Goal: Task Accomplishment & Management: Use online tool/utility

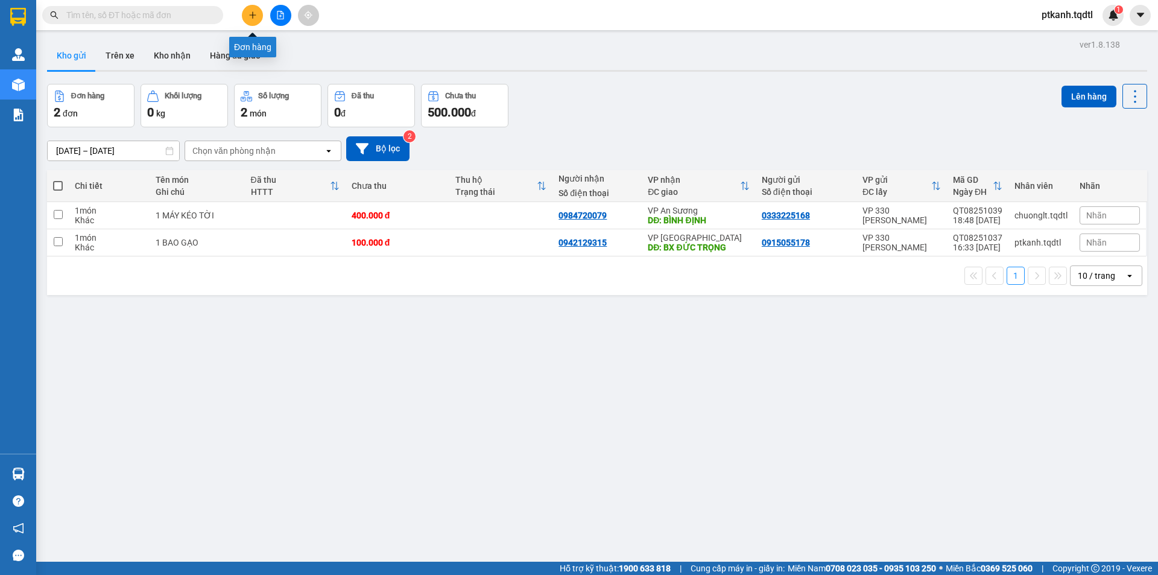
click at [252, 16] on icon "plus" at bounding box center [253, 15] width 8 height 8
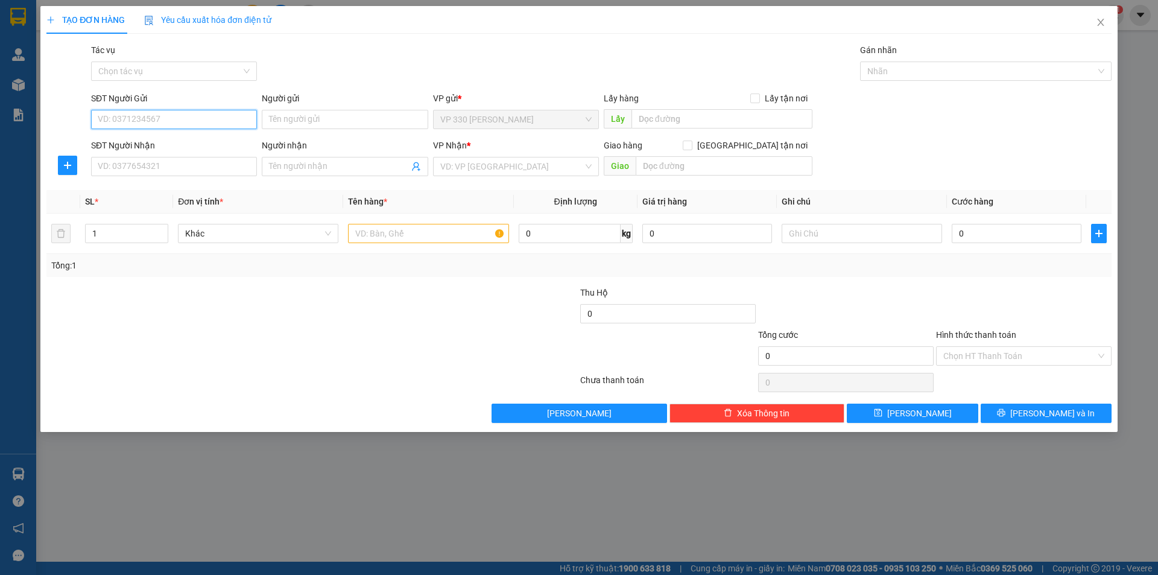
drag, startPoint x: 229, startPoint y: 118, endPoint x: 320, endPoint y: 154, distance: 98.8
click at [244, 122] on input "SĐT Người Gửi" at bounding box center [174, 119] width 166 height 19
type input "0905281540"
click at [220, 171] on input "SĐT Người Nhận" at bounding box center [174, 166] width 166 height 19
type input "0916668636"
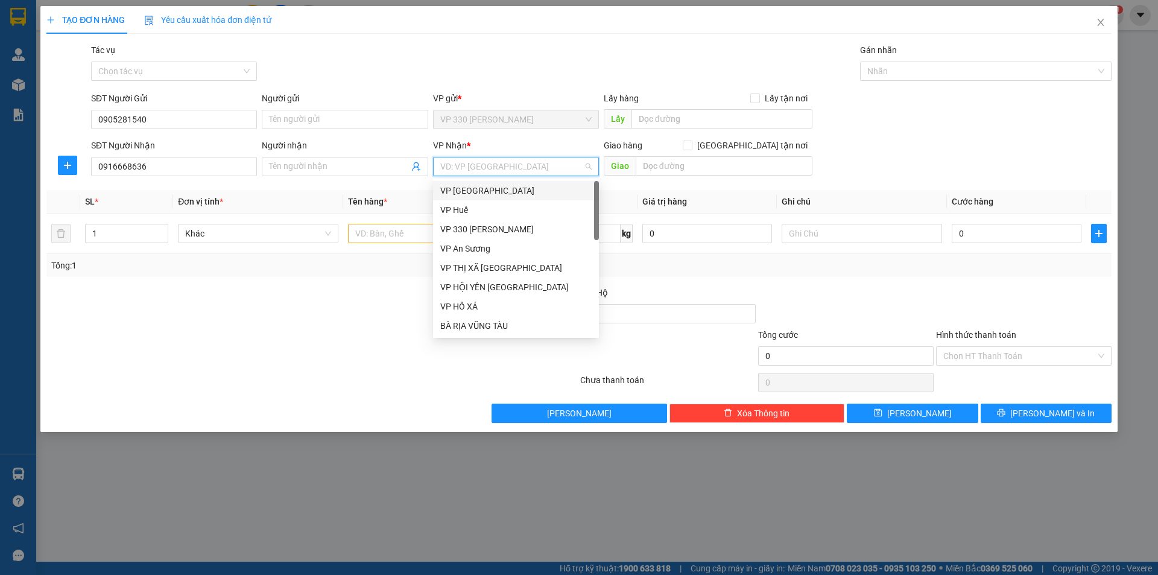
click at [512, 170] on input "search" at bounding box center [511, 166] width 143 height 18
click at [489, 246] on div "VP An Sương" at bounding box center [515, 248] width 151 height 13
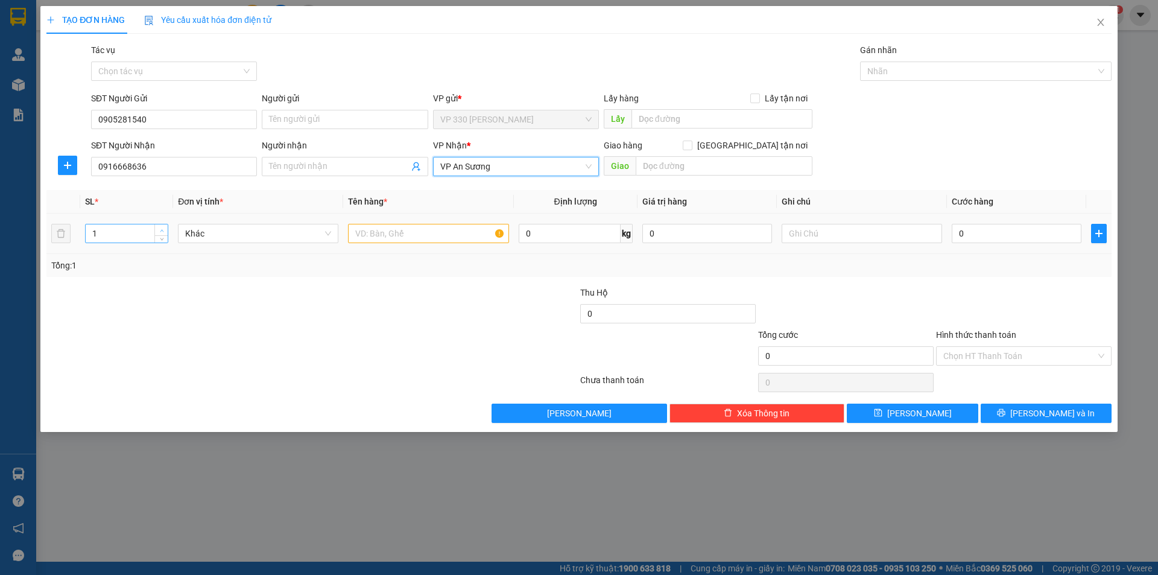
type input "2"
click at [164, 229] on icon "up" at bounding box center [162, 231] width 4 height 4
click at [449, 241] on input "text" at bounding box center [428, 233] width 160 height 19
type input "2 XỐP"
click at [1019, 237] on input "0" at bounding box center [1017, 233] width 130 height 19
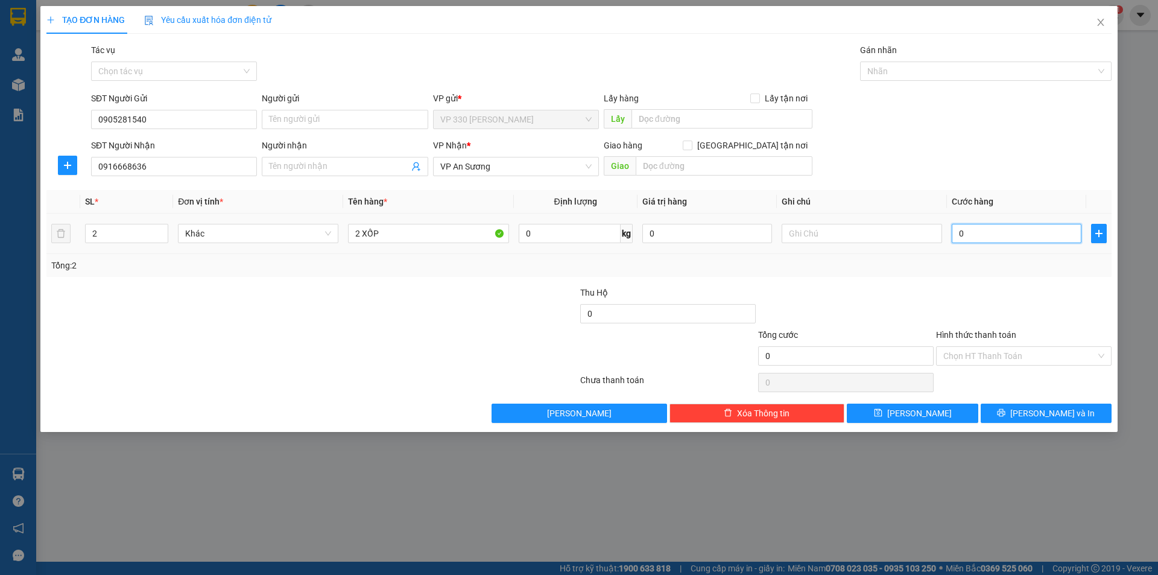
type input "2"
type input "25"
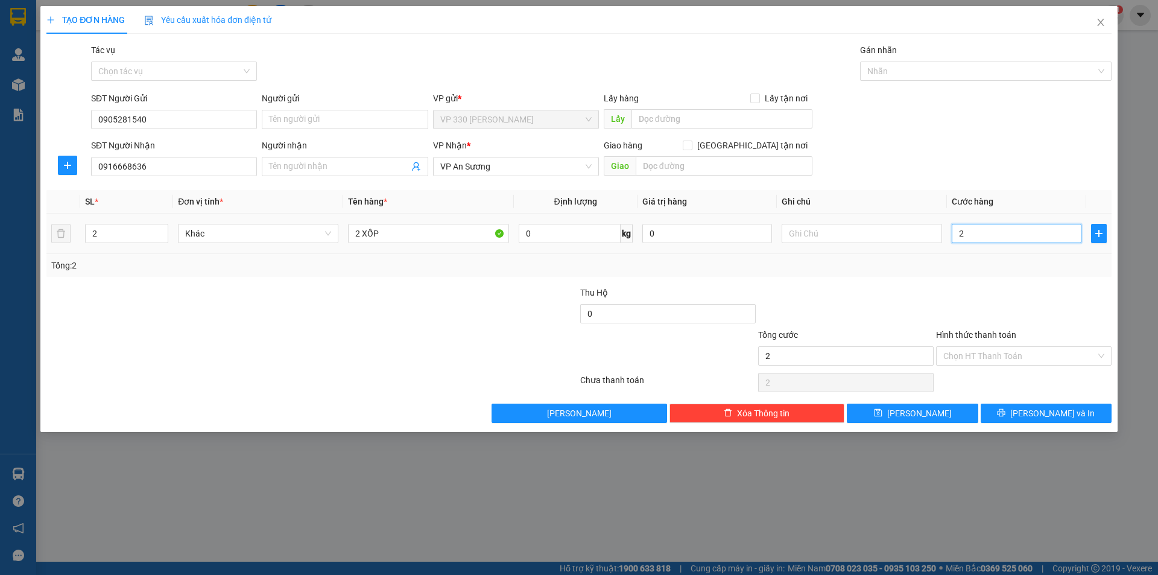
type input "25"
type input "250"
type input "2.500"
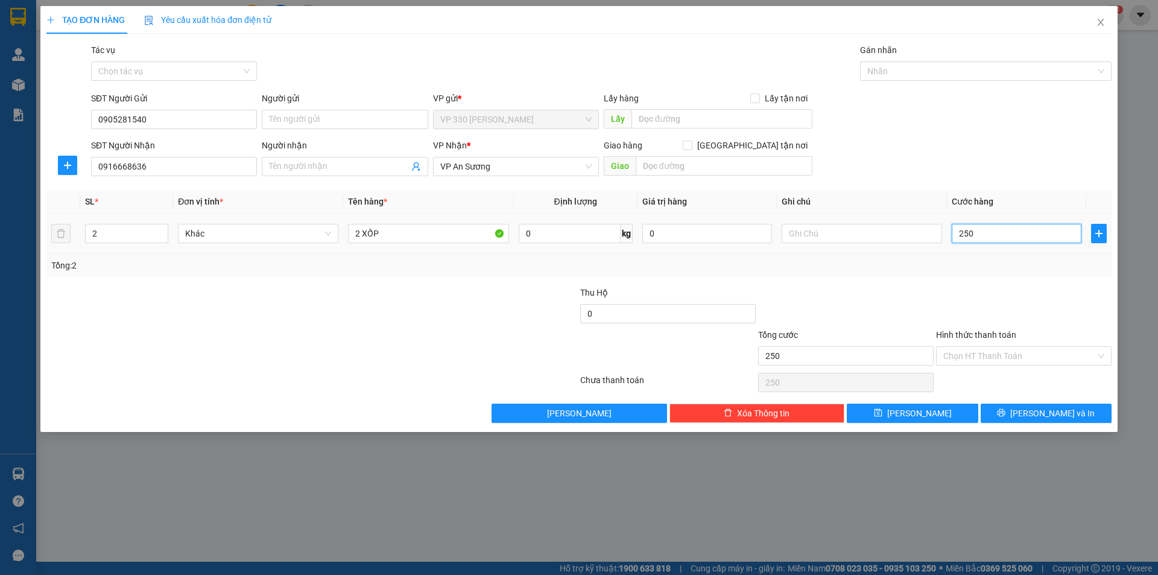
type input "2.500"
type input "25.000"
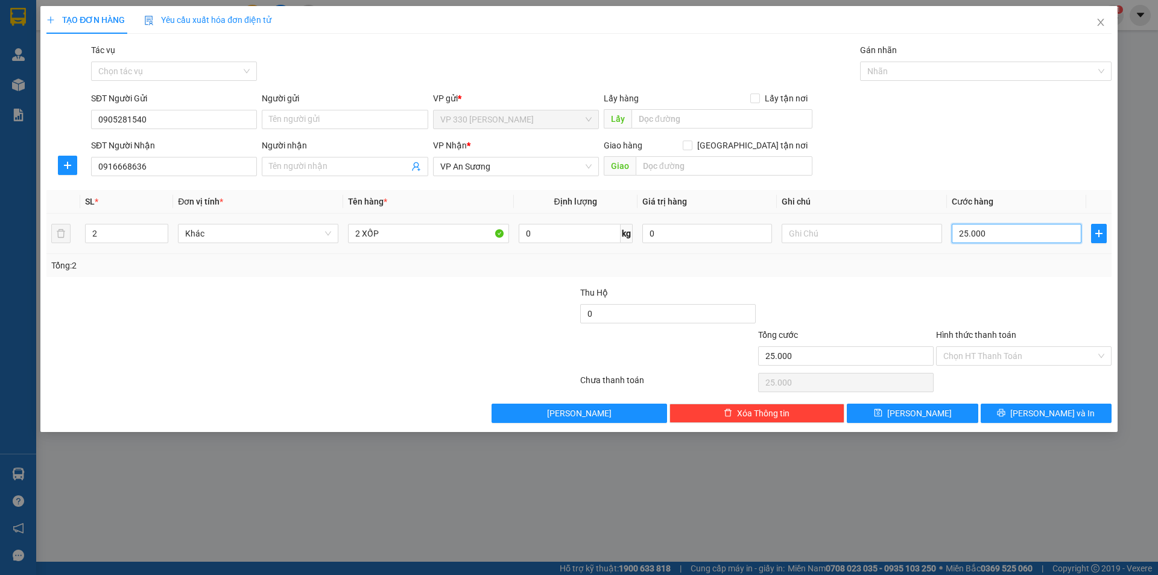
type input "250.000"
click at [979, 331] on label "Hình thức thanh toán" at bounding box center [976, 335] width 80 height 10
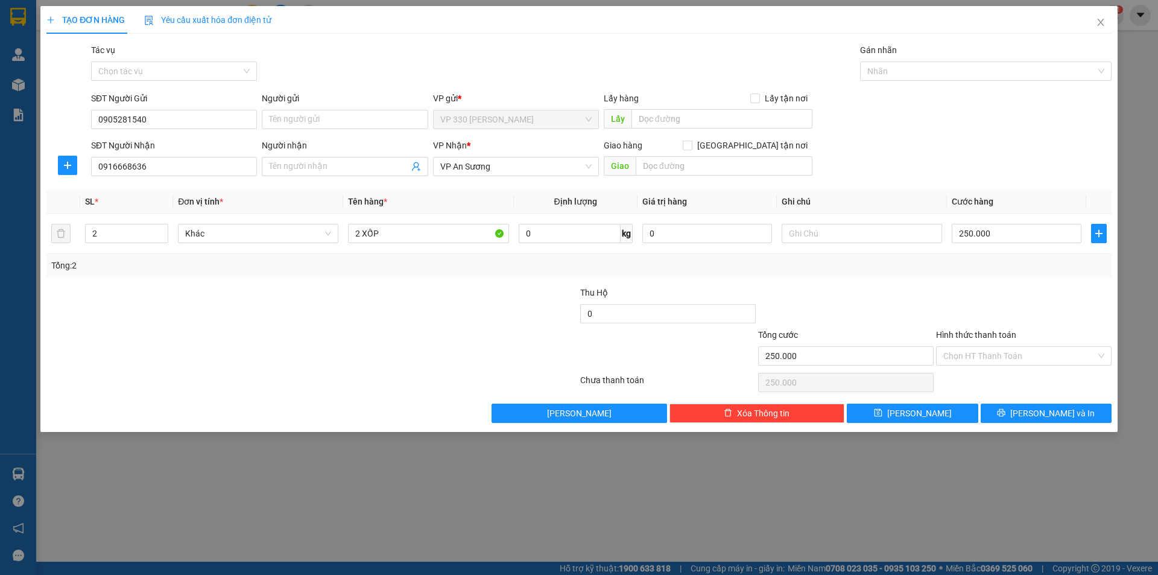
click at [979, 347] on input "Hình thức thanh toán" at bounding box center [1020, 356] width 153 height 18
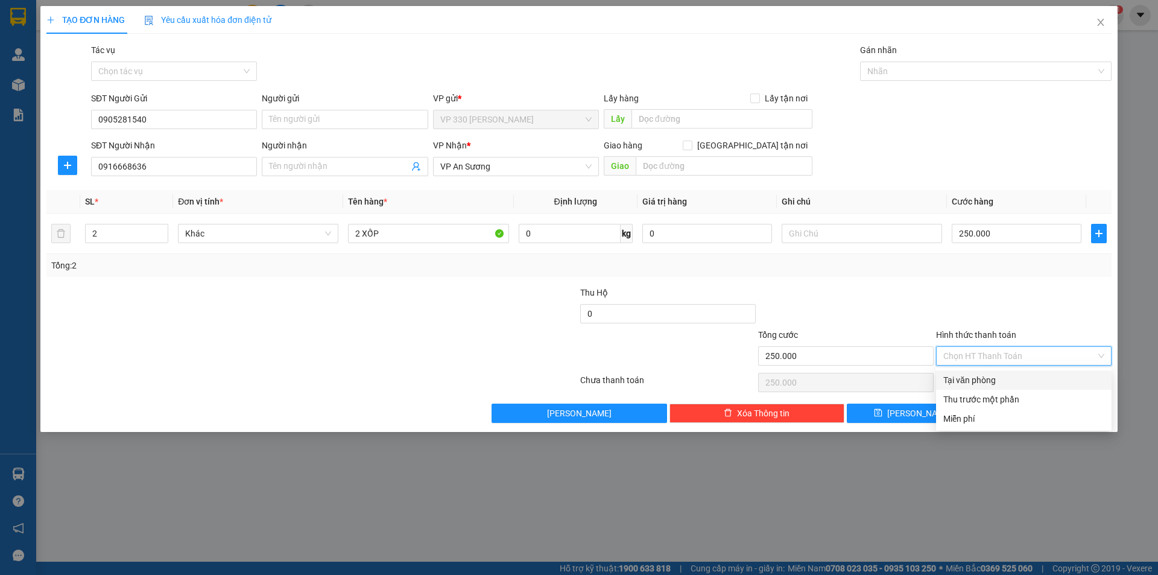
click at [992, 379] on div "Tại văn phòng" at bounding box center [1024, 379] width 161 height 13
type input "0"
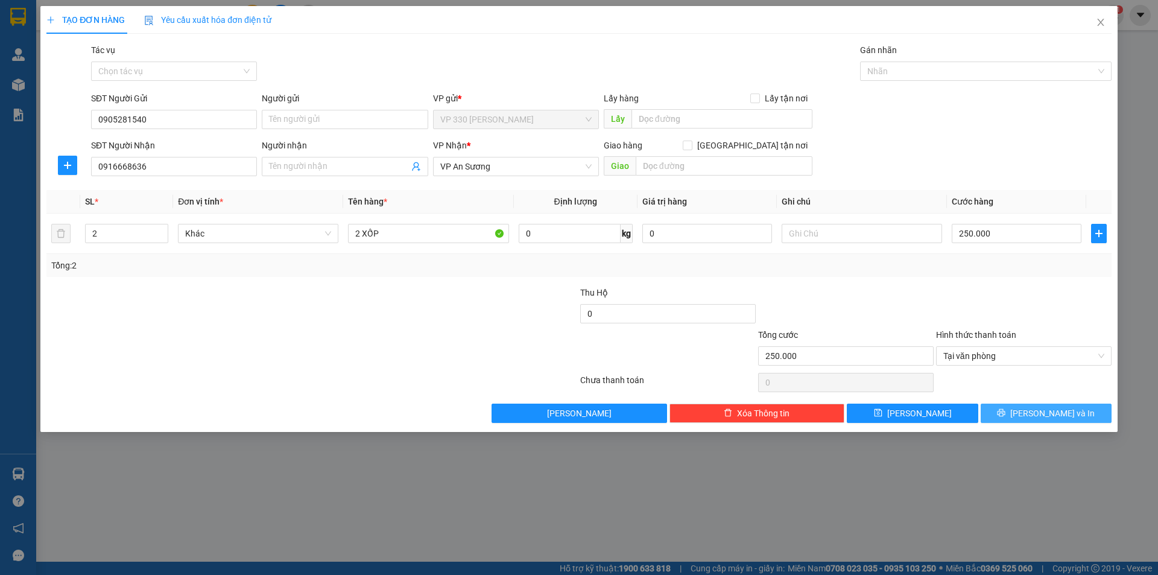
click at [1008, 407] on button "[PERSON_NAME] và In" at bounding box center [1046, 413] width 131 height 19
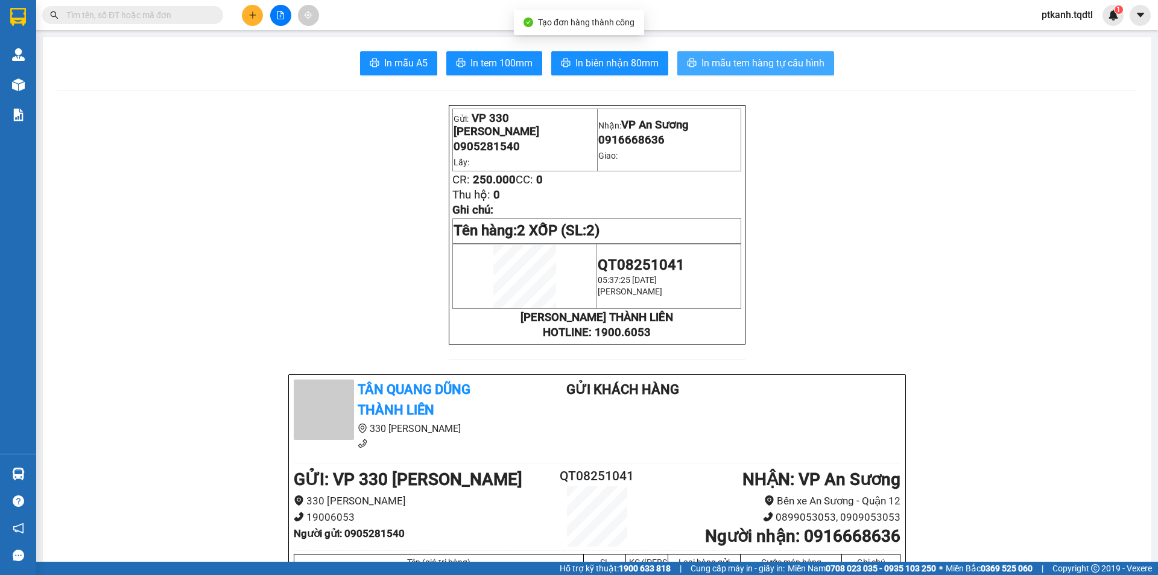
click at [752, 67] on span "In mẫu tem hàng tự cấu hình" at bounding box center [763, 63] width 123 height 15
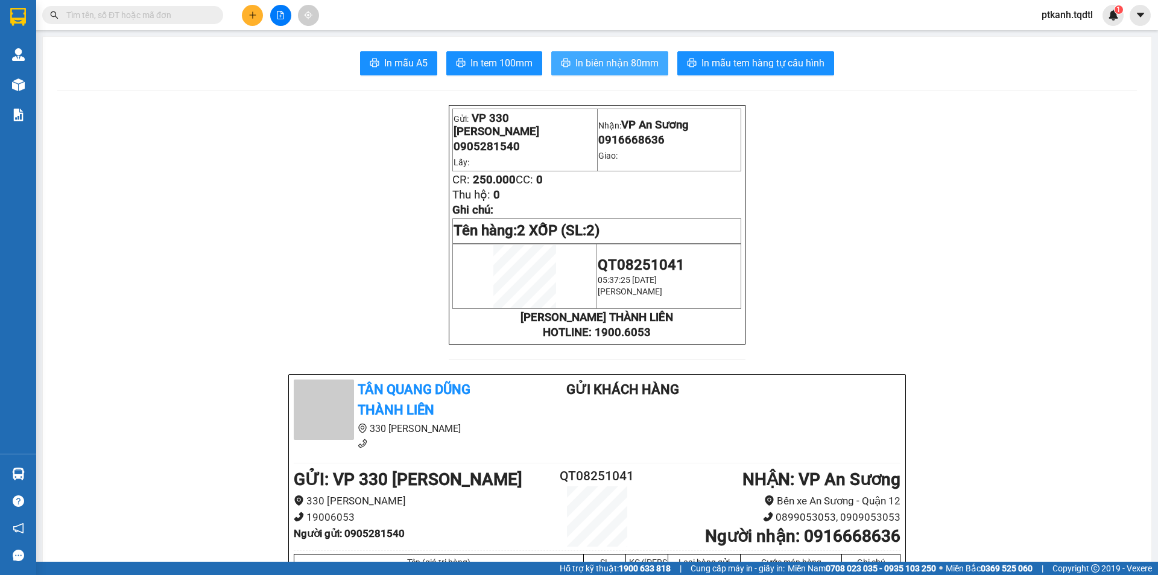
click at [602, 59] on span "In biên nhận 80mm" at bounding box center [617, 63] width 83 height 15
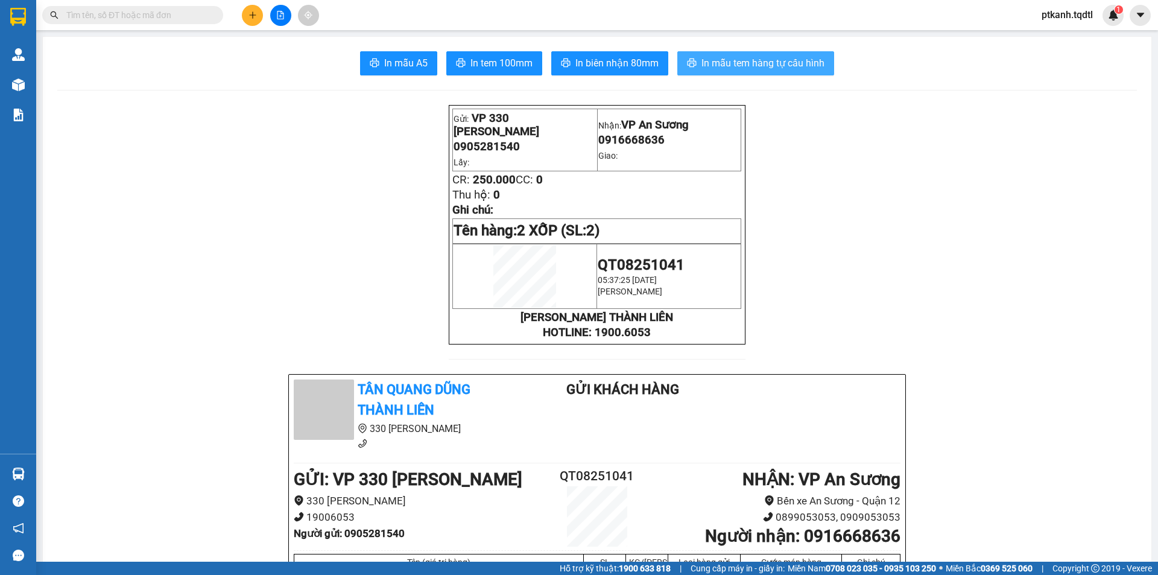
click at [772, 68] on span "In mẫu tem hàng tự cấu hình" at bounding box center [763, 63] width 123 height 15
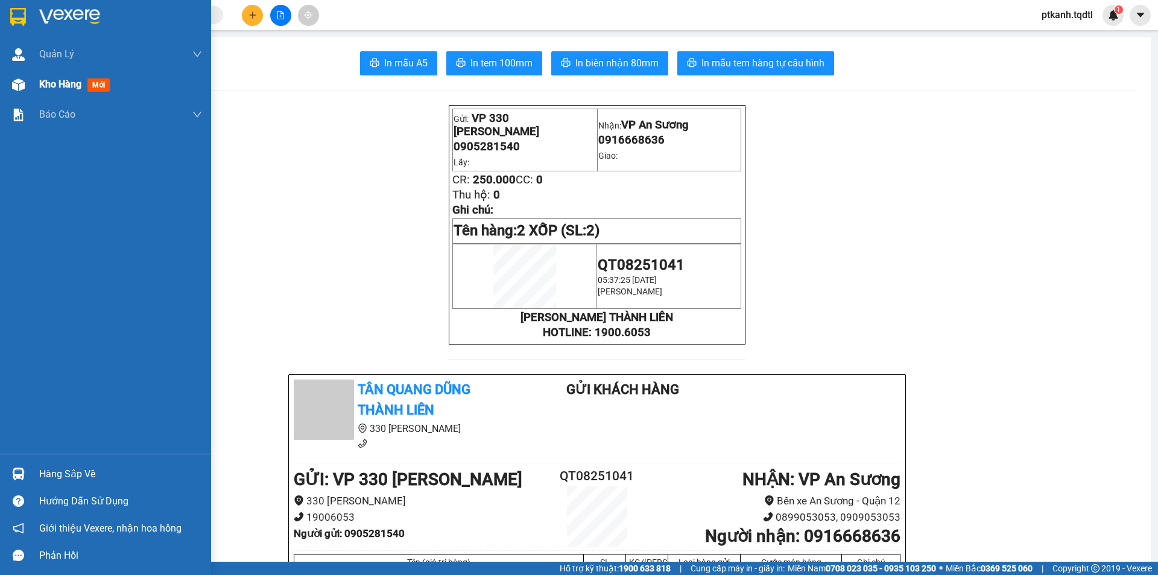
click at [16, 83] on img at bounding box center [18, 84] width 13 height 13
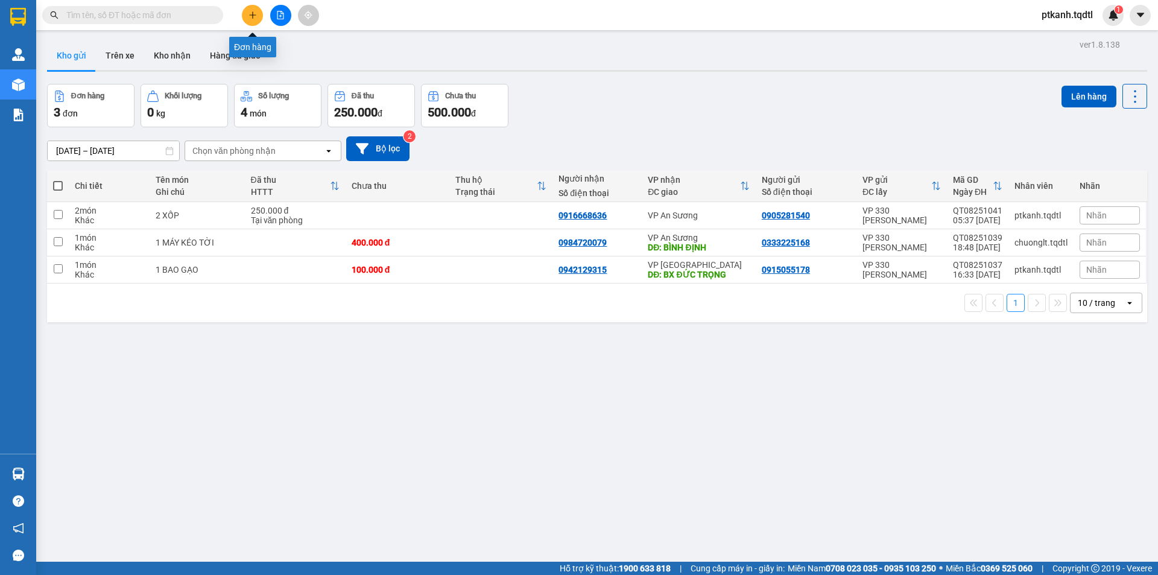
click at [256, 13] on icon "plus" at bounding box center [253, 15] width 8 height 8
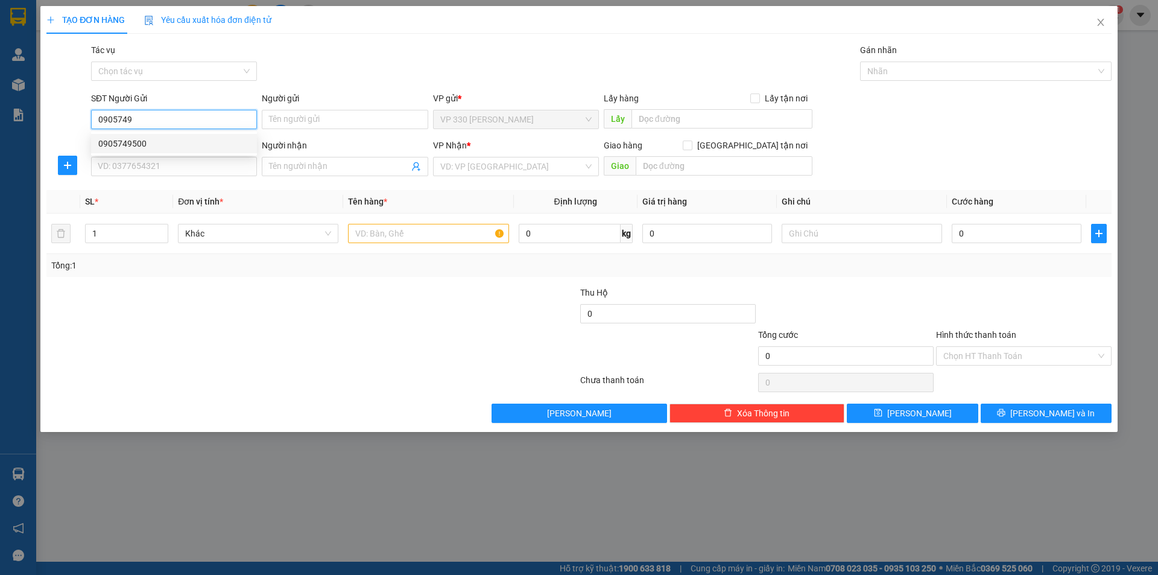
click at [205, 141] on div "0905749500" at bounding box center [173, 143] width 151 height 13
type input "0905749500"
type input "0909700955"
type input "0913489305"
type input "CV [PERSON_NAME]"
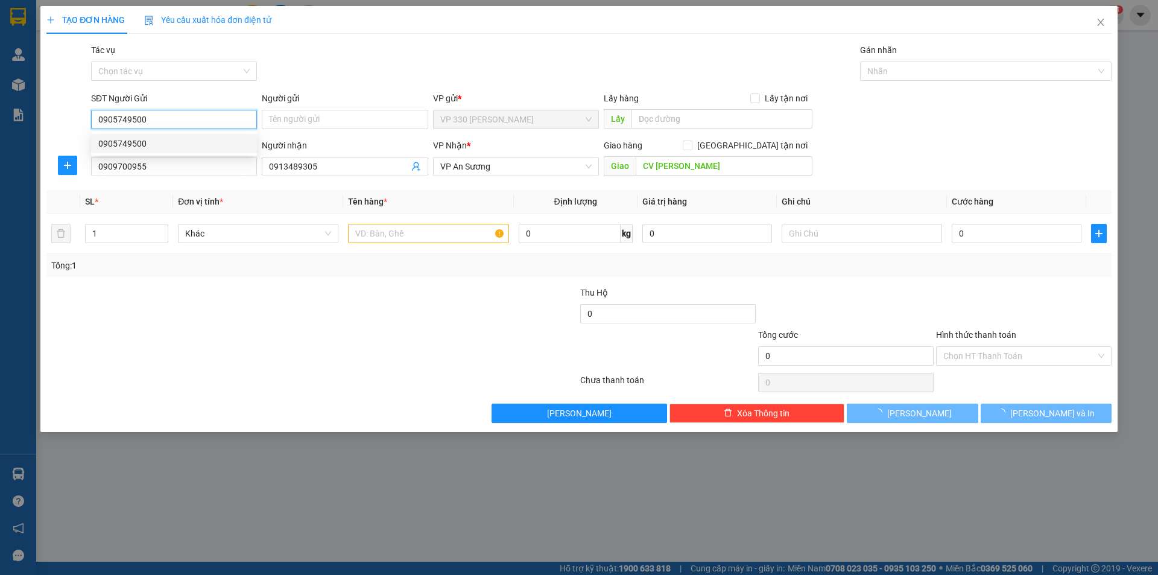
type input "400.000"
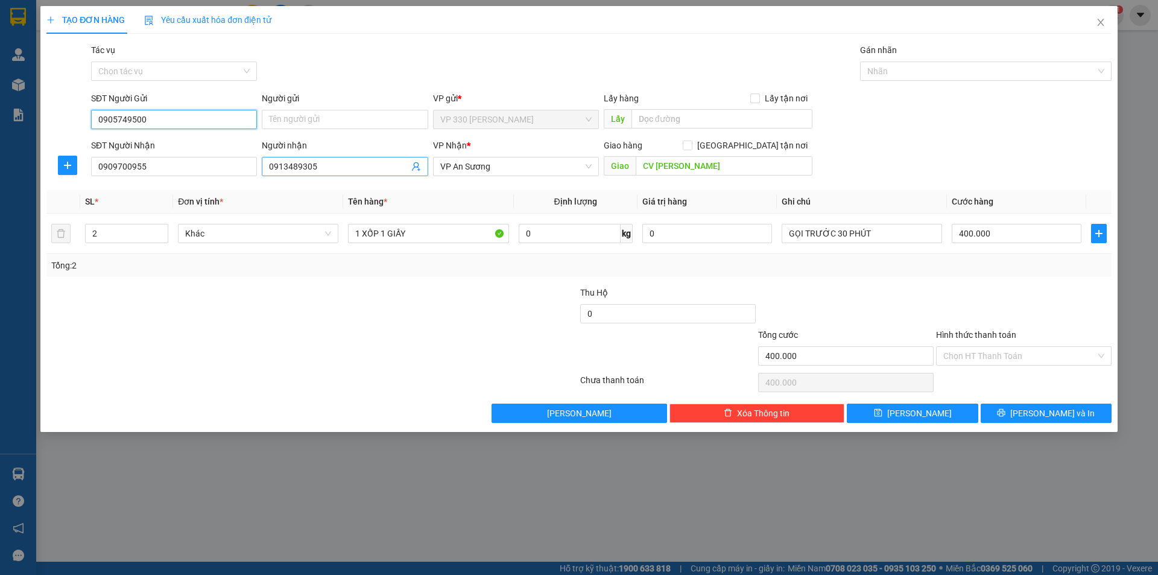
type input "0905749500"
click at [338, 167] on input "0913489305" at bounding box center [338, 166] width 139 height 13
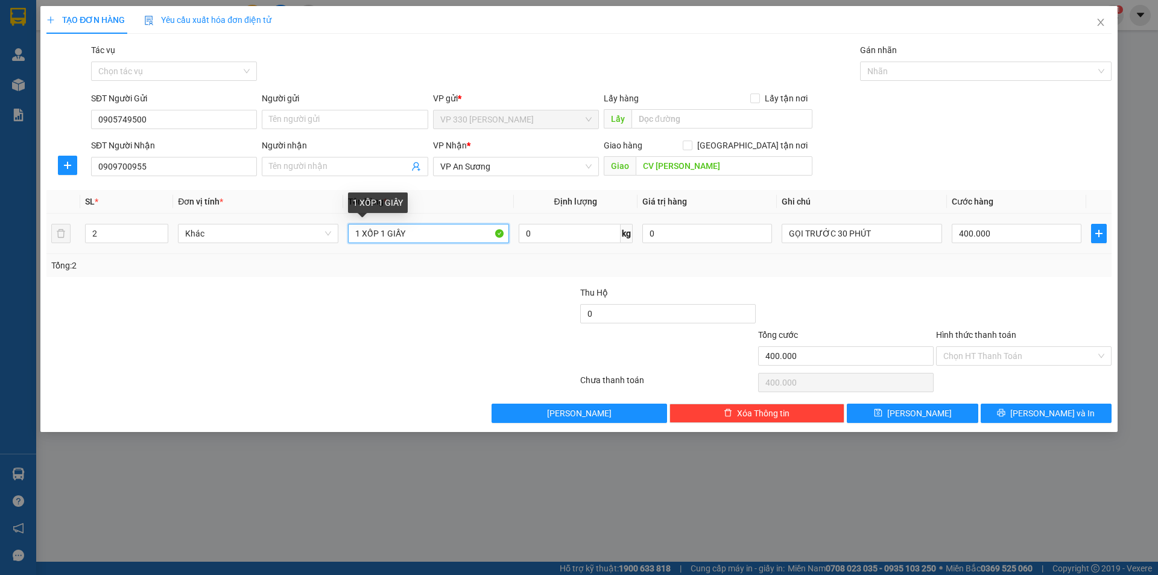
drag, startPoint x: 380, startPoint y: 232, endPoint x: 455, endPoint y: 233, distance: 75.4
click at [455, 233] on input "1 XỐP 1 GIẤY" at bounding box center [428, 233] width 160 height 19
click at [360, 233] on input "1 XỐP" at bounding box center [428, 233] width 160 height 19
type input "2 XỐP"
click at [1014, 236] on input "400.000" at bounding box center [1017, 233] width 130 height 19
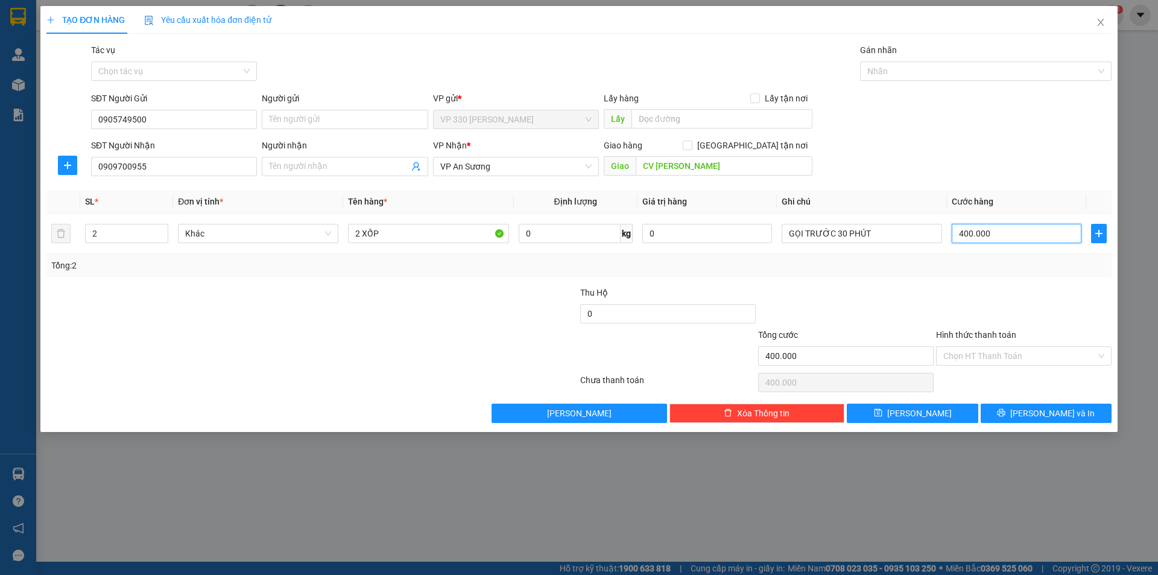
type input "3"
type input "30"
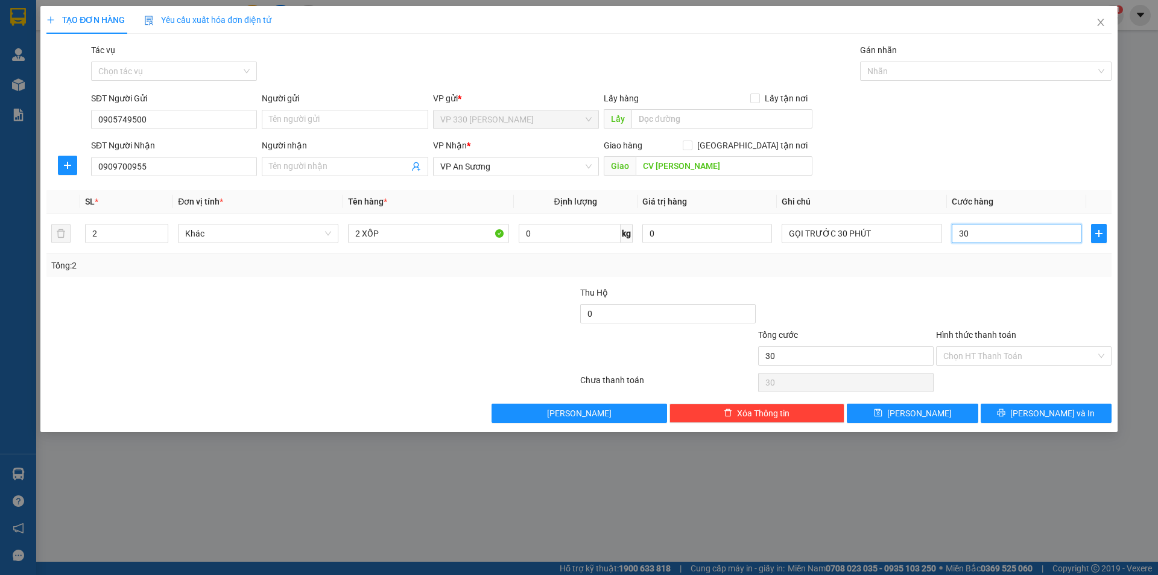
type input "300"
type input "3.000"
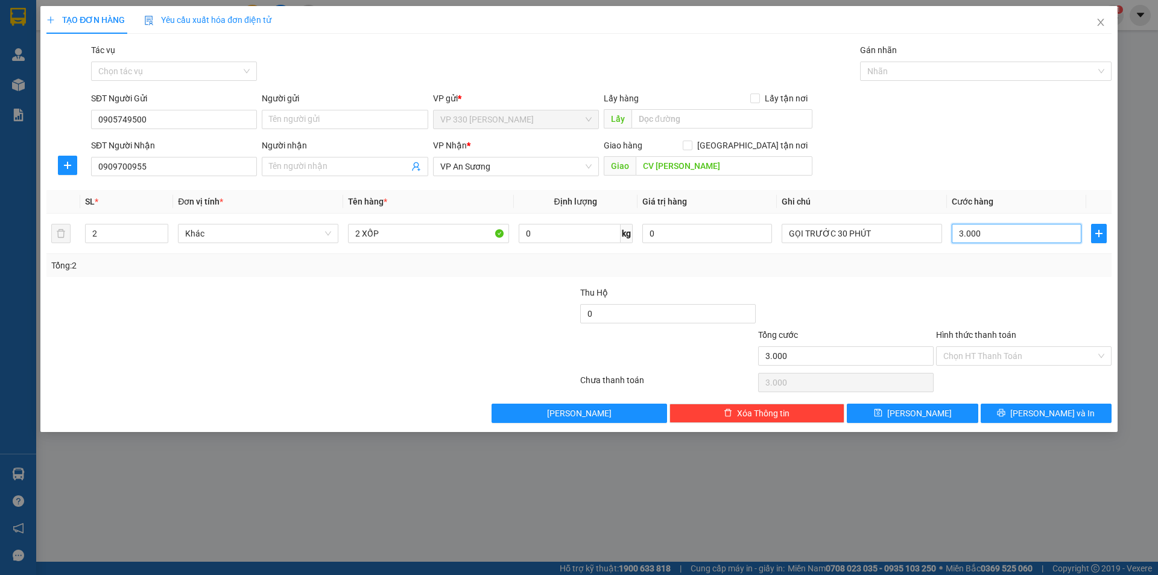
type input "30.000"
type input "300.000"
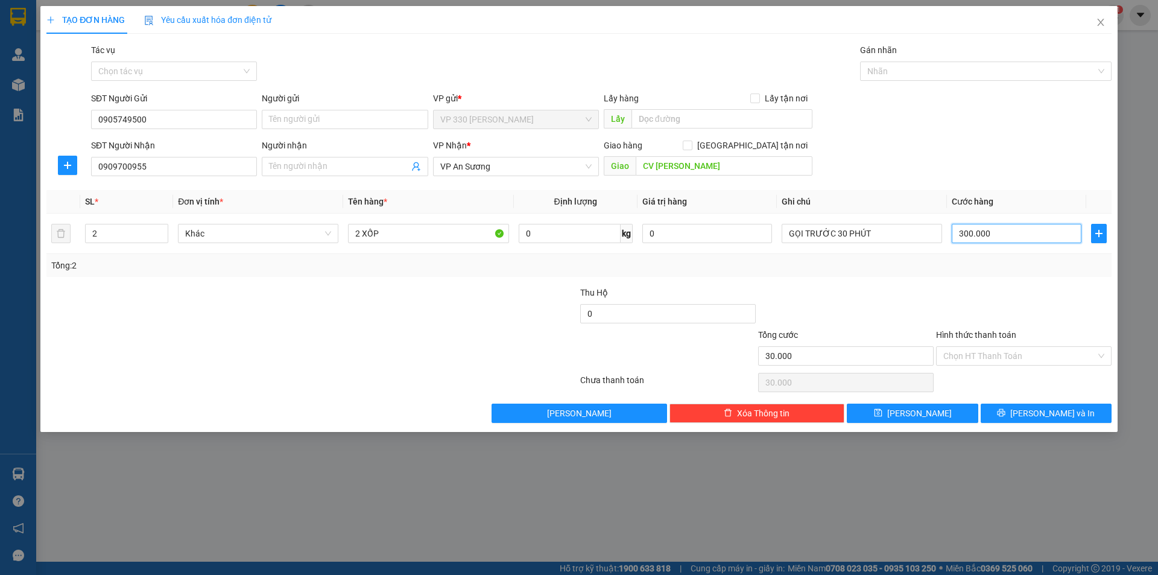
type input "300.000"
click at [726, 167] on input "CV [PERSON_NAME]" at bounding box center [724, 165] width 177 height 19
type input "THỦ ĐỨC"
drag, startPoint x: 1038, startPoint y: 412, endPoint x: 644, endPoint y: 256, distance: 423.1
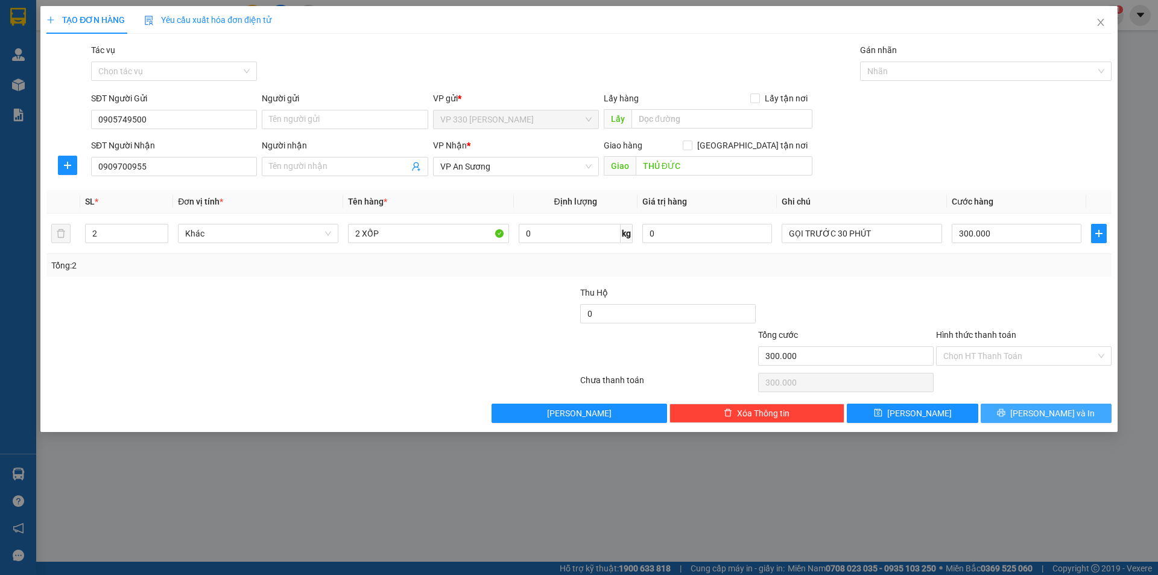
click at [1038, 411] on span "[PERSON_NAME] và In" at bounding box center [1053, 413] width 84 height 13
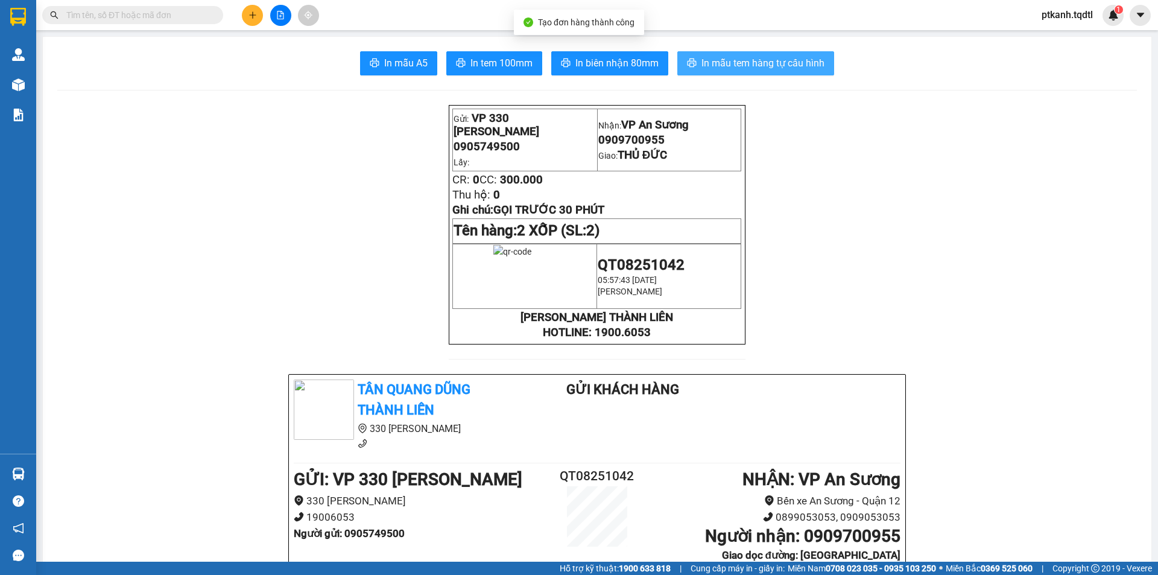
drag, startPoint x: 726, startPoint y: 54, endPoint x: 736, endPoint y: 102, distance: 48.8
click at [726, 56] on button "In mẫu tem hàng tự cấu hình" at bounding box center [756, 63] width 157 height 24
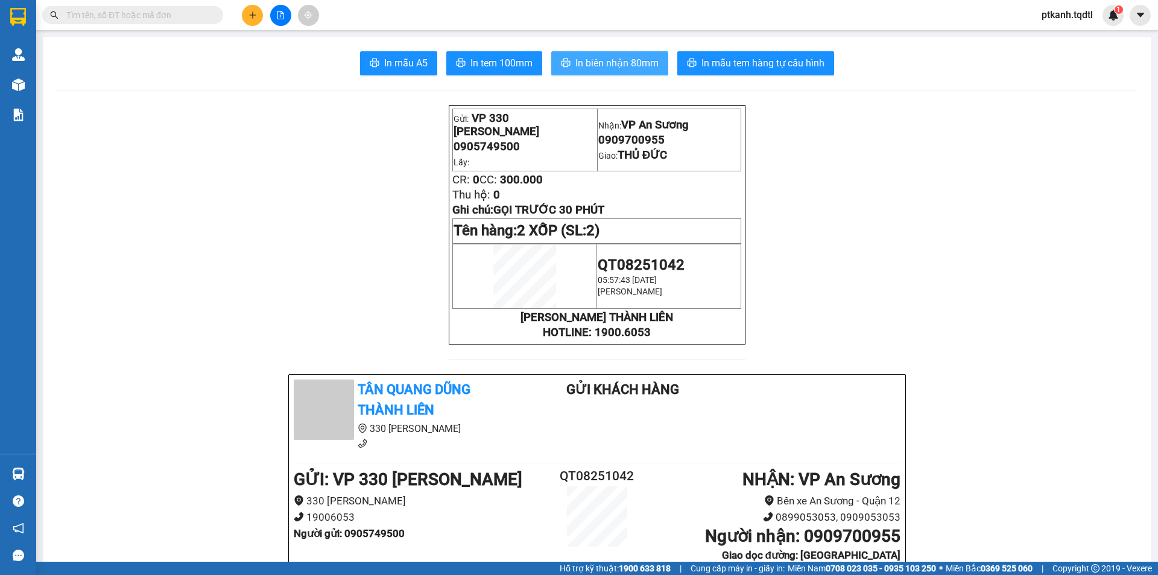
click at [620, 62] on span "In biên nhận 80mm" at bounding box center [617, 63] width 83 height 15
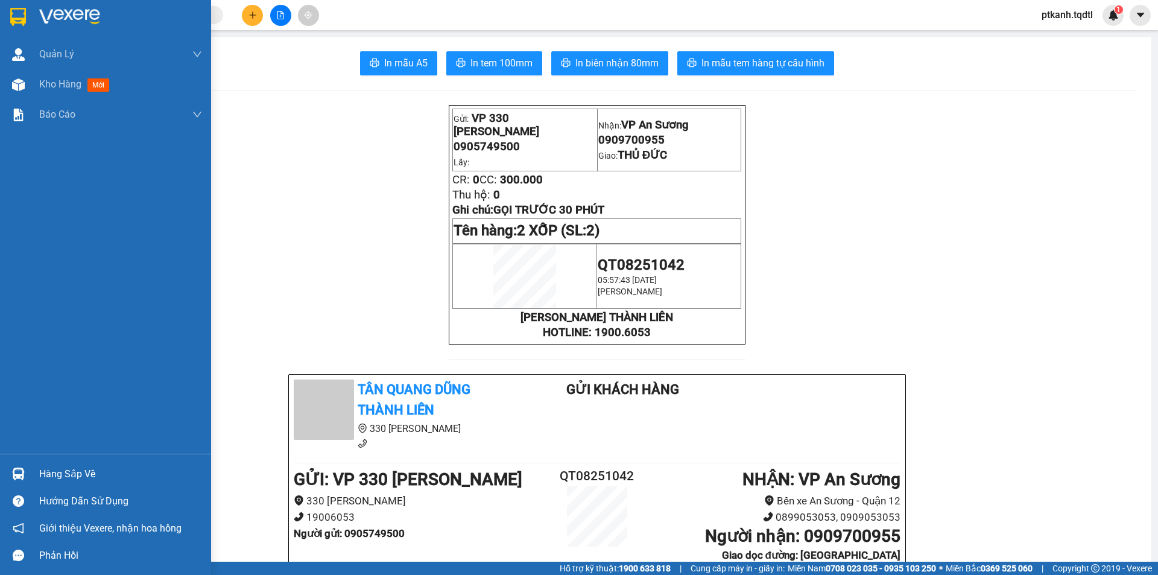
click at [65, 477] on div "Hàng sắp về" at bounding box center [120, 474] width 163 height 18
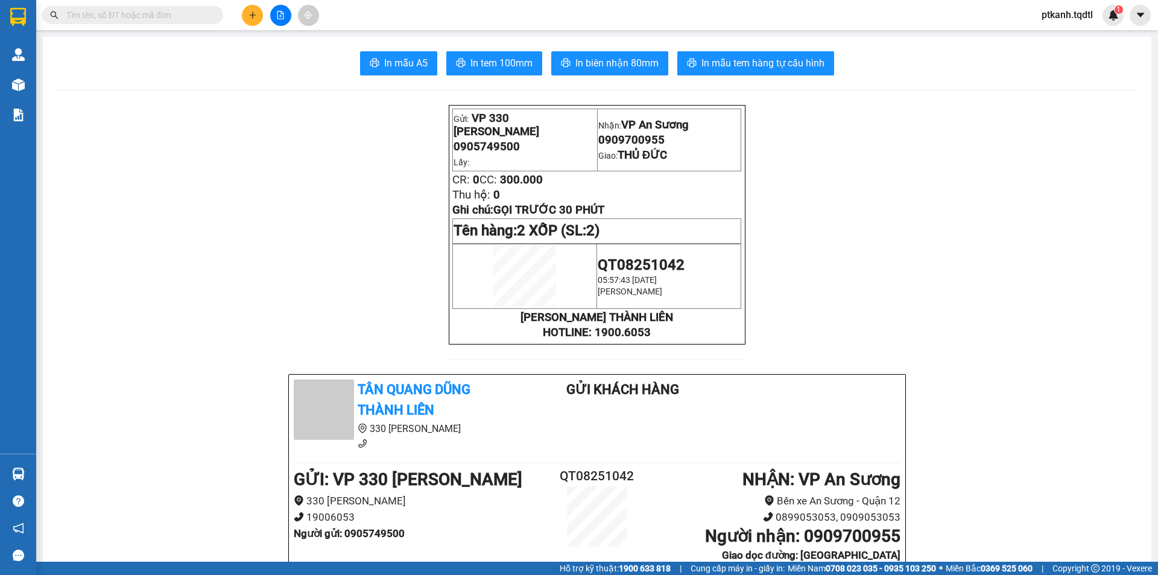
click at [853, 258] on section "Kết quả tìm kiếm ( 0 ) Bộ lọc No Data ptkanh.tqdtl 1 Quản [PERSON_NAME] lý khác…" at bounding box center [579, 287] width 1158 height 575
click at [253, 17] on icon "plus" at bounding box center [252, 14] width 1 height 7
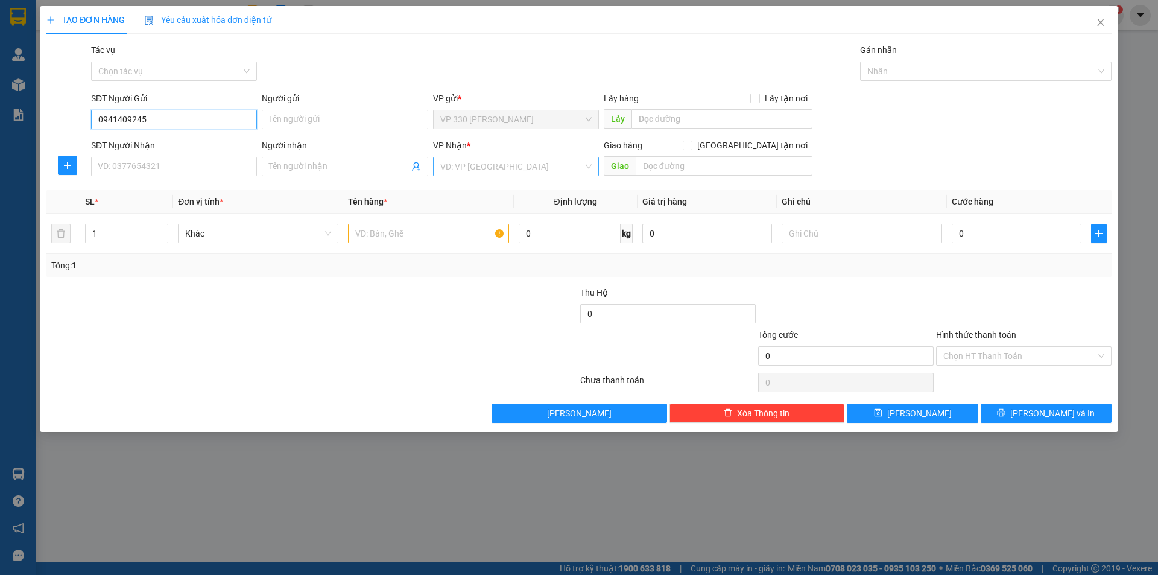
type input "0941409245"
click at [517, 170] on input "search" at bounding box center [511, 166] width 143 height 18
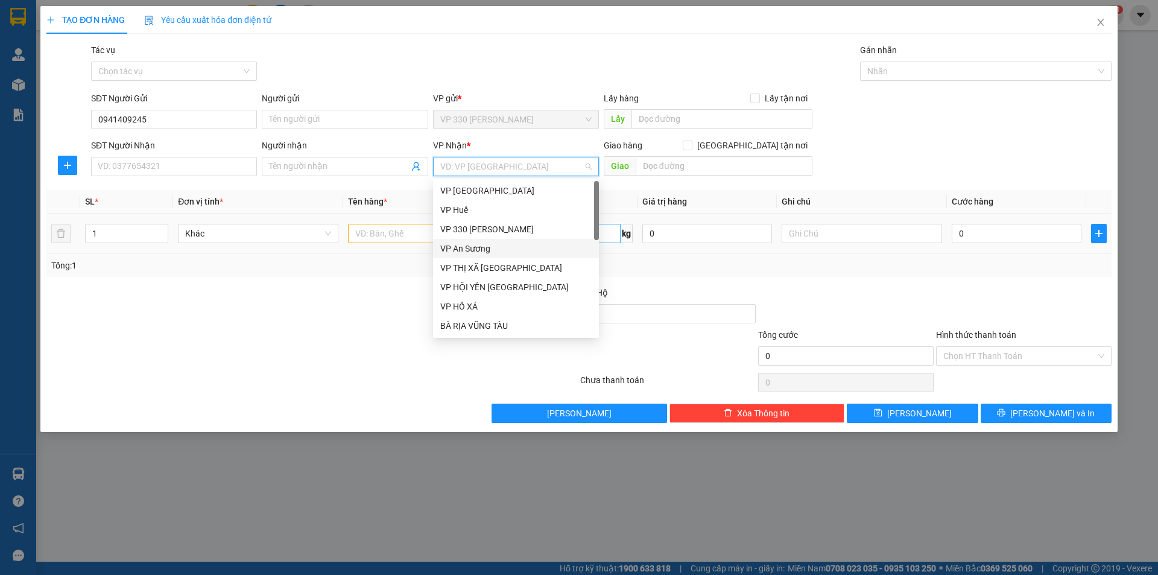
drag, startPoint x: 500, startPoint y: 250, endPoint x: 536, endPoint y: 237, distance: 38.9
click at [500, 250] on div "VP An Sương" at bounding box center [515, 248] width 151 height 13
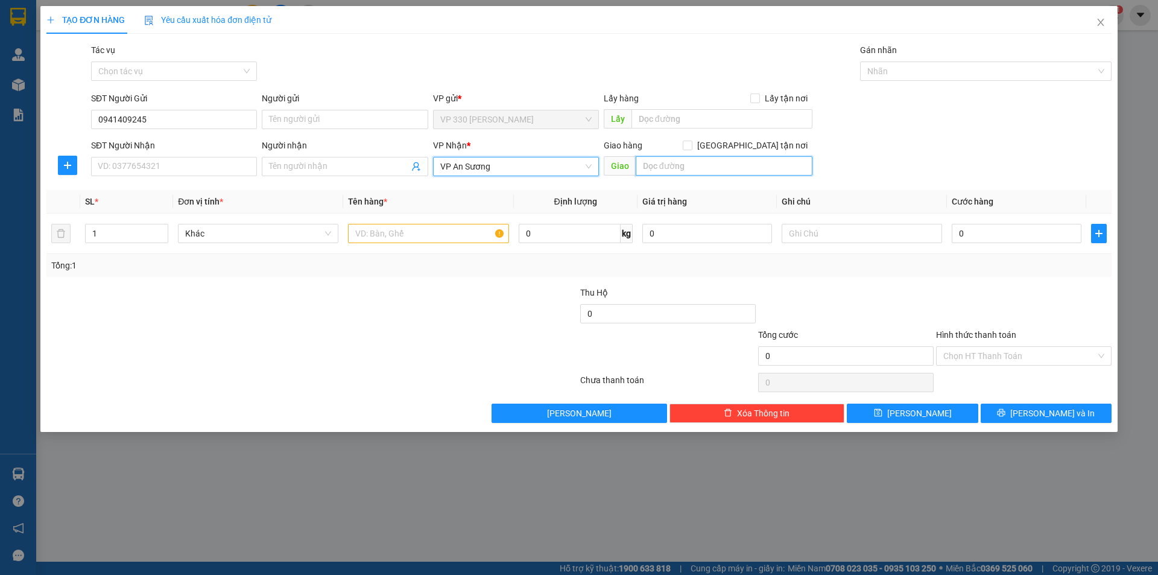
click at [693, 164] on input "text" at bounding box center [724, 165] width 177 height 19
type input "BX TAM HIỆP"
click at [439, 228] on input "text" at bounding box center [428, 233] width 160 height 19
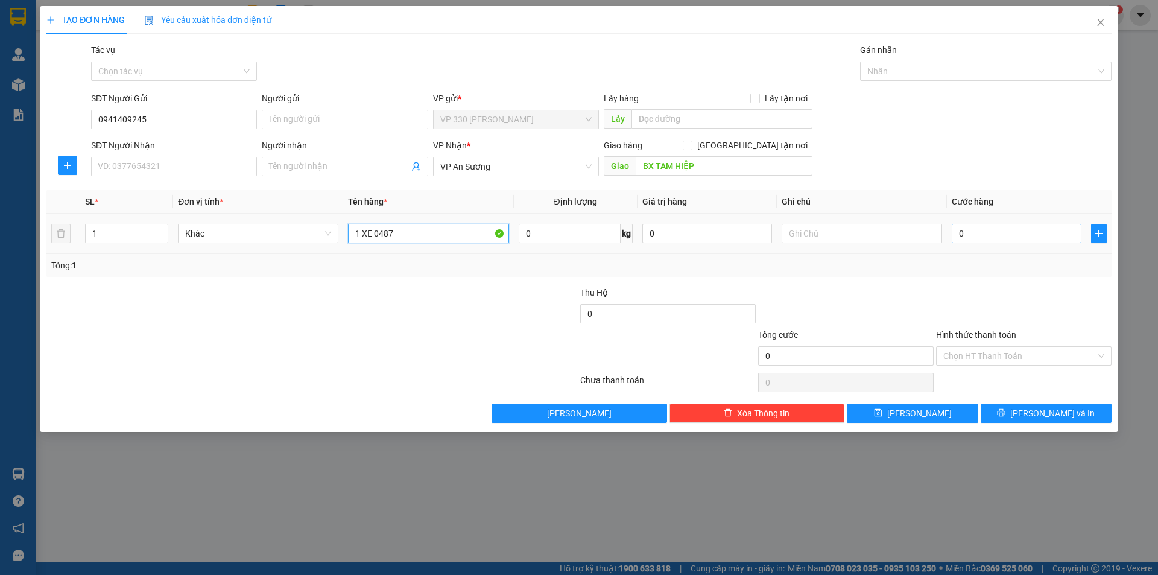
type input "1 XE 0487"
click at [1024, 239] on input "0" at bounding box center [1017, 233] width 130 height 19
type input "6"
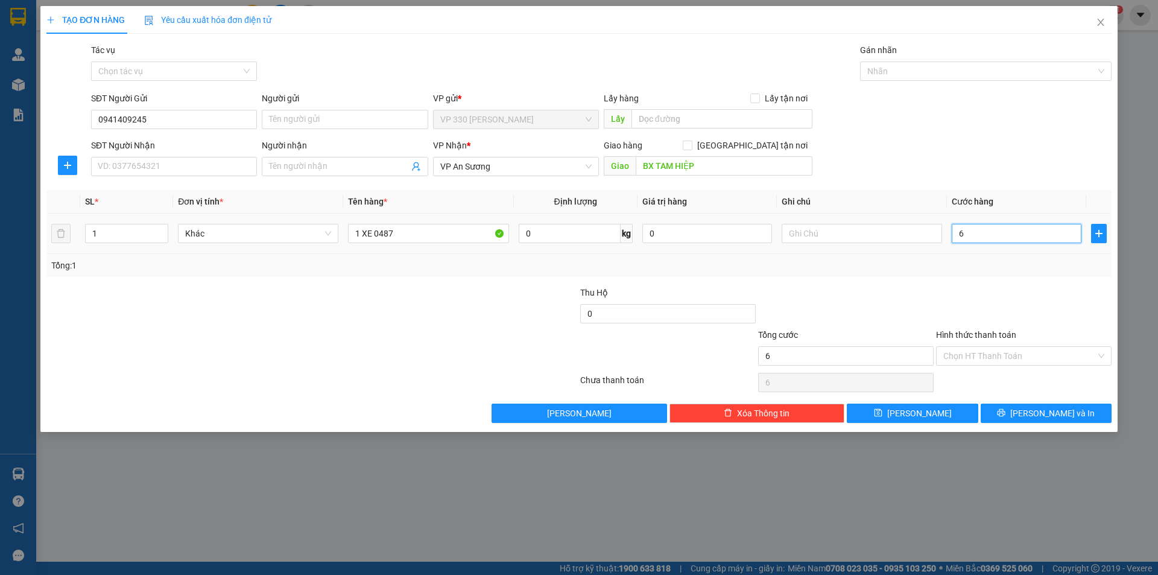
type input "60"
type input "600"
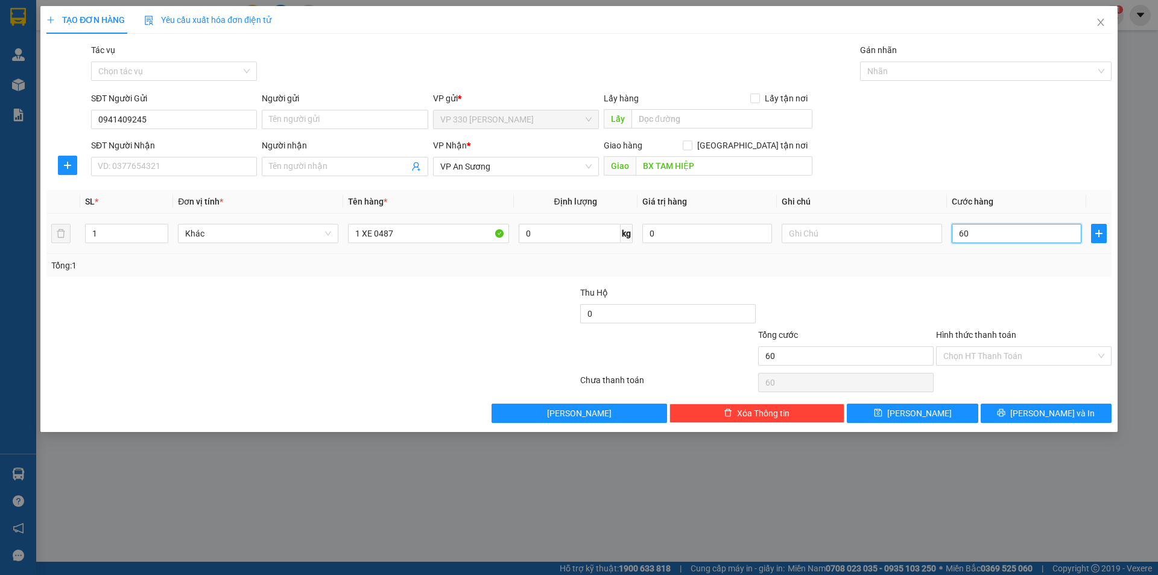
type input "600"
type input "6.000"
type input "60.000"
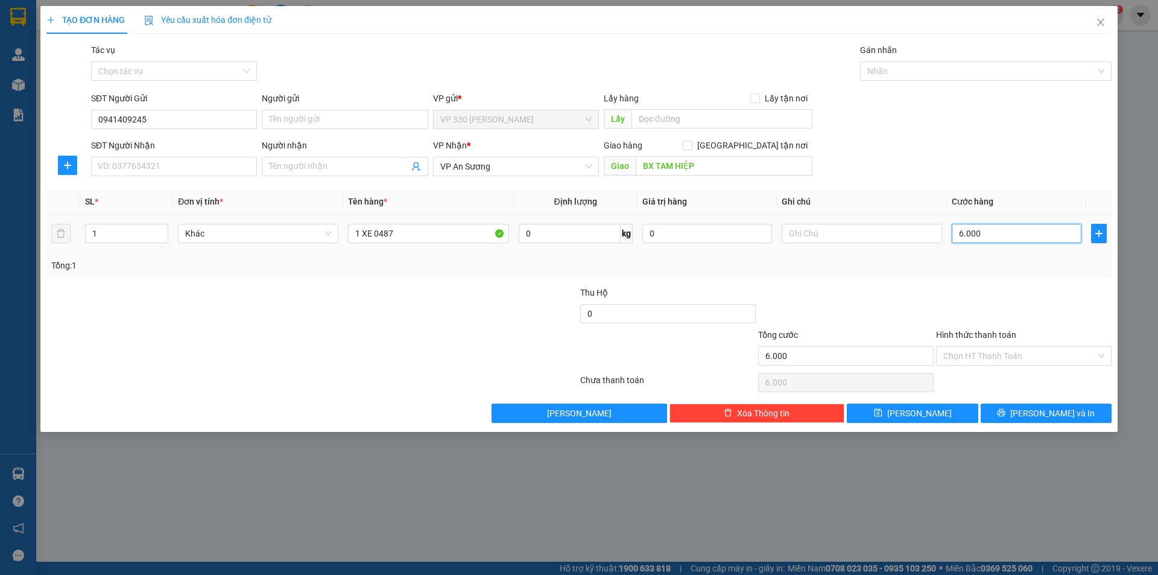
type input "60.000"
type input "600.000"
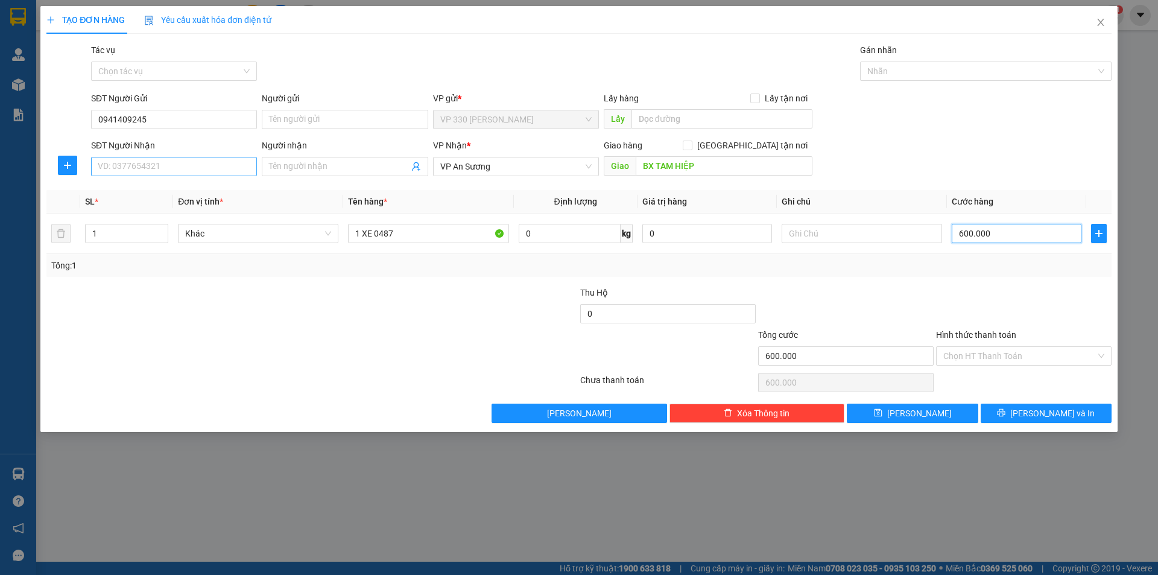
type input "600.000"
drag, startPoint x: 173, startPoint y: 164, endPoint x: 354, endPoint y: 168, distance: 181.0
click at [176, 164] on input "SĐT Người Nhận" at bounding box center [174, 166] width 166 height 19
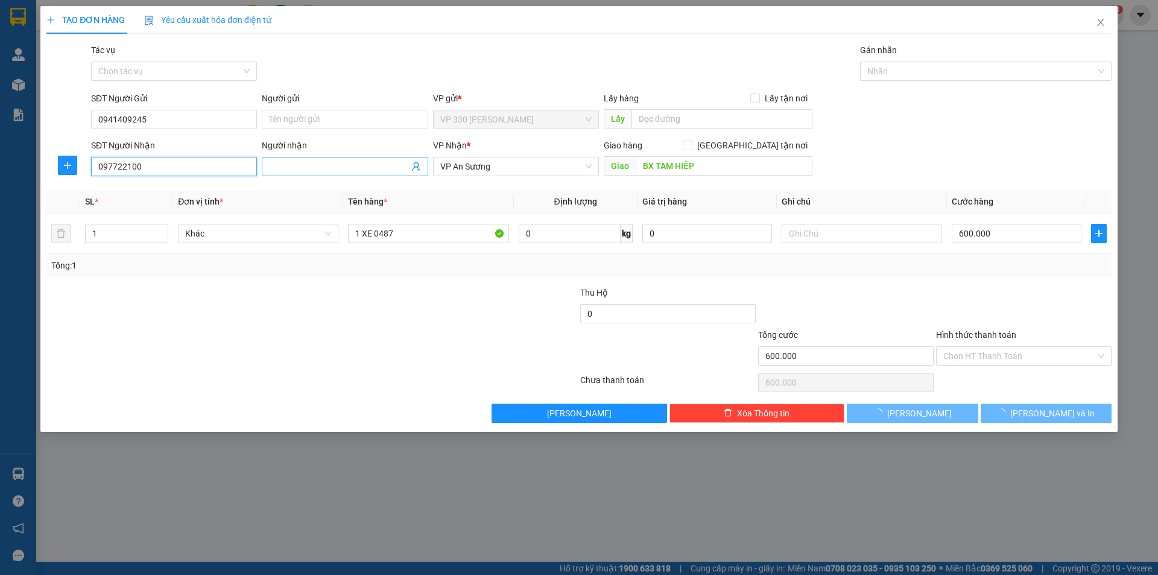
type input "0977221009"
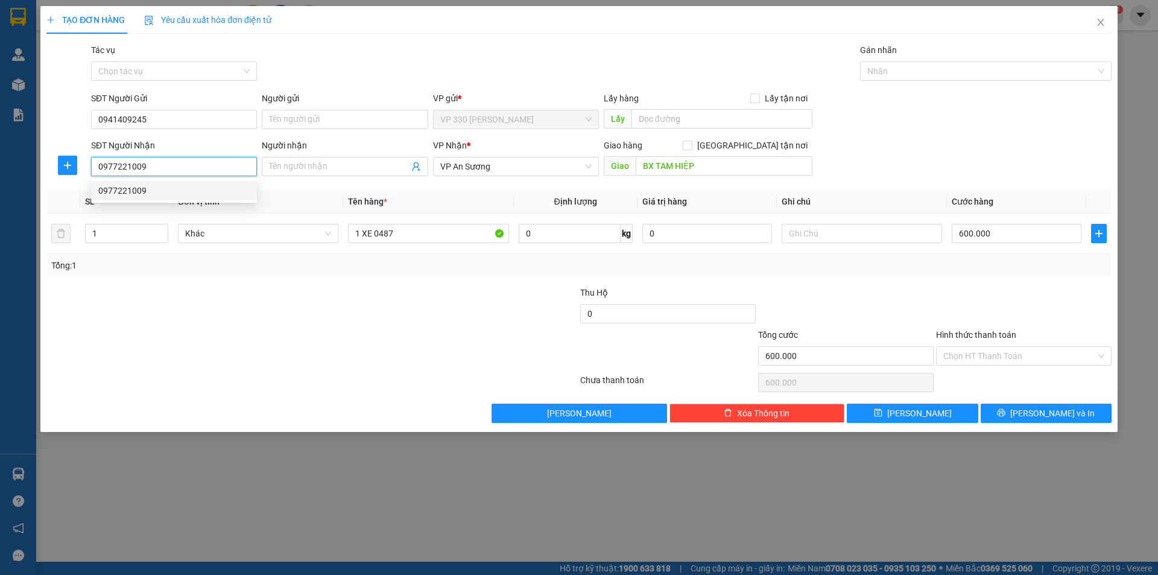
drag, startPoint x: 174, startPoint y: 185, endPoint x: 196, endPoint y: 195, distance: 23.8
click at [175, 186] on div "0977221009" at bounding box center [173, 190] width 151 height 13
type input "TAM HIỆP"
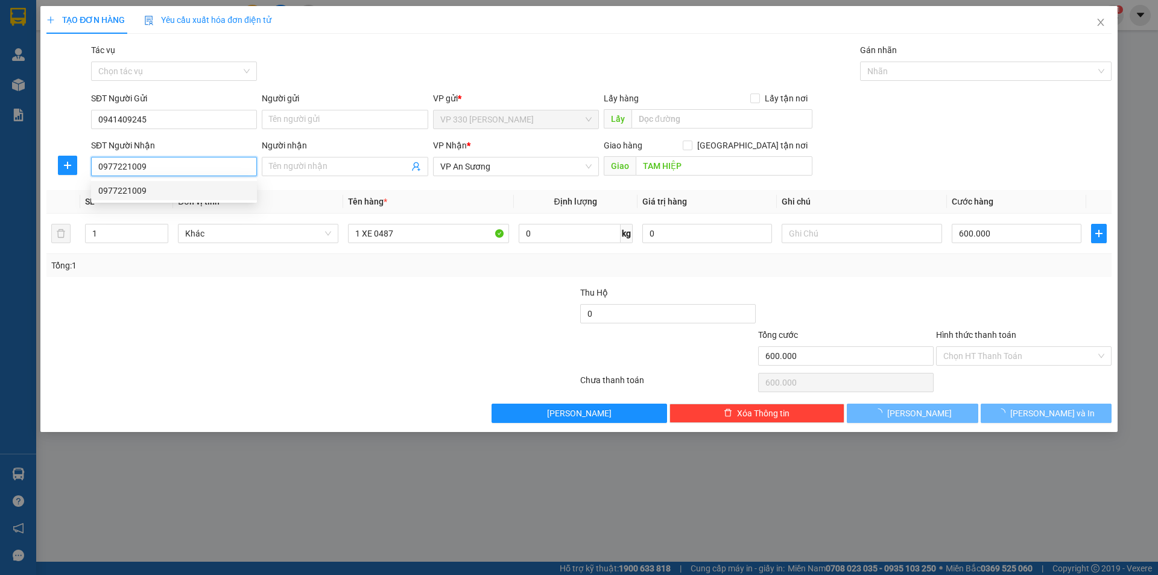
type input "100.000"
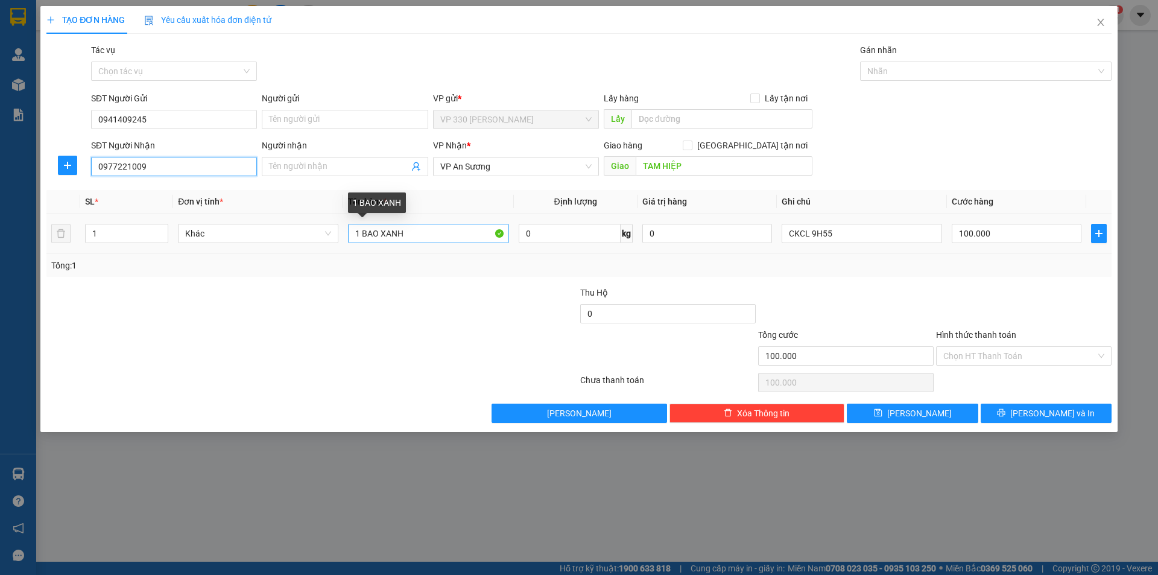
type input "0977221009"
drag, startPoint x: 364, startPoint y: 232, endPoint x: 492, endPoint y: 250, distance: 129.8
click at [492, 250] on td "1 BAO XANH" at bounding box center [428, 234] width 170 height 40
type input "1 XE"
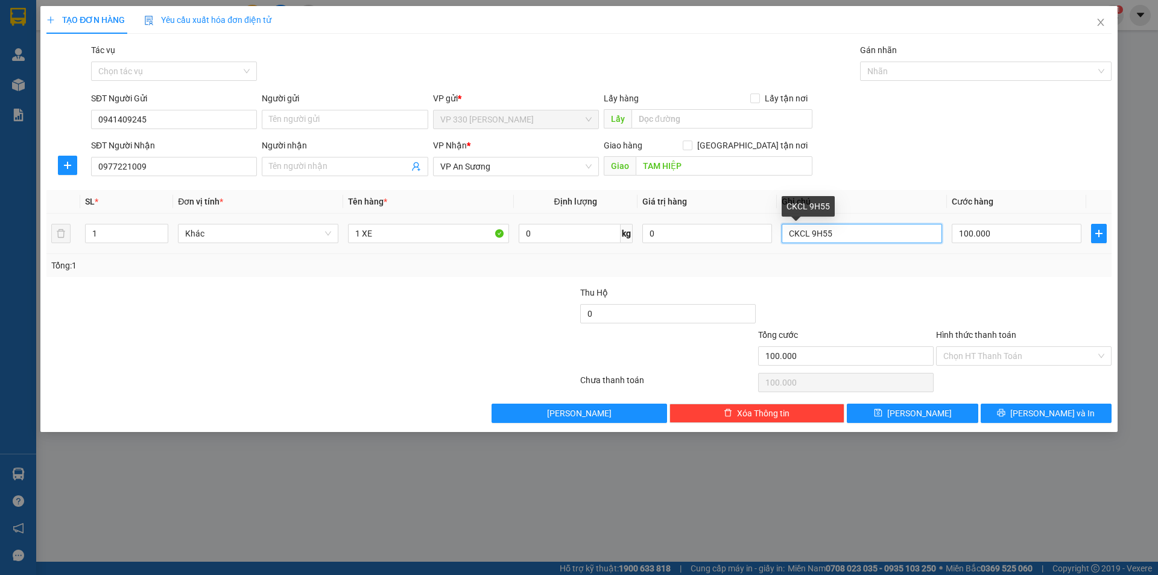
click at [865, 239] on input "CKCL 9H55" at bounding box center [862, 233] width 160 height 19
type input "C"
type input "CK ACB"
click at [1021, 234] on input "100.000" at bounding box center [1017, 233] width 130 height 19
type input "6"
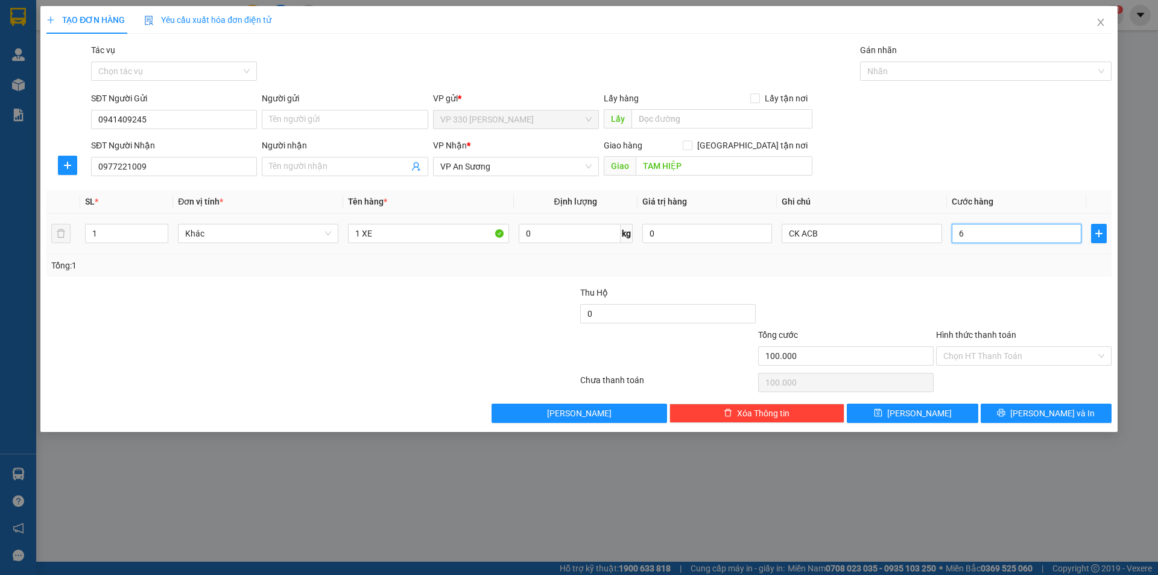
type input "6"
type input "60"
type input "600"
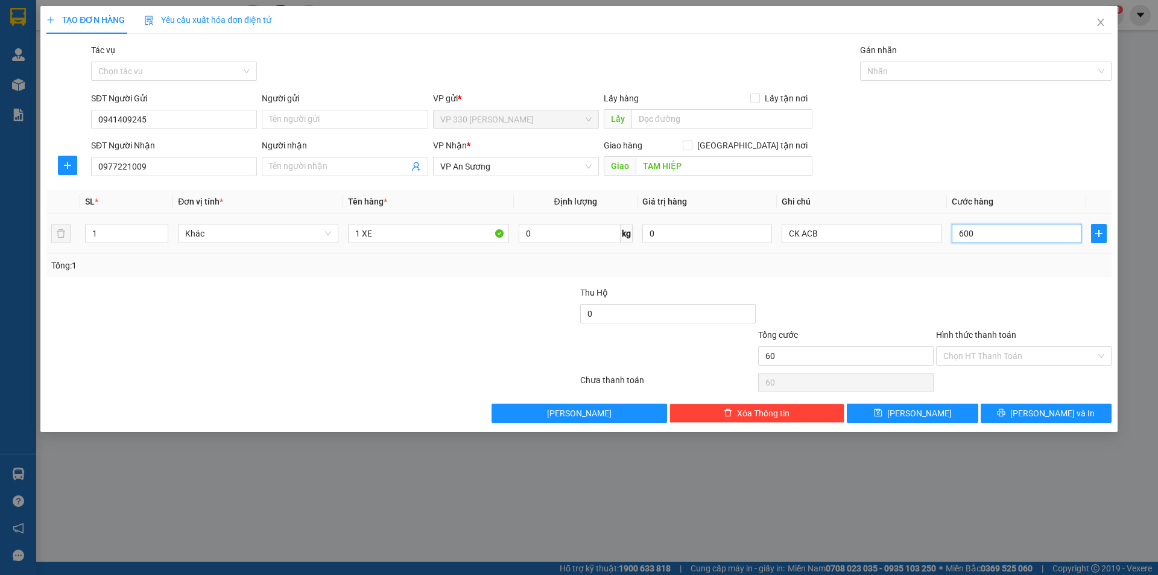
type input "600"
type input "6.000"
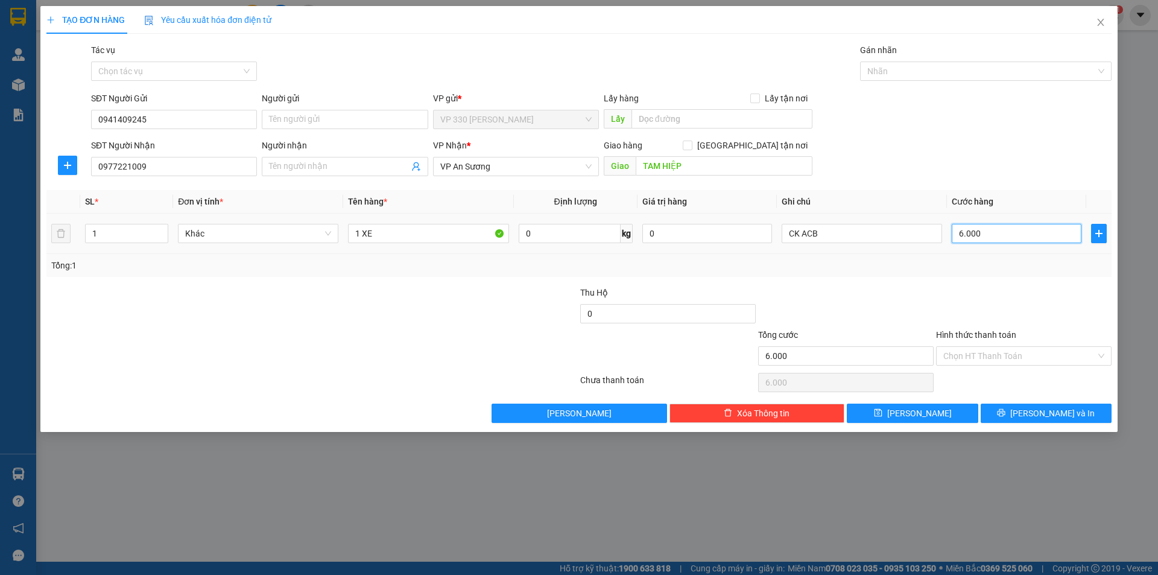
type input "60.000"
type input "600.000"
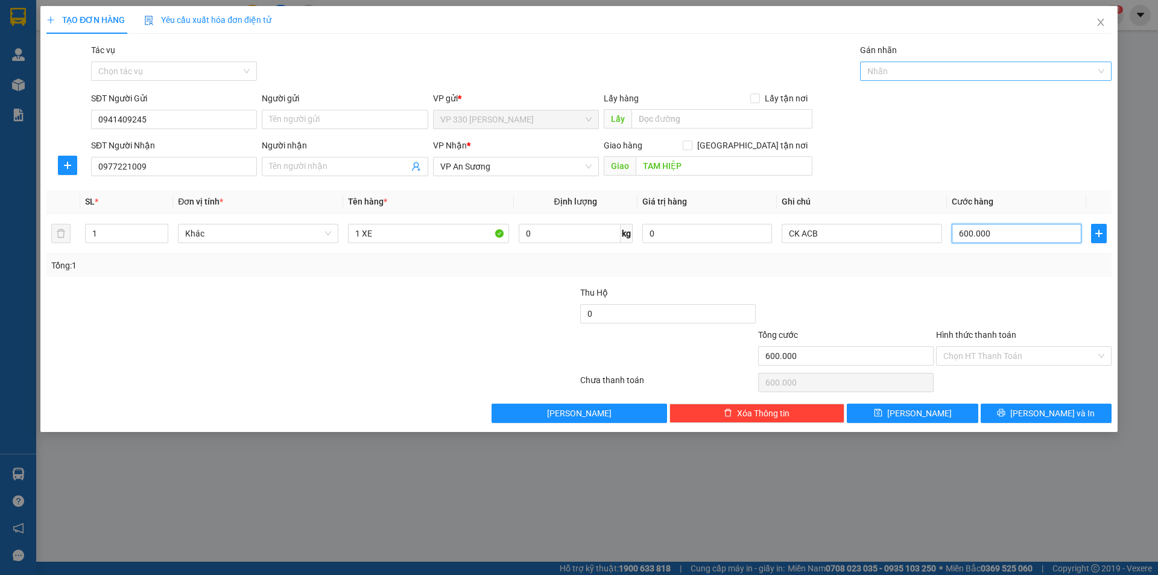
click at [939, 71] on div at bounding box center [979, 71] width 233 height 14
type input "600.000"
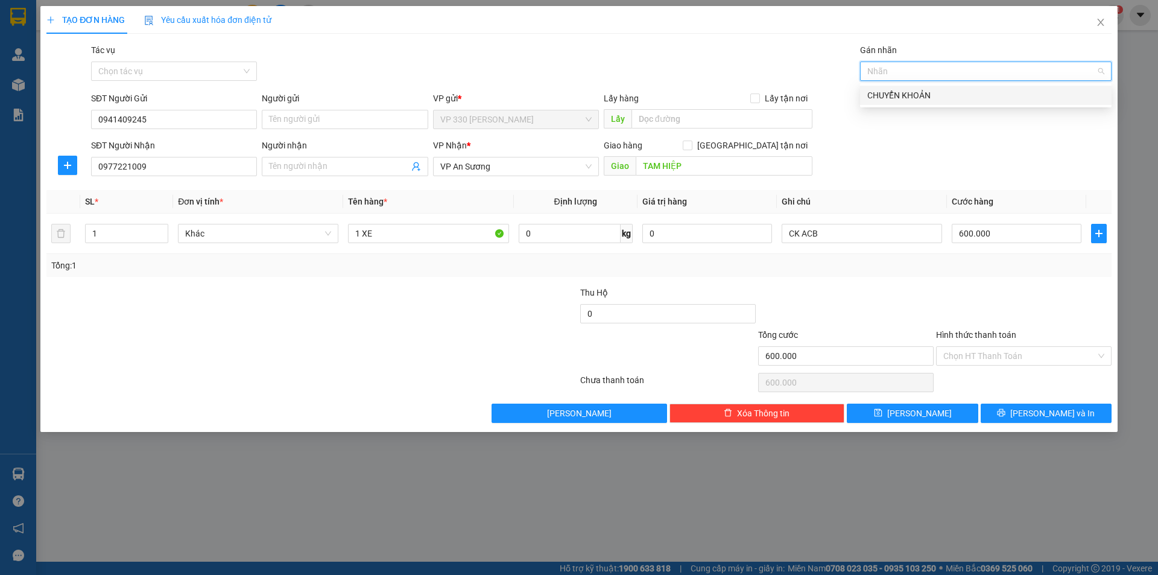
click at [929, 89] on div "CHUYỂN KHOẢN" at bounding box center [986, 95] width 237 height 13
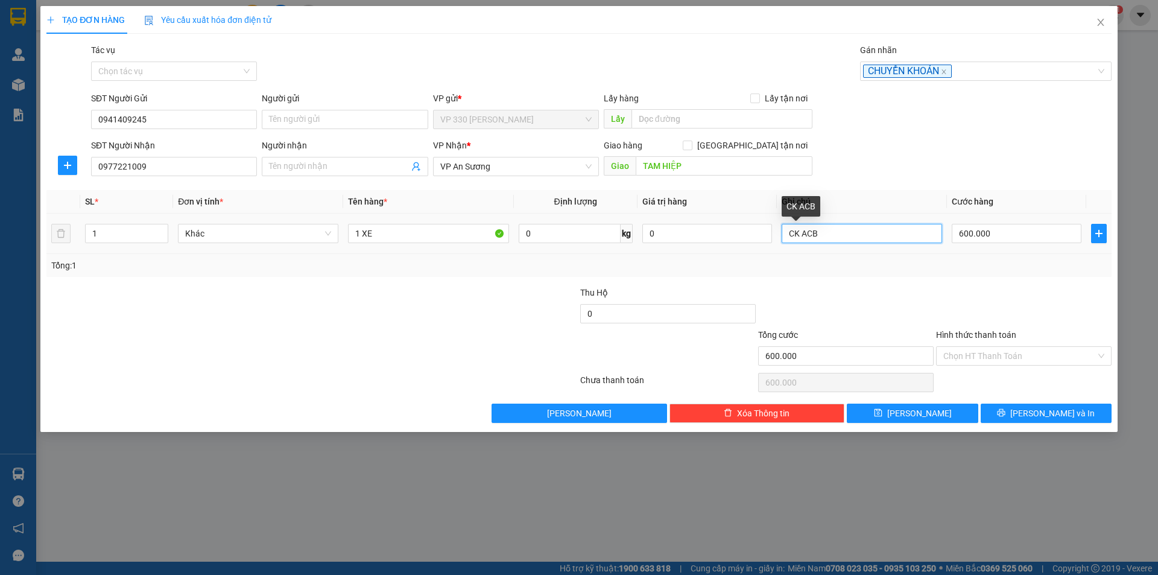
click at [872, 236] on input "CK ACB" at bounding box center [862, 233] width 160 height 19
type input "CK ACB 06H04"
click at [981, 333] on label "Hình thức thanh toán" at bounding box center [976, 335] width 80 height 10
click at [981, 347] on input "Hình thức thanh toán" at bounding box center [1020, 356] width 153 height 18
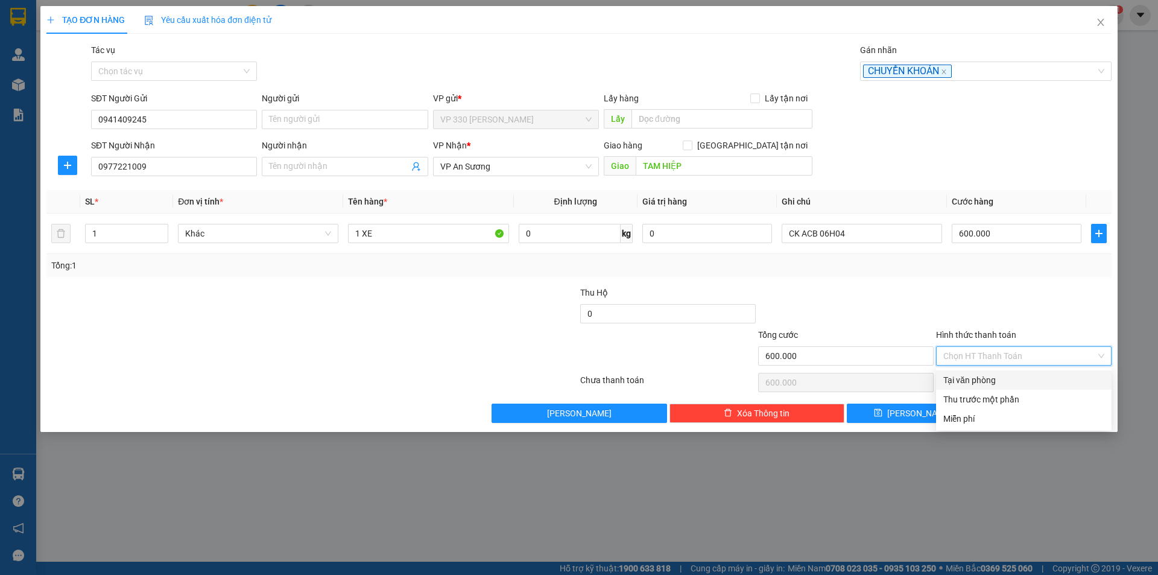
click at [997, 377] on div "Tại văn phòng" at bounding box center [1024, 379] width 161 height 13
type input "0"
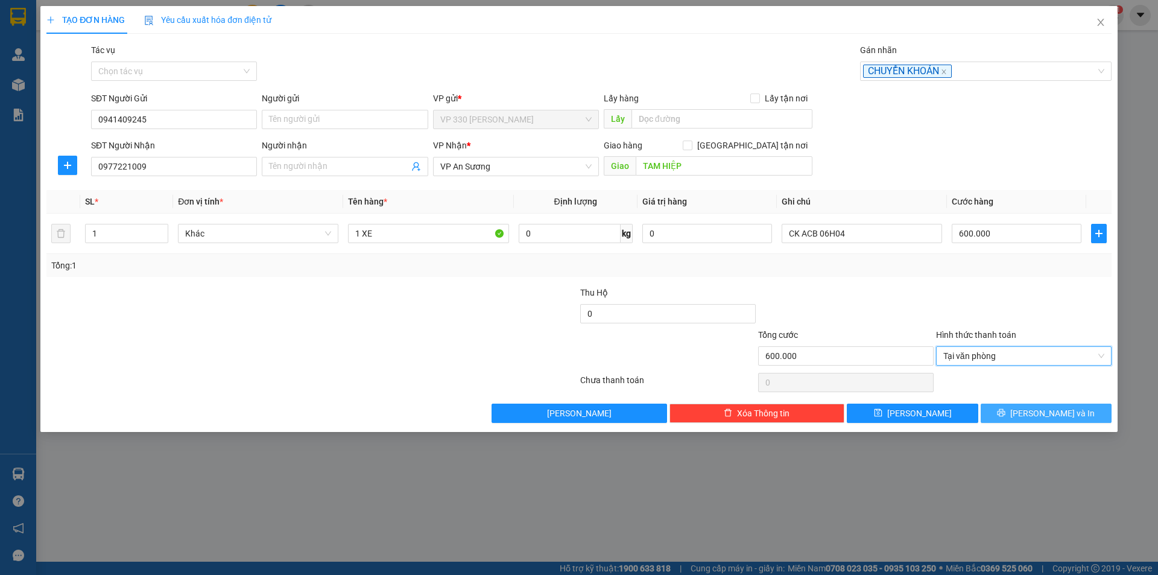
click at [1006, 415] on icon "printer" at bounding box center [1002, 413] width 8 height 8
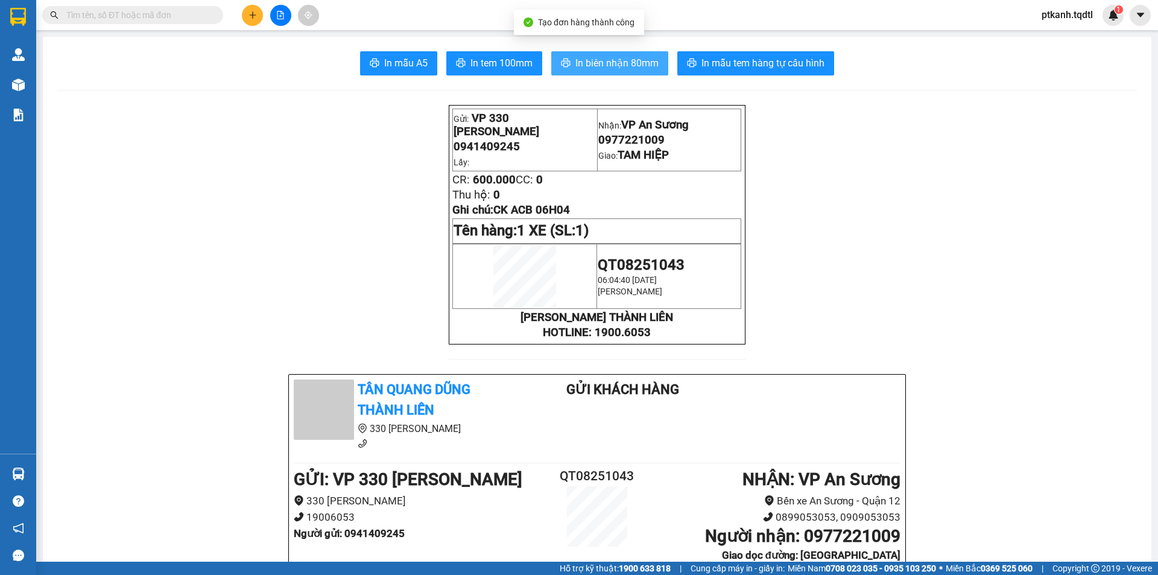
click at [593, 58] on span "In biên nhận 80mm" at bounding box center [617, 63] width 83 height 15
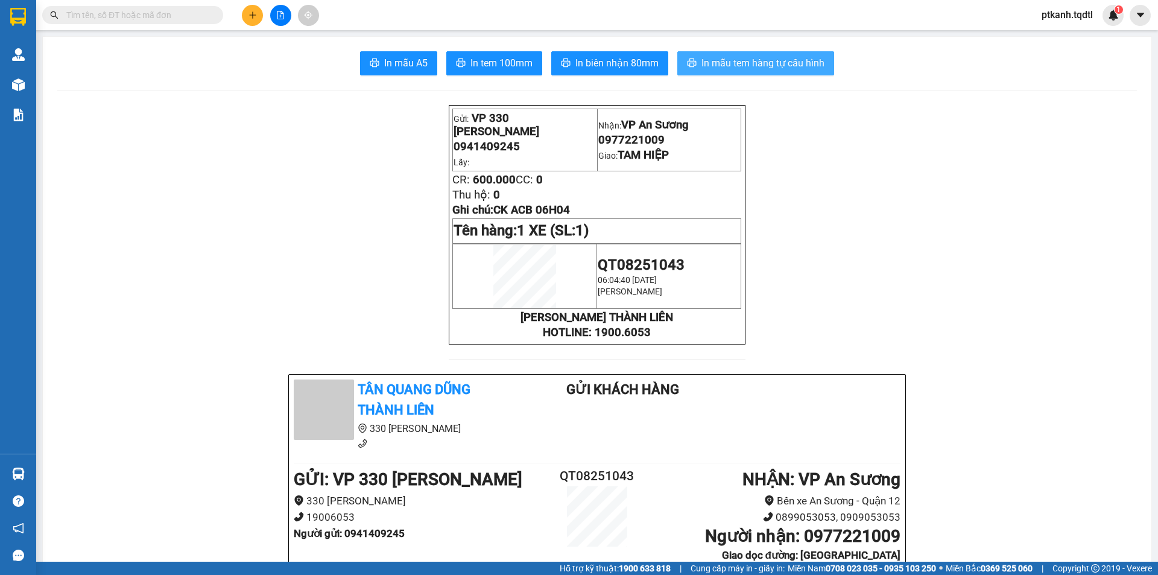
click at [738, 68] on span "In mẫu tem hàng tự cấu hình" at bounding box center [763, 63] width 123 height 15
click at [281, 13] on icon "file-add" at bounding box center [280, 15] width 8 height 8
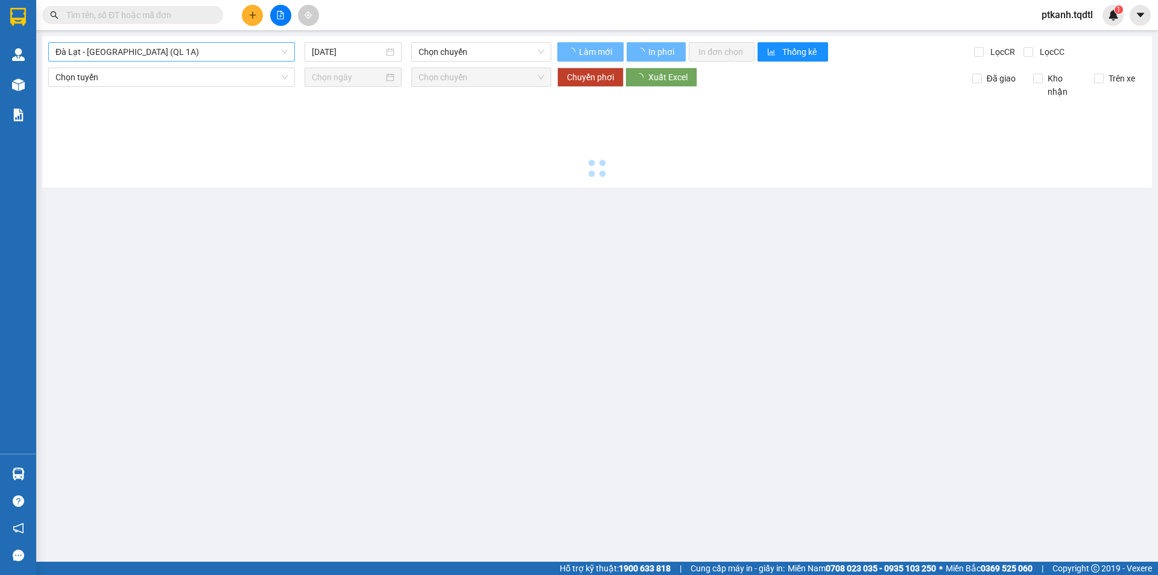
type input "[DATE]"
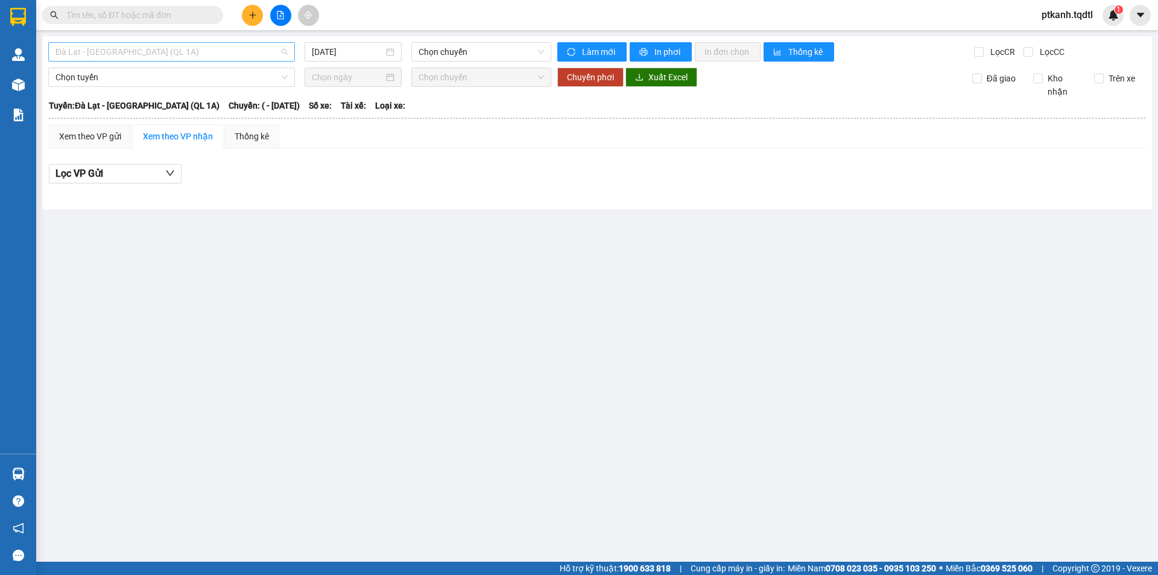
click at [284, 52] on span "Đà Lạt - [GEOGRAPHIC_DATA] (QL 1A)" at bounding box center [172, 52] width 232 height 18
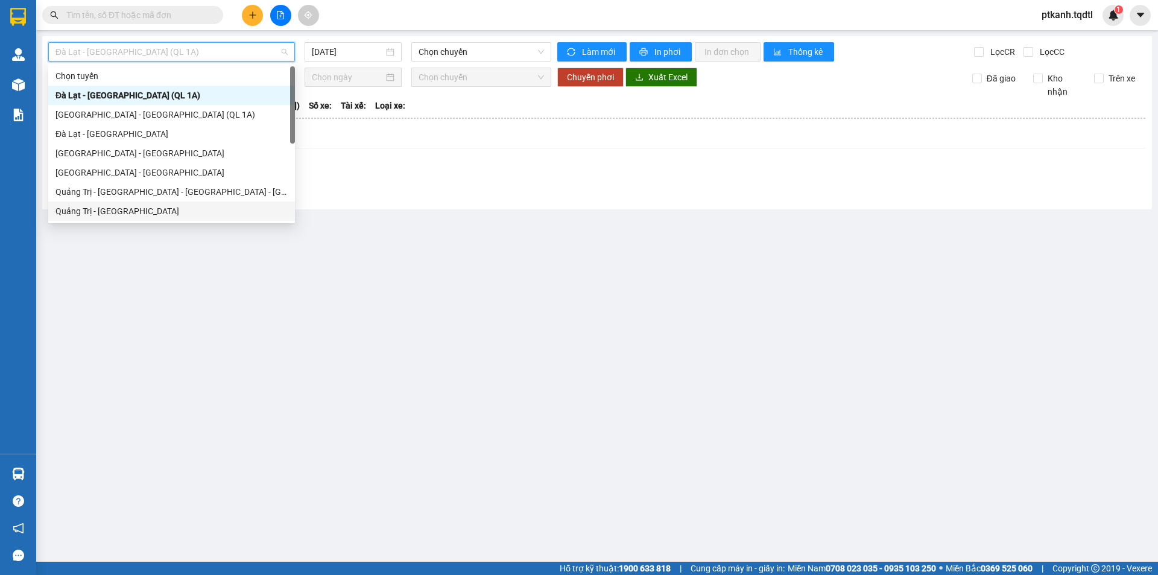
drag, startPoint x: 239, startPoint y: 209, endPoint x: 255, endPoint y: 189, distance: 25.3
click at [237, 208] on div "Quảng Trị - [GEOGRAPHIC_DATA]" at bounding box center [172, 211] width 232 height 13
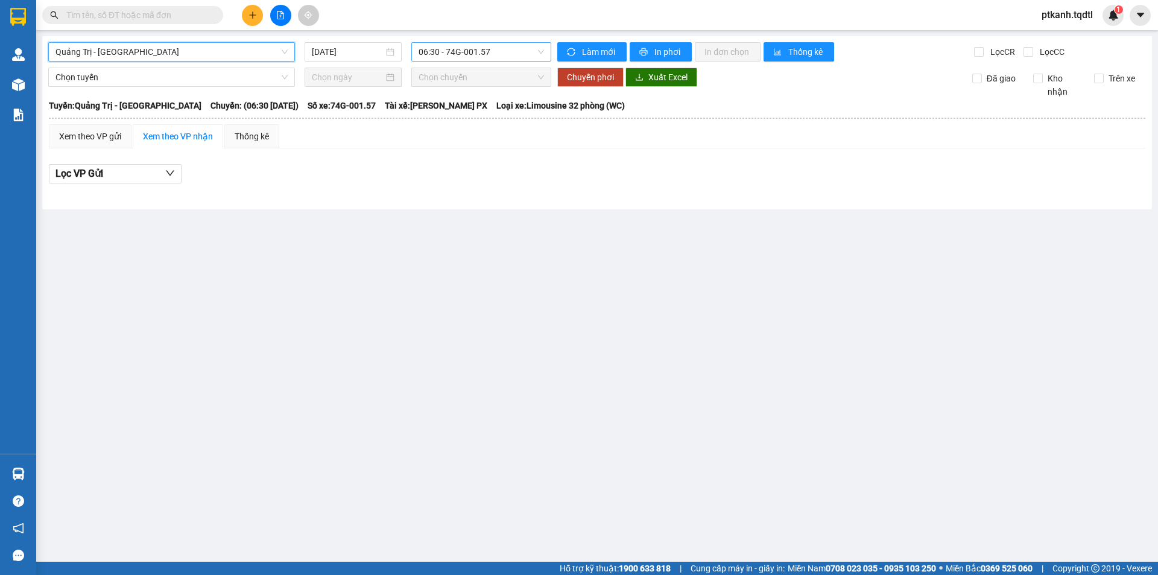
click at [524, 48] on span "06:30 - 74G-001.57" at bounding box center [481, 52] width 125 height 18
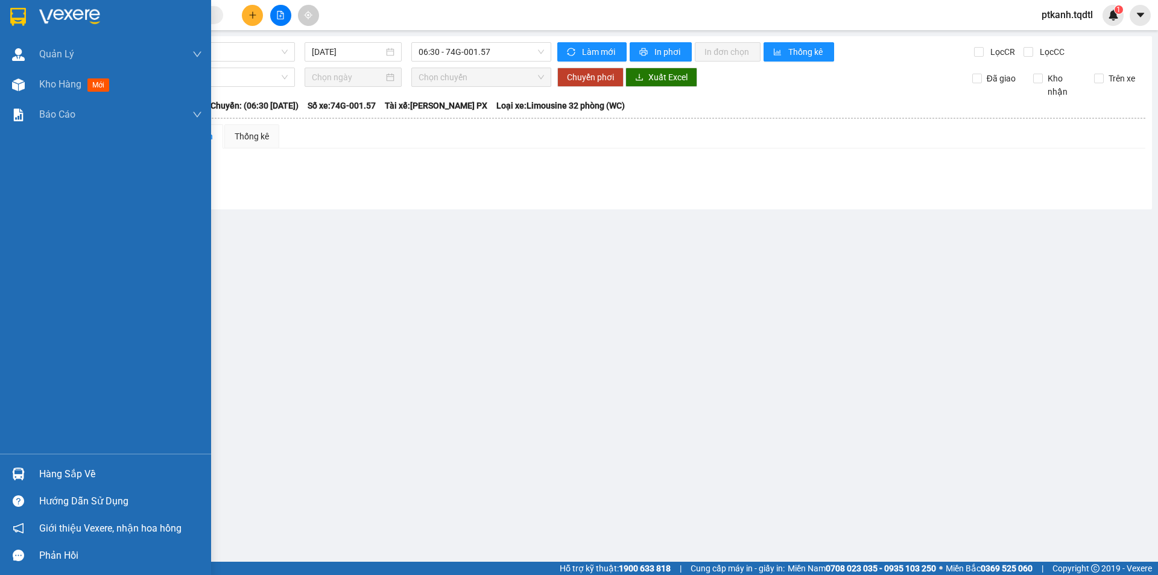
click at [13, 475] on img at bounding box center [18, 474] width 13 height 13
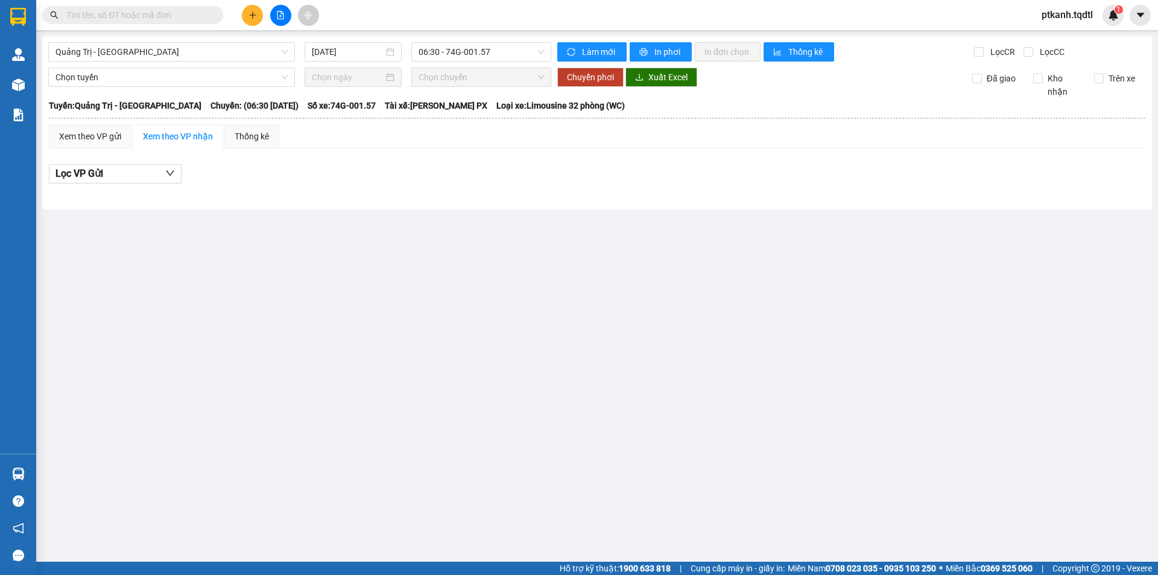
click at [897, 381] on section "Kết quả tìm kiếm ( 0 ) Bộ lọc No Data ptkanh.tqdtl 1 Quản [PERSON_NAME] lý khác…" at bounding box center [579, 287] width 1158 height 575
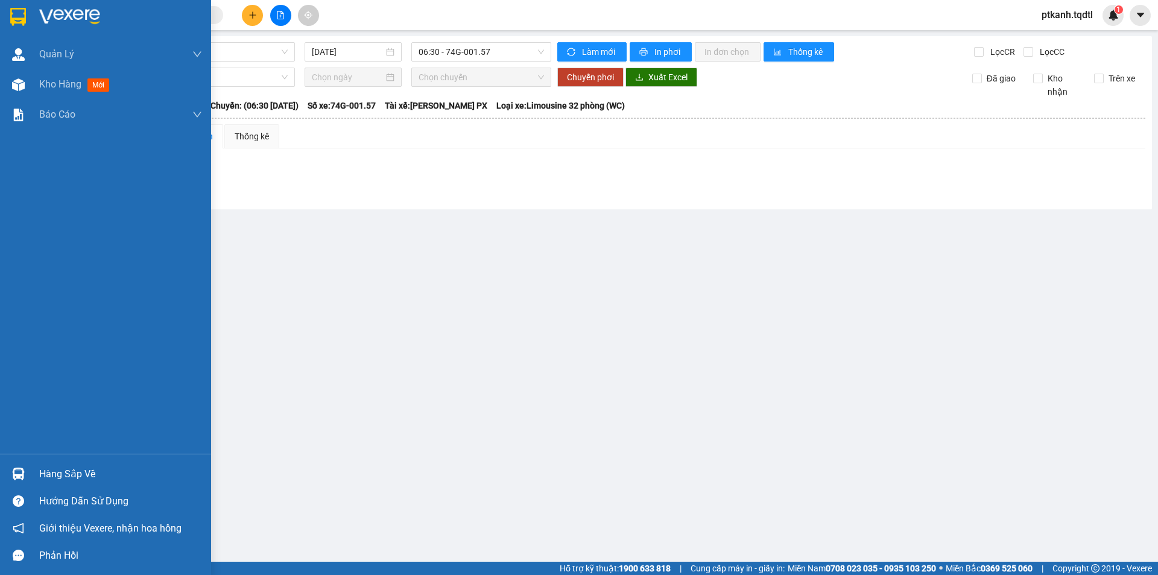
click at [40, 477] on div "Hàng sắp về" at bounding box center [120, 474] width 163 height 18
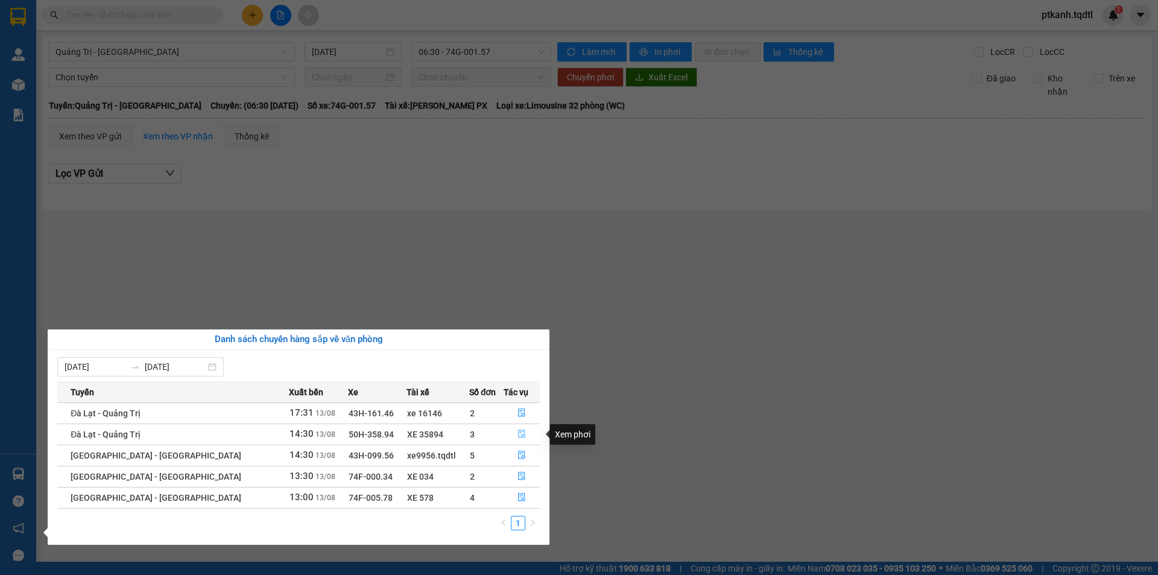
click at [518, 434] on icon "file-done" at bounding box center [521, 434] width 7 height 8
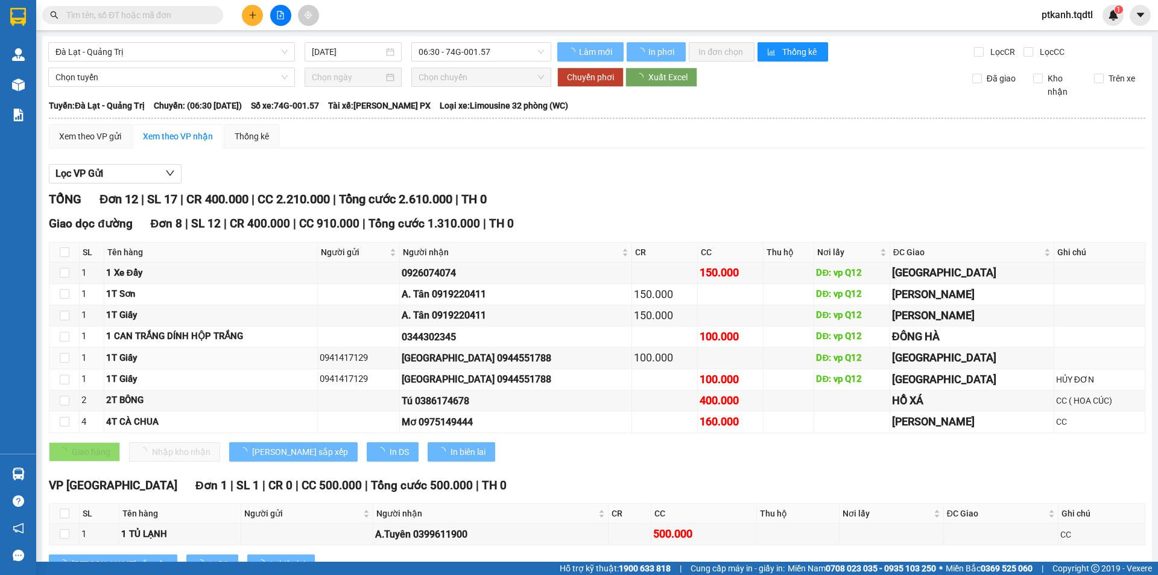
type input "[DATE]"
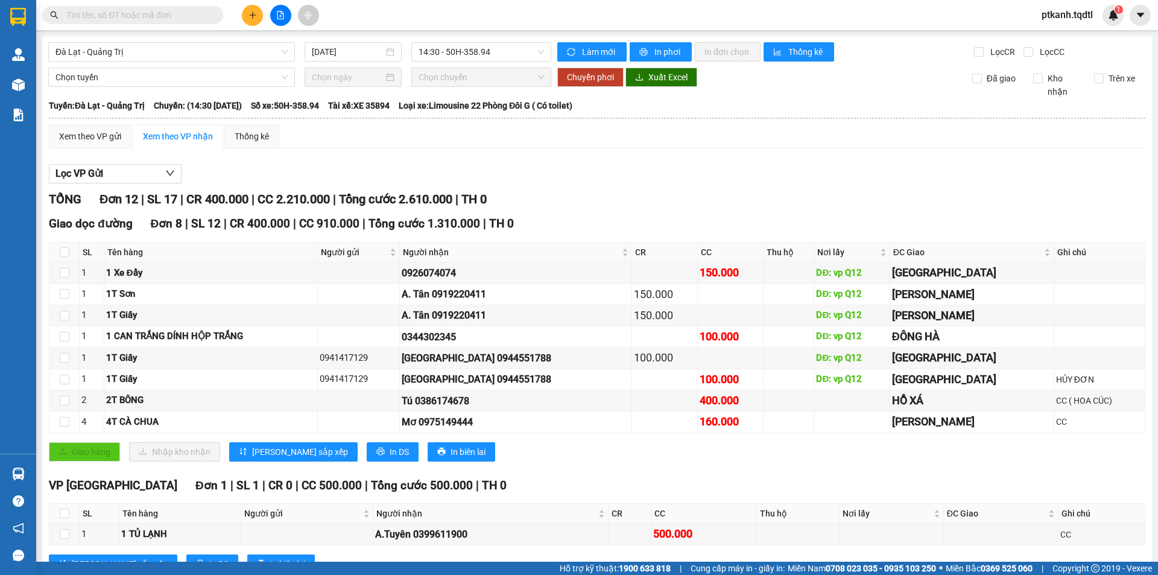
scroll to position [200, 0]
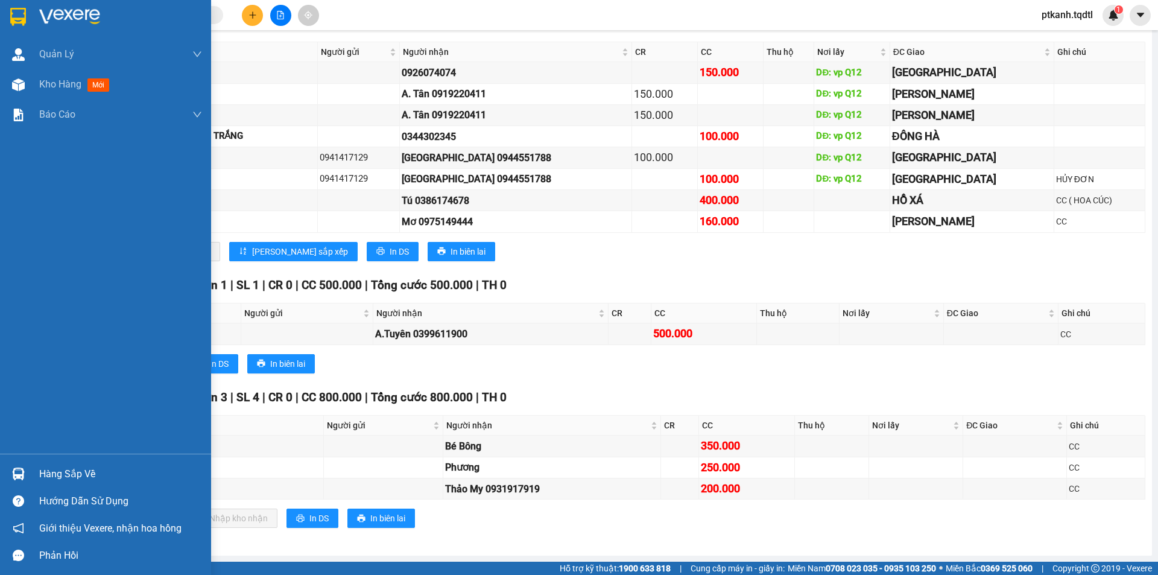
click at [62, 472] on div "Hàng sắp về" at bounding box center [120, 474] width 163 height 18
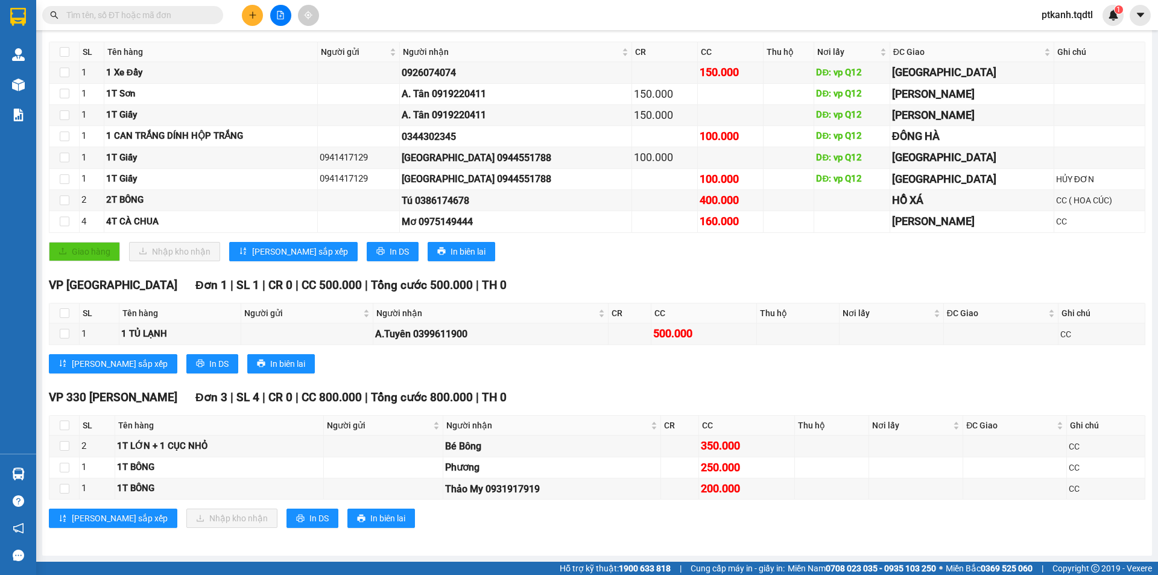
click at [682, 256] on section "Kết quả tìm kiếm ( 0 ) Bộ lọc No Data ptkanh.tqdtl 1 Quản [PERSON_NAME] lý khác…" at bounding box center [579, 287] width 1158 height 575
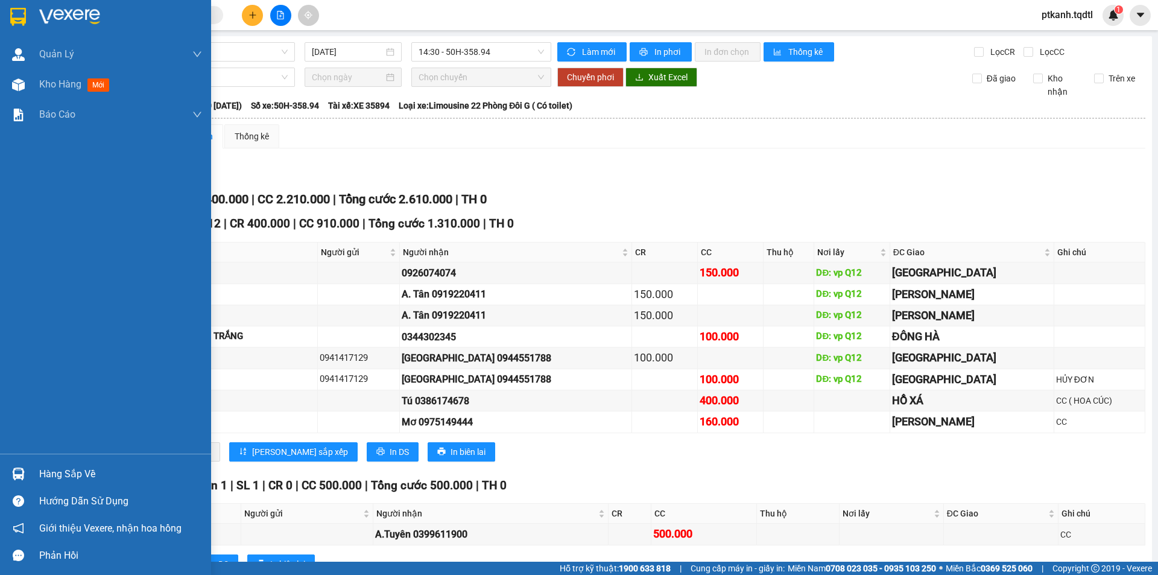
drag, startPoint x: 47, startPoint y: 77, endPoint x: 206, endPoint y: 160, distance: 179.5
click at [47, 77] on div "Kho hàng mới" at bounding box center [76, 84] width 75 height 15
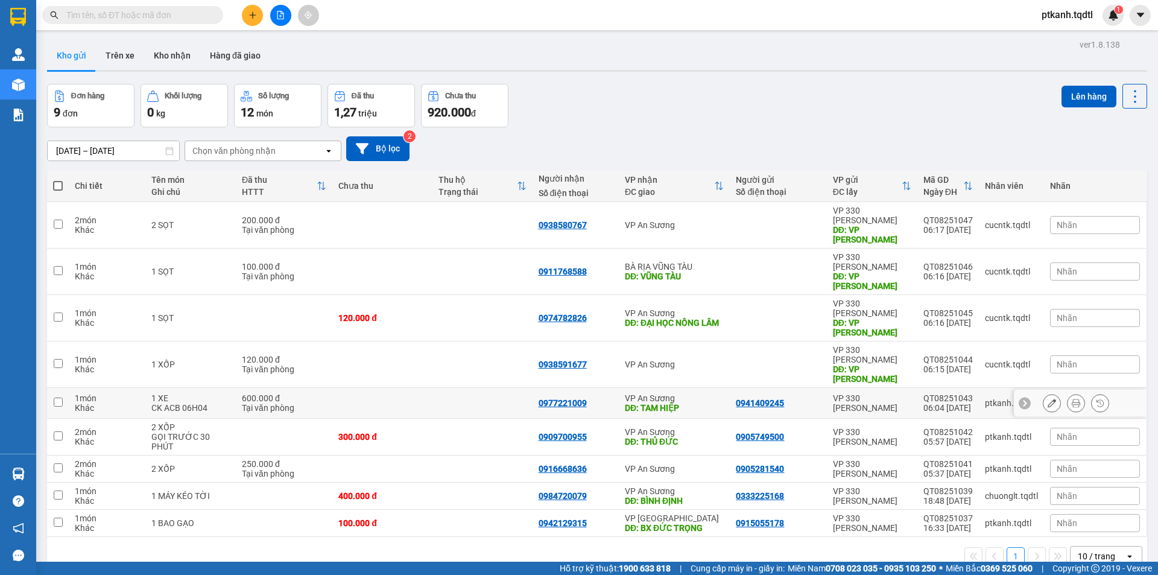
click at [474, 388] on td at bounding box center [483, 403] width 100 height 31
checkbox input "true"
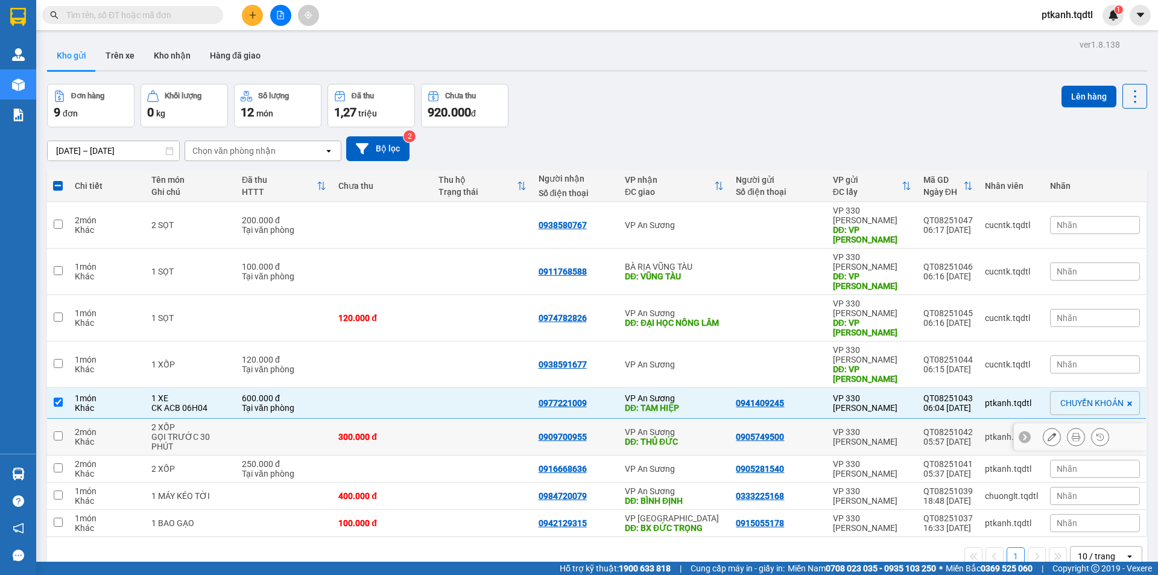
click at [466, 419] on td at bounding box center [483, 437] width 100 height 37
checkbox input "true"
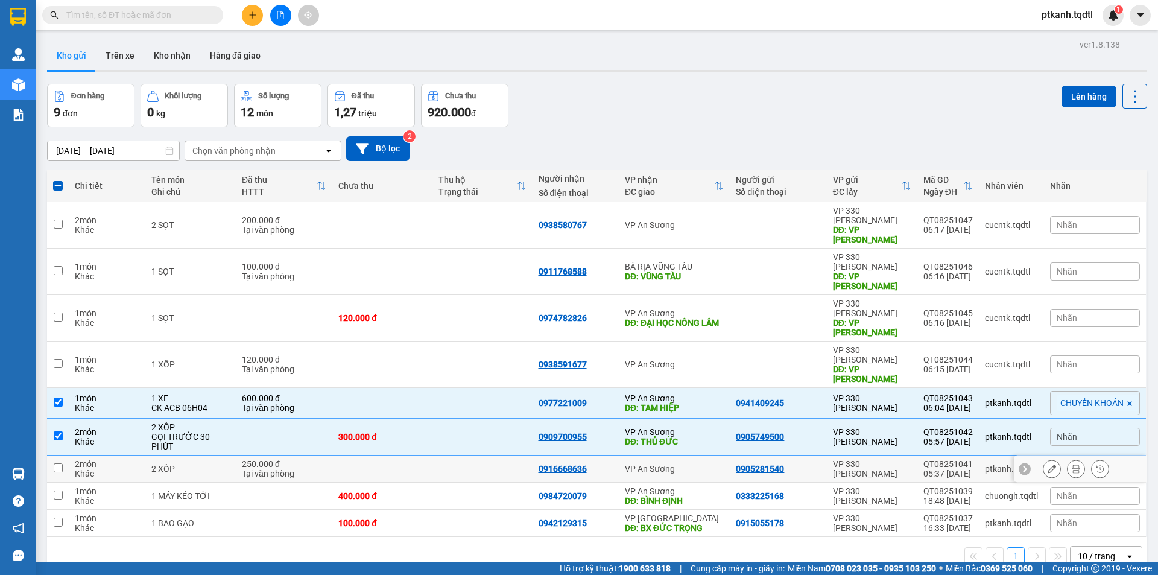
click at [458, 456] on td at bounding box center [483, 469] width 100 height 27
checkbox input "true"
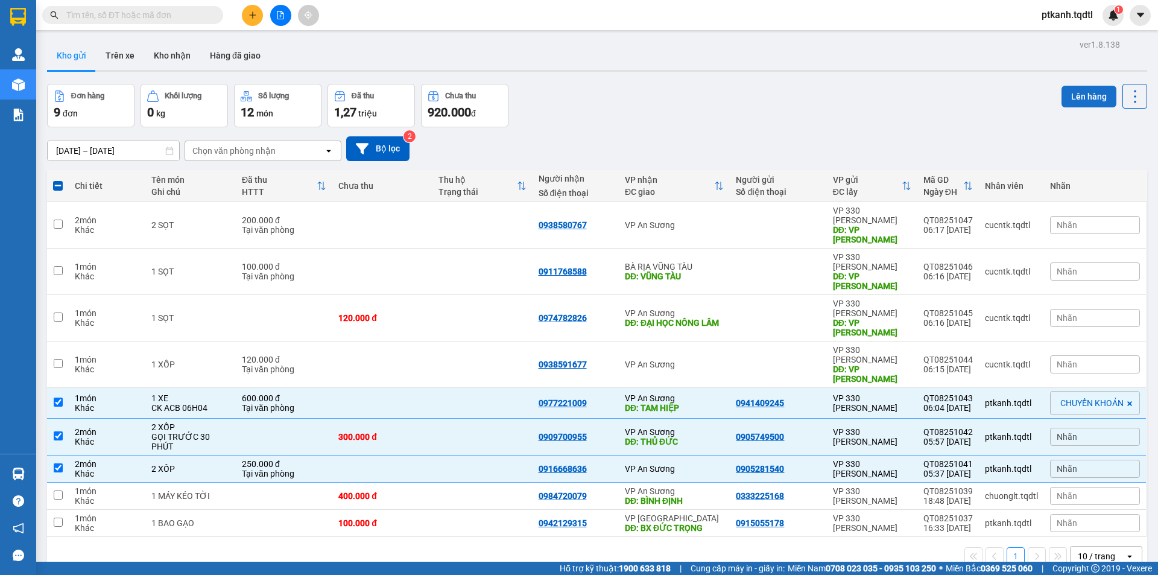
click at [1080, 94] on button "Lên hàng" at bounding box center [1089, 97] width 55 height 22
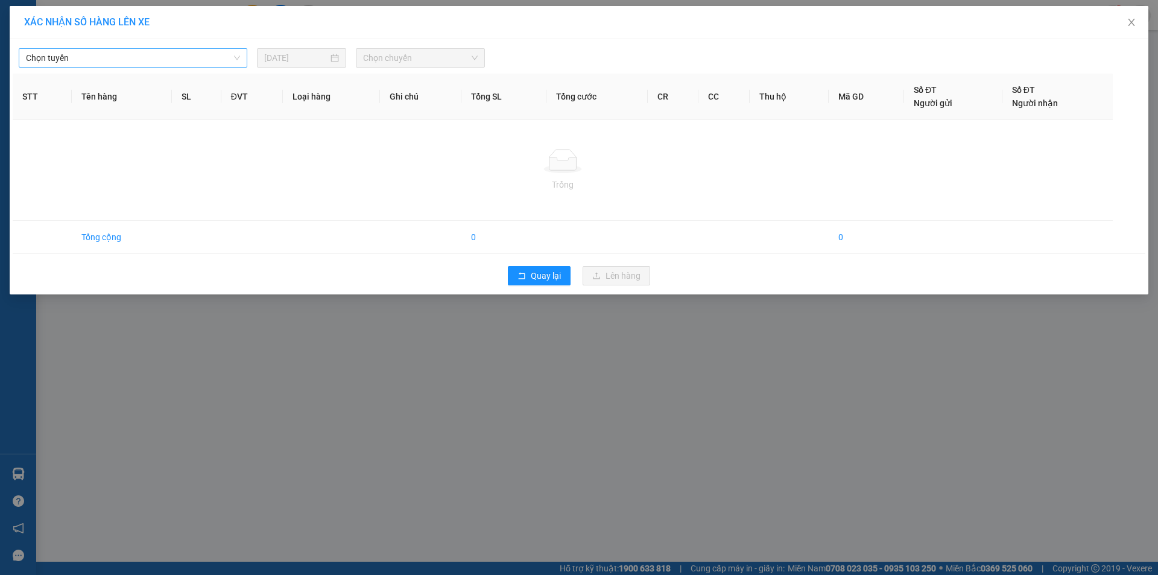
click at [240, 57] on div "Chọn tuyến" at bounding box center [133, 57] width 229 height 19
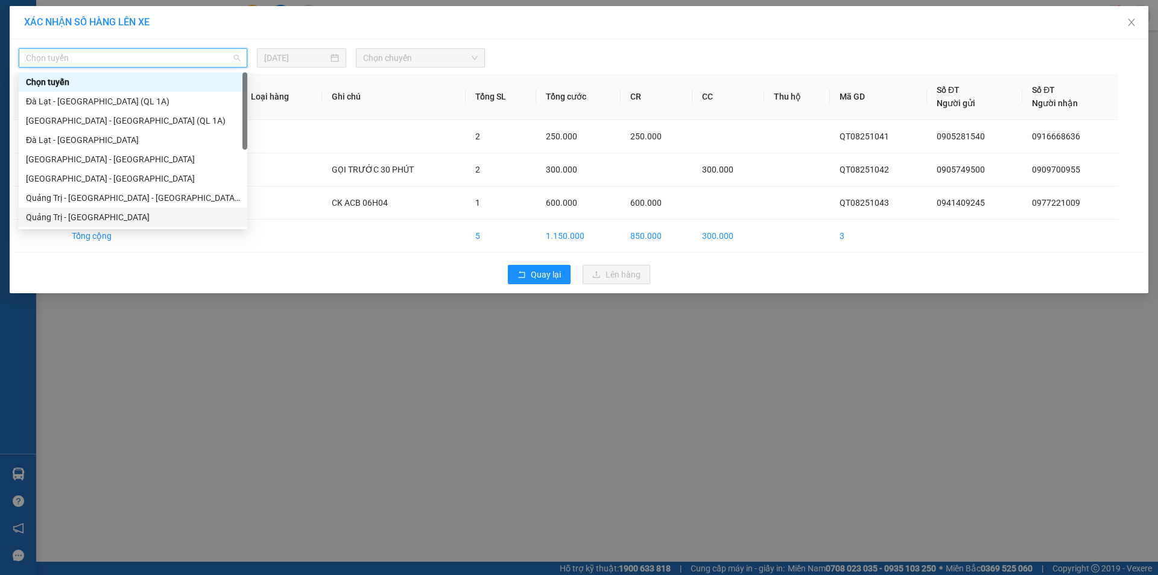
click at [171, 212] on div "Quảng Trị - [GEOGRAPHIC_DATA]" at bounding box center [133, 217] width 214 height 13
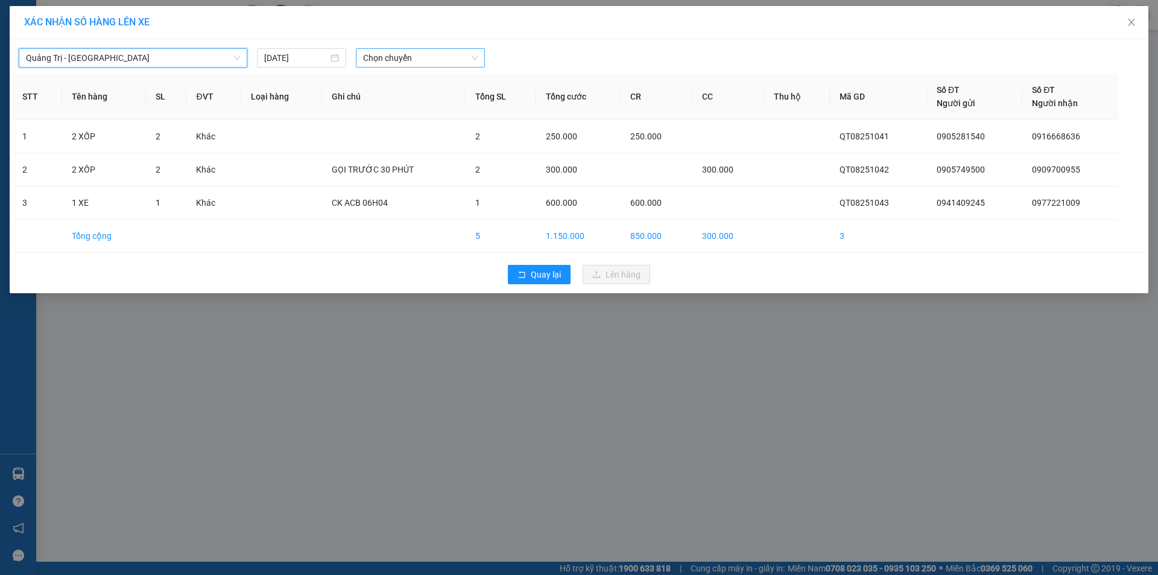
click at [428, 56] on span "Chọn chuyến" at bounding box center [420, 58] width 115 height 18
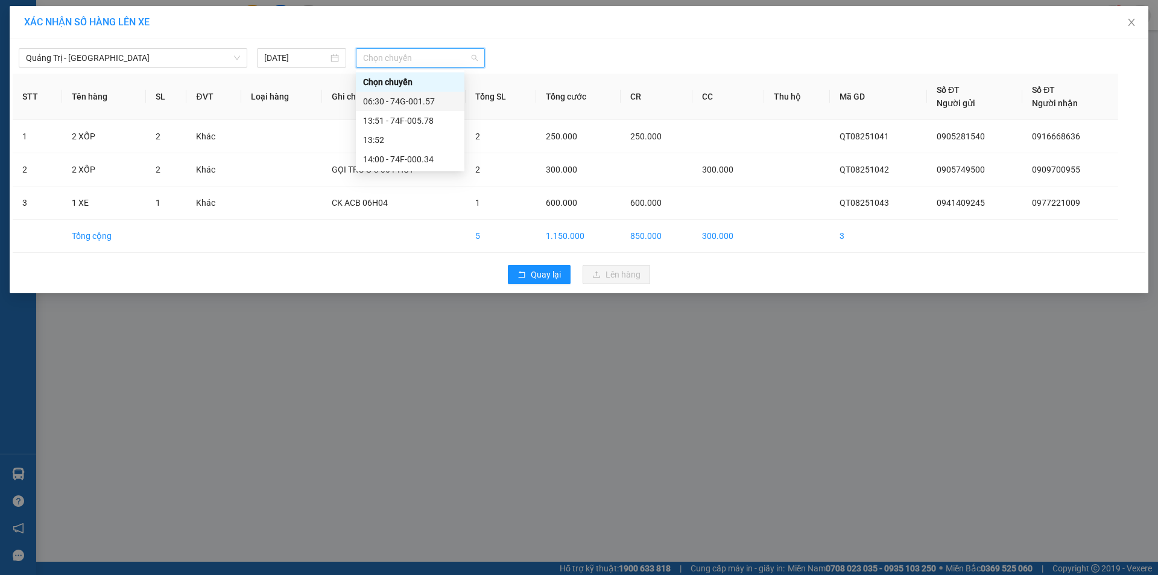
click at [430, 104] on div "06:30 - 74G-001.57" at bounding box center [410, 101] width 94 height 13
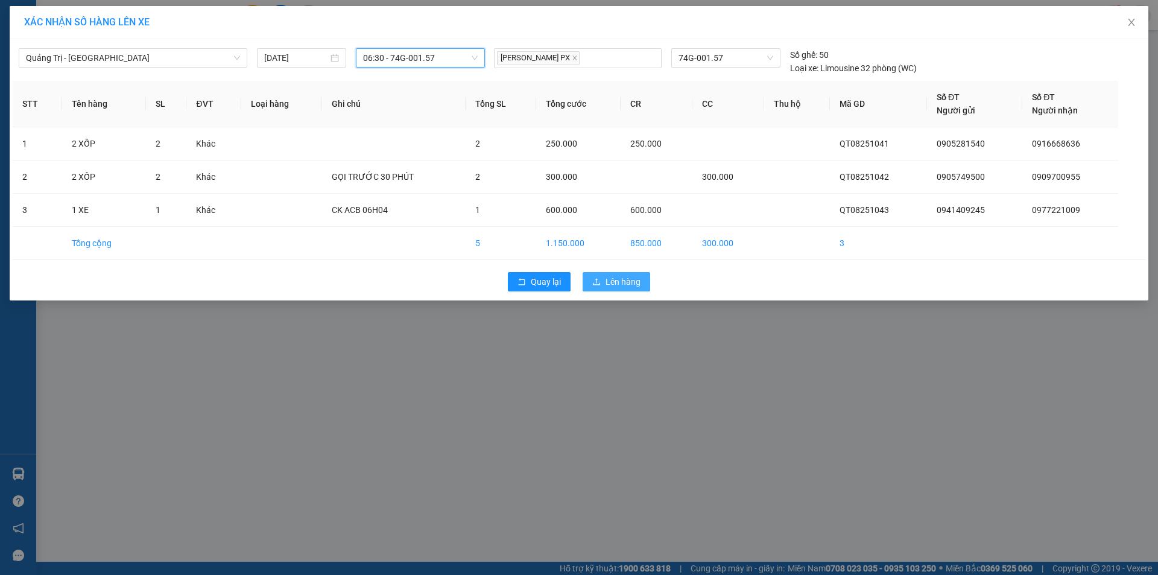
click at [612, 281] on span "Lên hàng" at bounding box center [623, 281] width 35 height 13
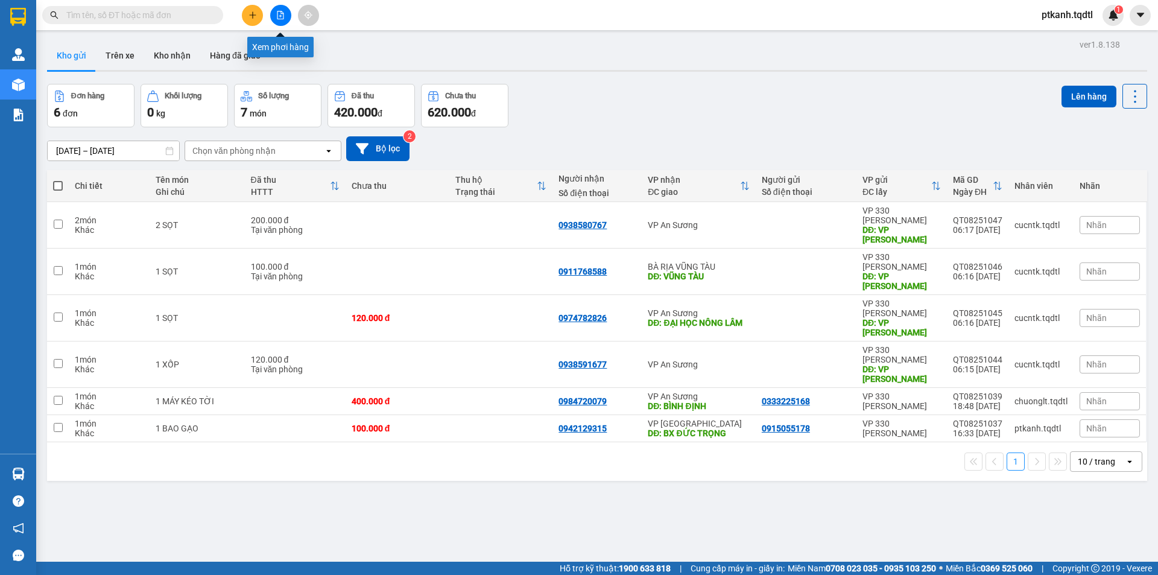
click at [280, 16] on icon "file-add" at bounding box center [280, 15] width 8 height 8
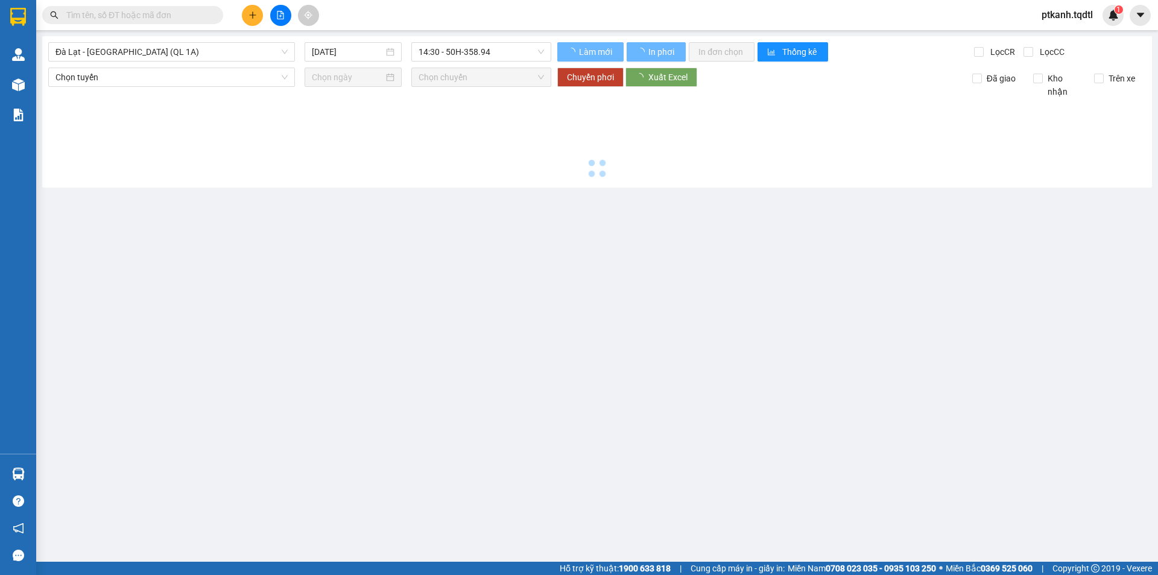
type input "[DATE]"
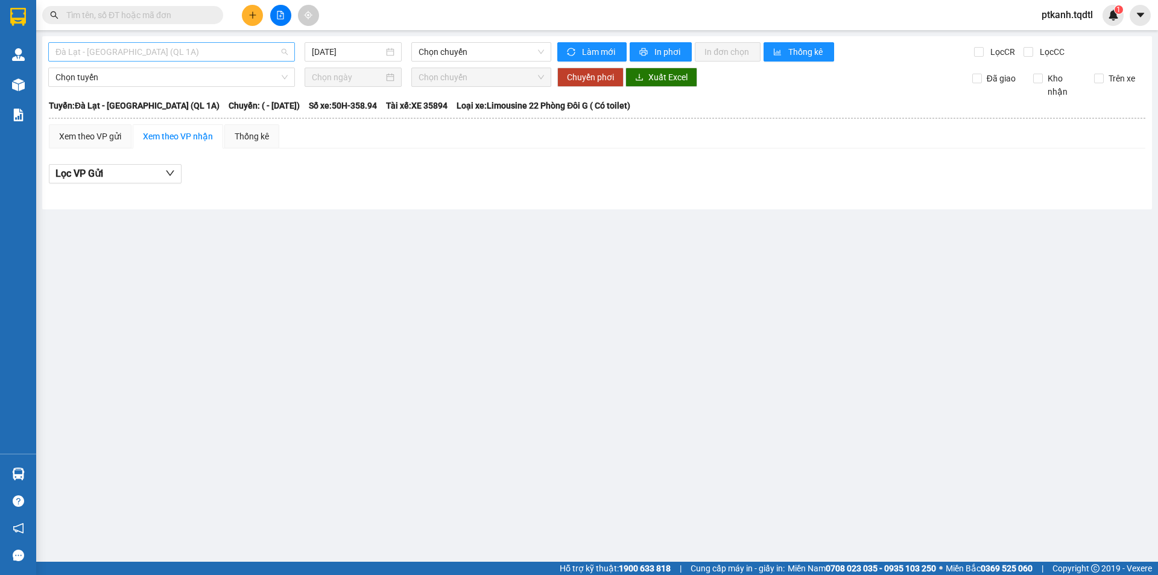
click at [287, 53] on span "Đà Lạt - [GEOGRAPHIC_DATA] (QL 1A)" at bounding box center [172, 52] width 232 height 18
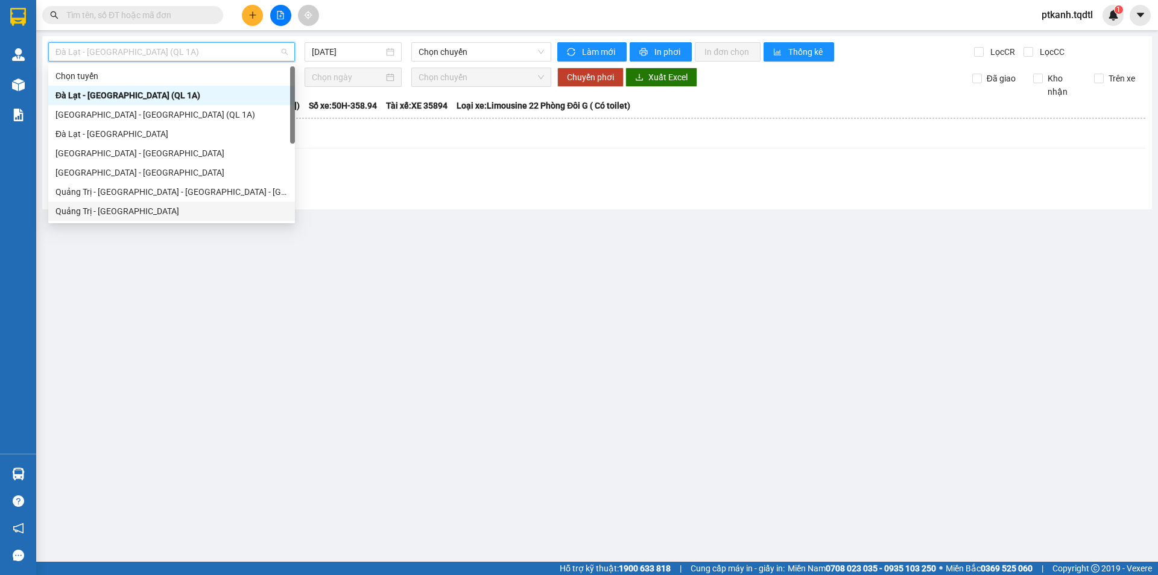
click at [239, 206] on div "Quảng Trị - [GEOGRAPHIC_DATA]" at bounding box center [172, 211] width 232 height 13
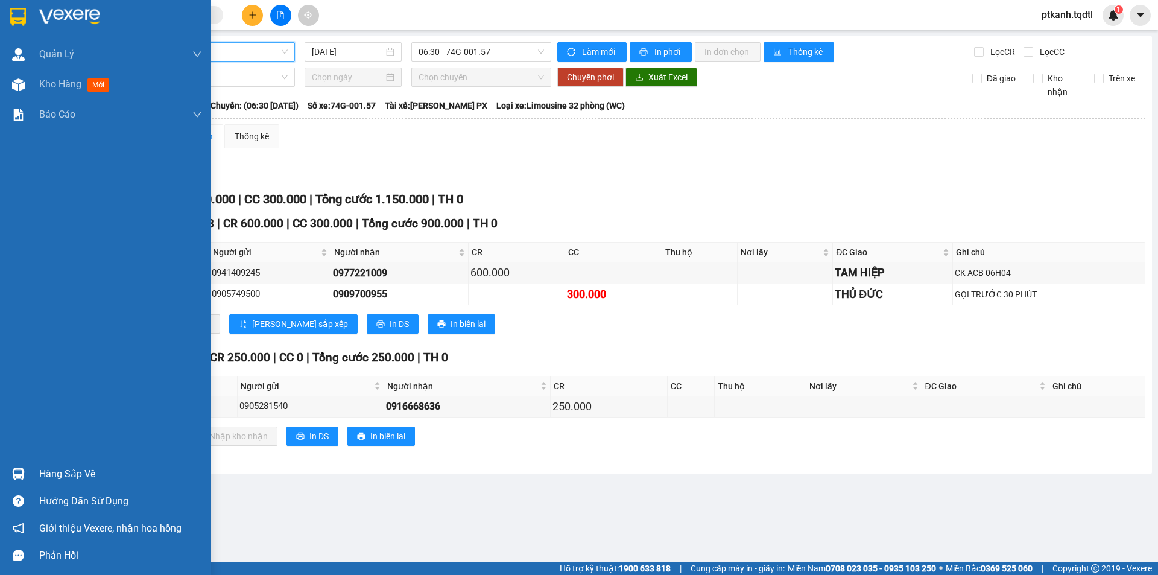
click at [71, 475] on div "Hàng sắp về" at bounding box center [120, 474] width 163 height 18
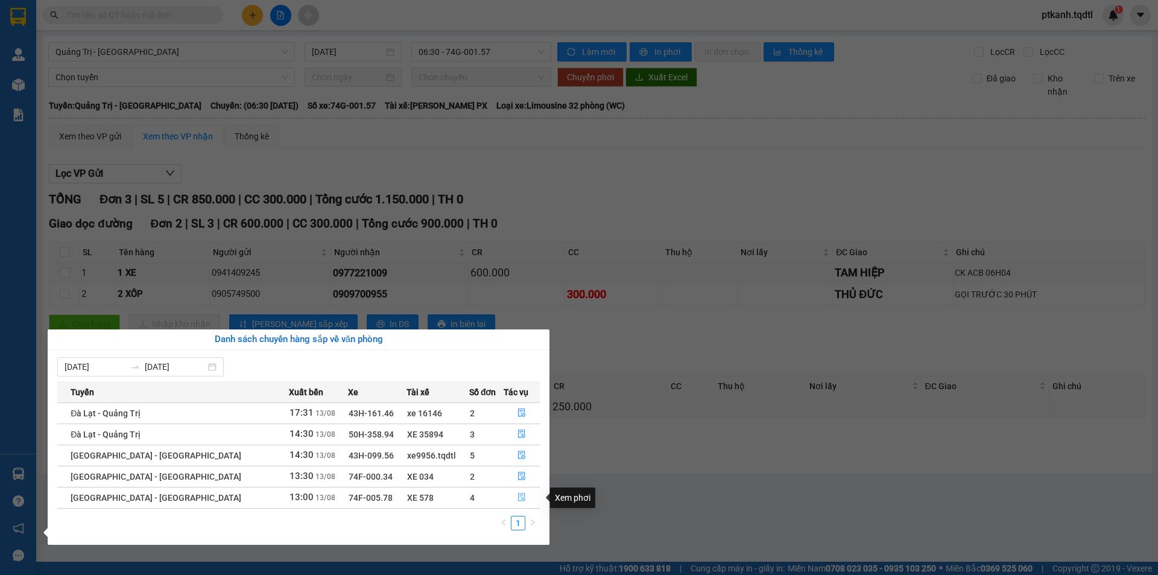
click at [518, 498] on icon "file-done" at bounding box center [522, 497] width 8 height 8
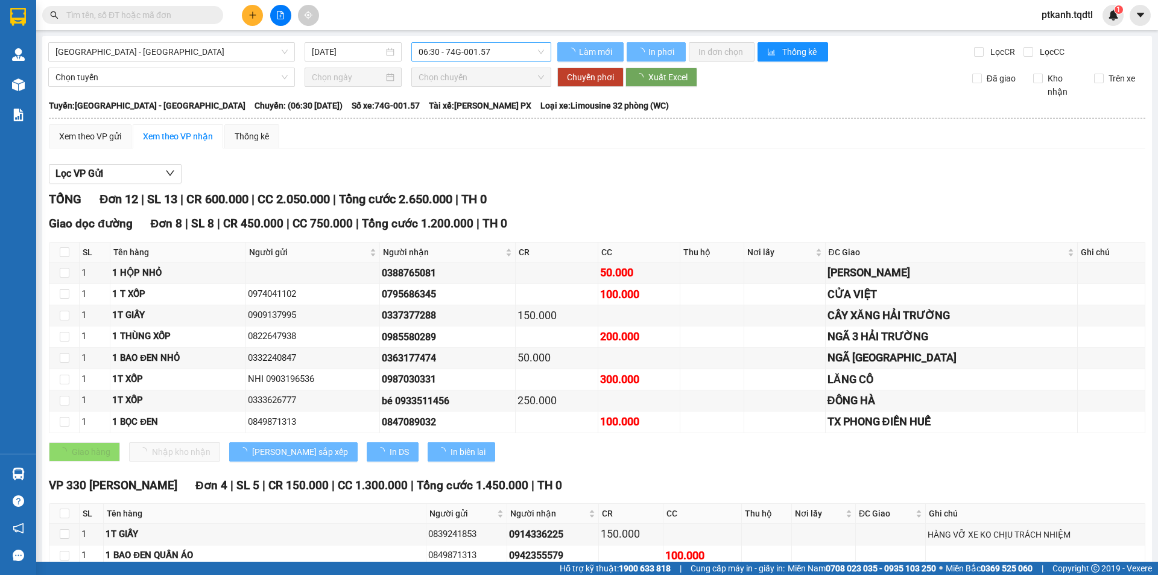
type input "[DATE]"
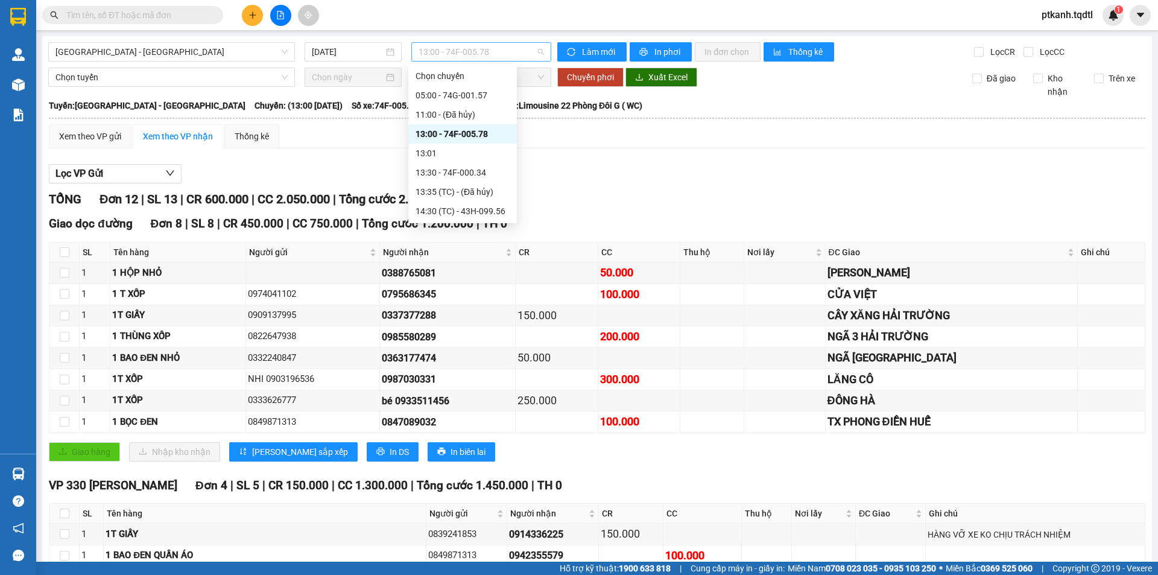
click at [535, 51] on span "13:00 - 74F-005.78" at bounding box center [481, 52] width 125 height 18
click at [492, 173] on div "13:30 - 74F-000.34" at bounding box center [463, 172] width 94 height 13
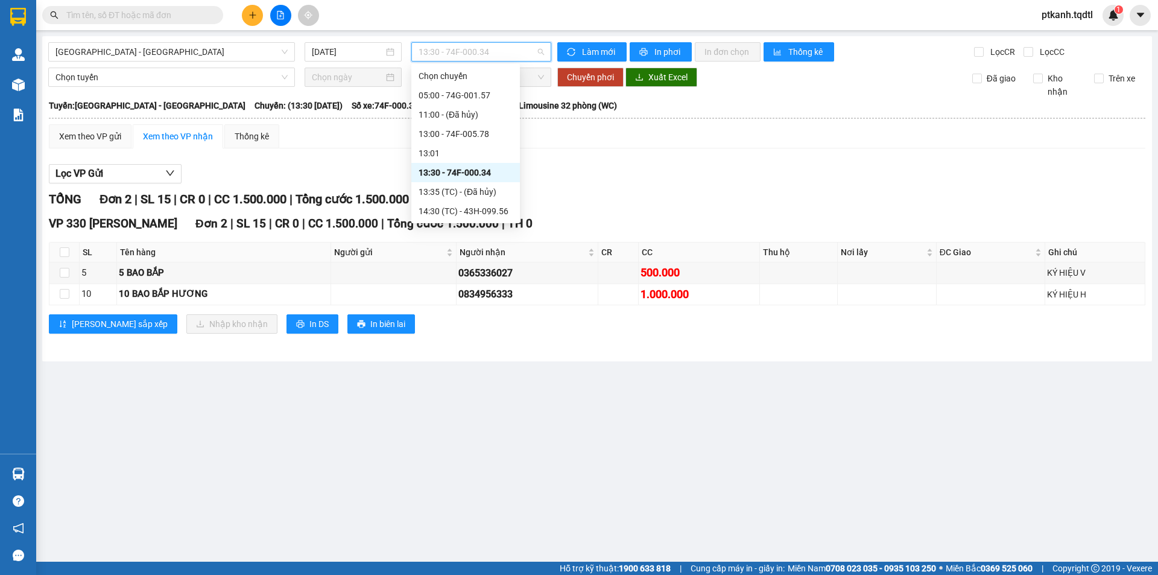
click at [542, 51] on span "13:30 - 74F-000.34" at bounding box center [481, 52] width 125 height 18
click at [494, 212] on div "14:30 (TC) - 43H-099.56" at bounding box center [466, 211] width 94 height 13
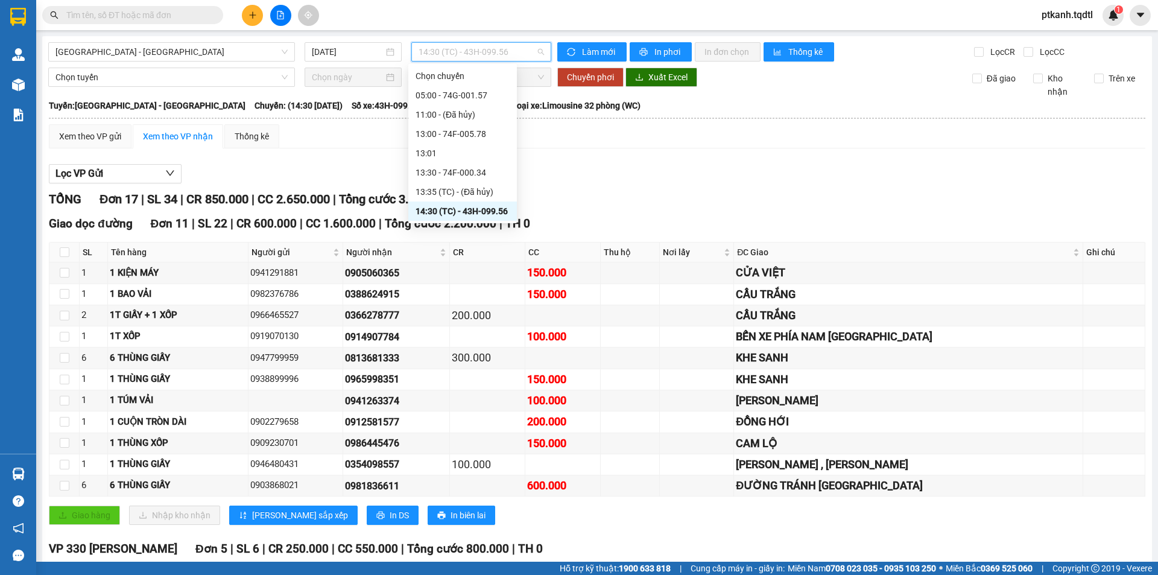
click at [540, 54] on span "14:30 (TC) - 43H-099.56" at bounding box center [481, 52] width 125 height 18
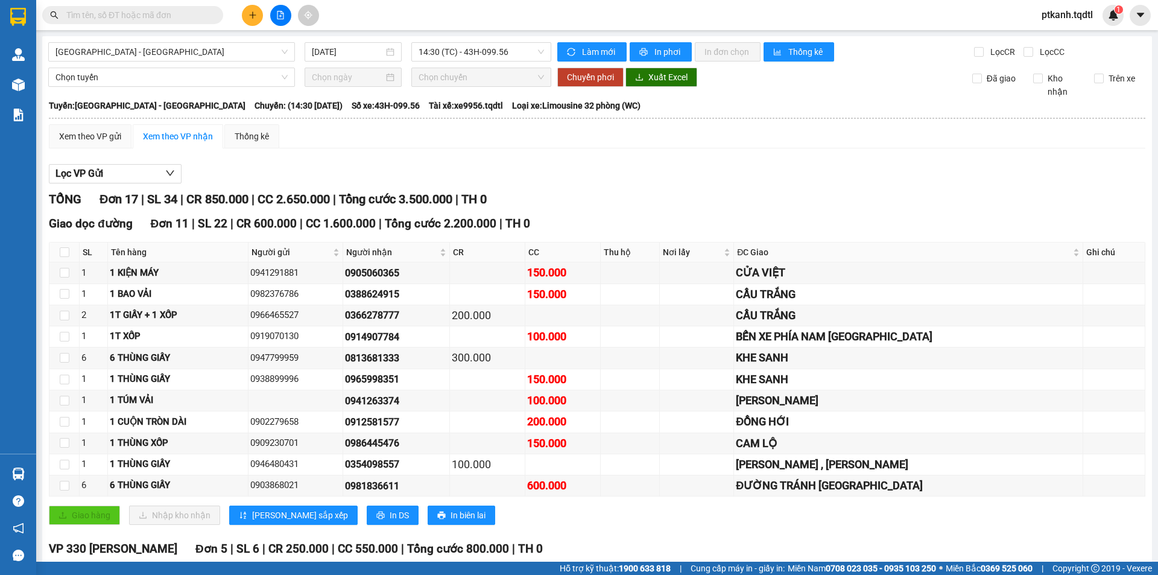
click at [626, 186] on div "Lọc VP Gửi TỔNG Đơn 17 | SL 34 | CR 850.000 | CC 2.650.000 | Tổng cước 3.500.0…" at bounding box center [597, 504] width 1097 height 692
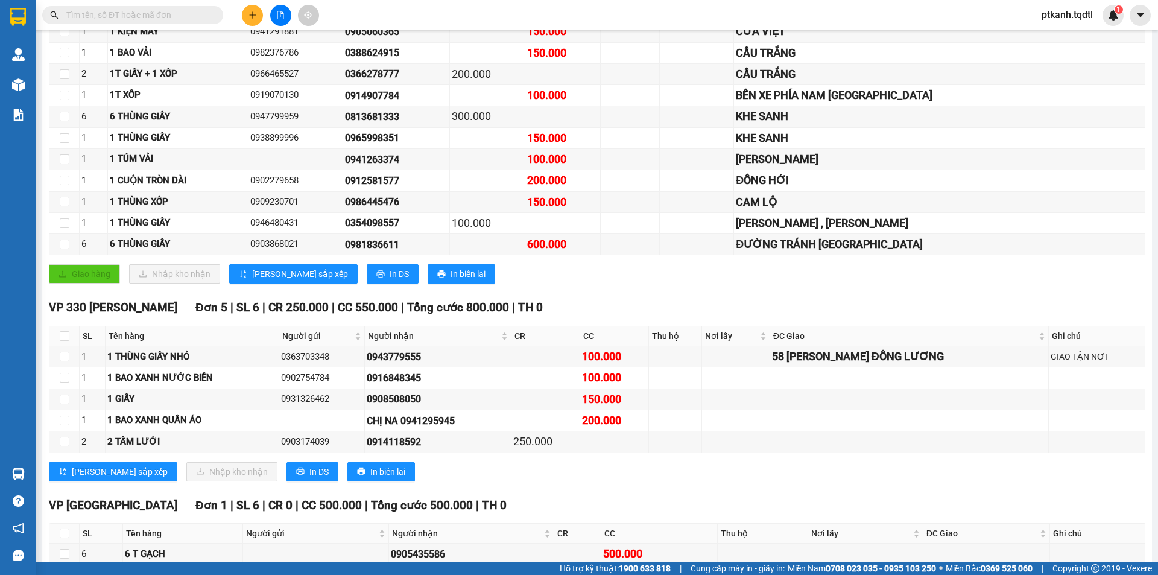
scroll to position [307, 0]
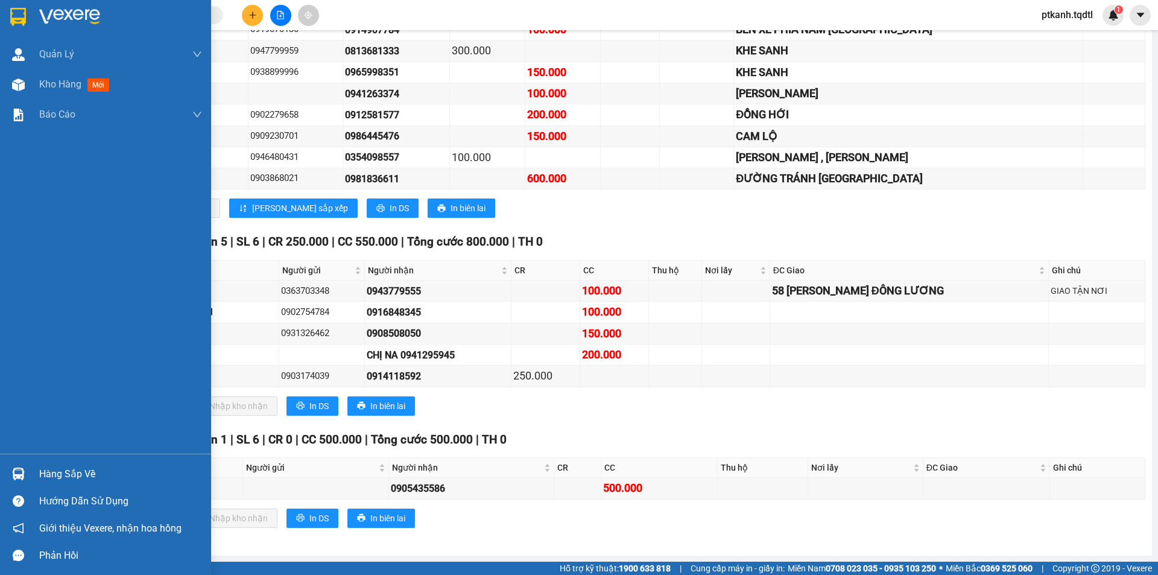
click at [46, 459] on div "Hàng sắp về Hướng dẫn sử dụng Giới thiệu Vexere, nhận hoa hồng Phản hồi" at bounding box center [105, 511] width 211 height 115
drag, startPoint x: 51, startPoint y: 483, endPoint x: 45, endPoint y: 470, distance: 14.0
click at [49, 481] on div "Hàng sắp về" at bounding box center [120, 474] width 163 height 18
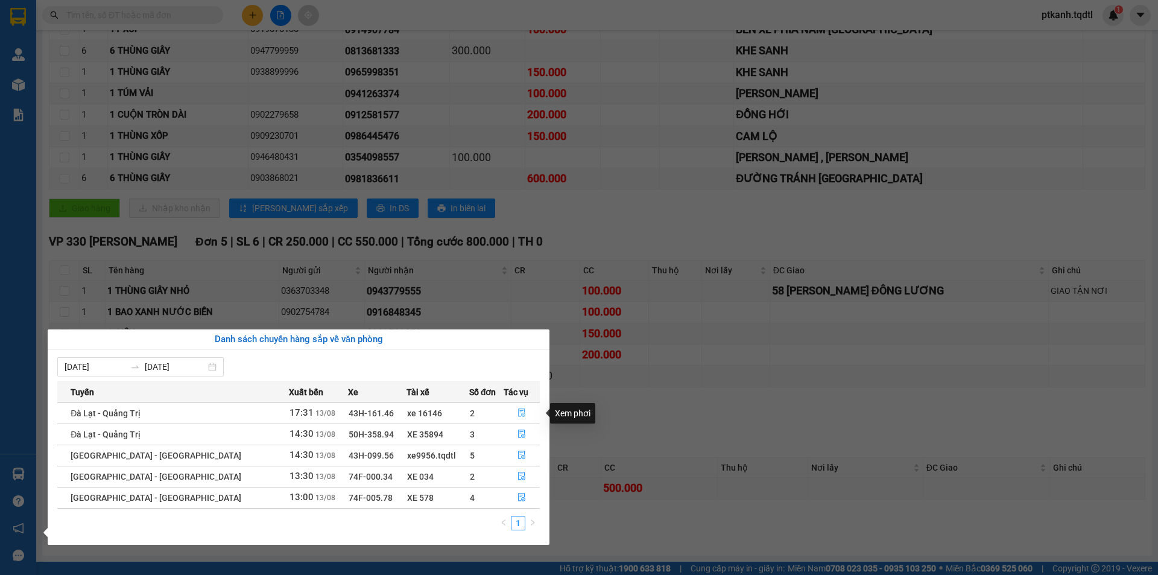
click at [518, 413] on icon "file-done" at bounding box center [522, 412] width 8 height 8
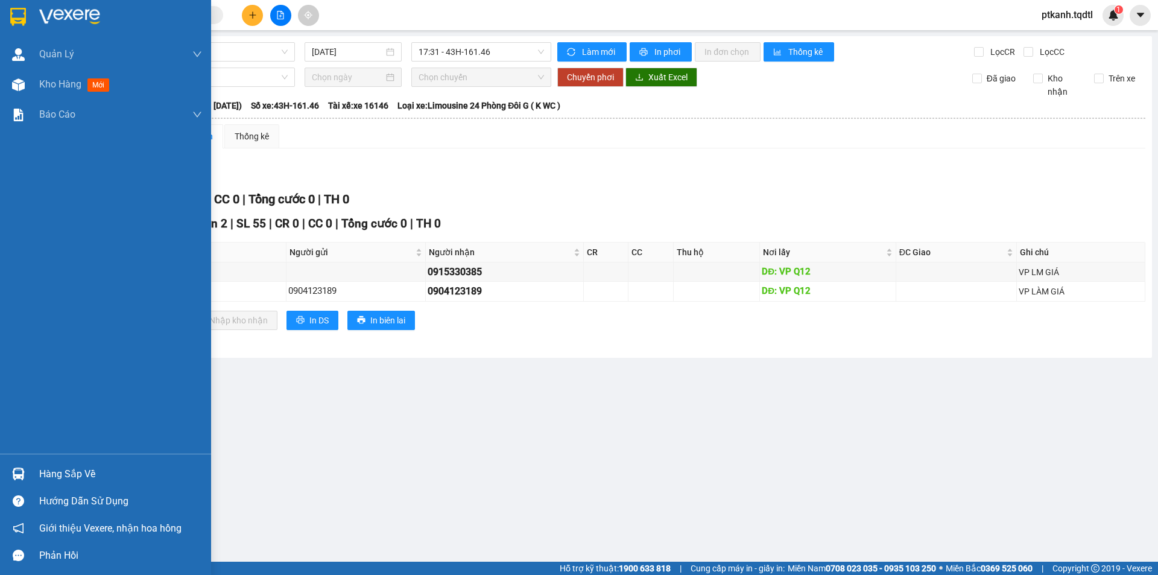
click at [49, 474] on div "Hàng sắp về" at bounding box center [120, 474] width 163 height 18
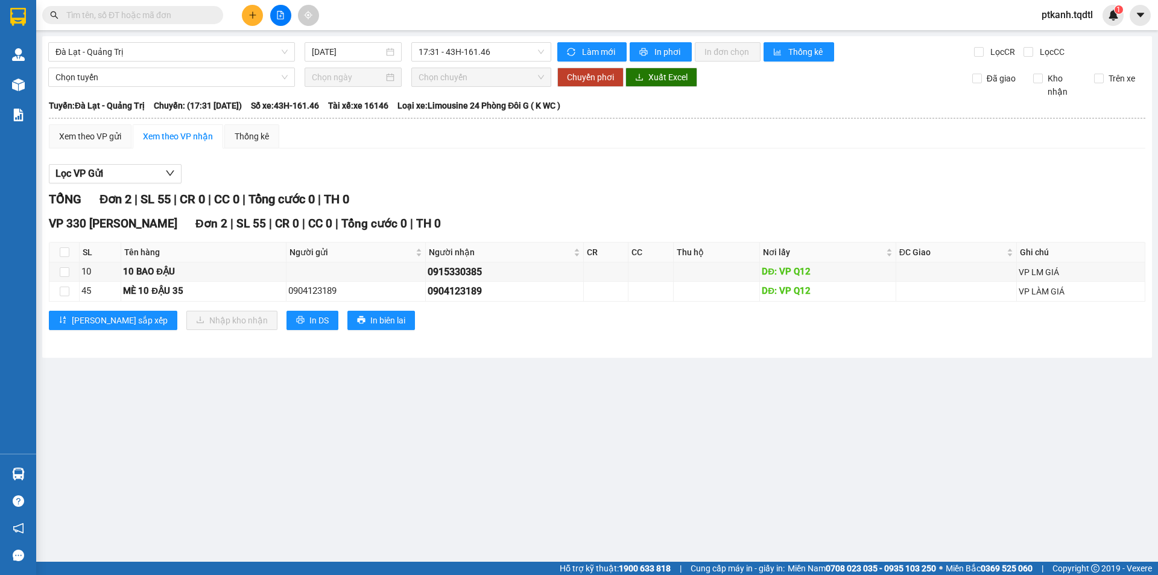
click at [587, 168] on section "Kết quả tìm kiếm ( 0 ) Bộ lọc No Data ptkanh.tqdtl 1 Quản [PERSON_NAME] lý khác…" at bounding box center [579, 287] width 1158 height 575
click at [284, 56] on span "Đà Lạt - Quảng Trị" at bounding box center [172, 52] width 232 height 18
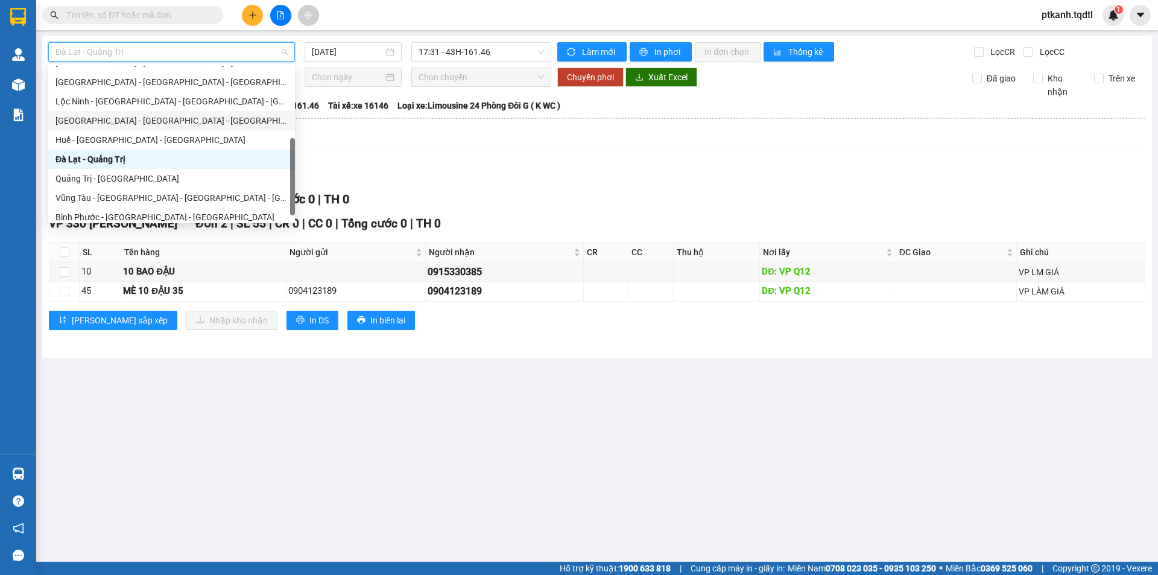
scroll to position [206, 0]
drag, startPoint x: 292, startPoint y: 168, endPoint x: 290, endPoint y: 186, distance: 17.7
click at [290, 186] on div "[GEOGRAPHIC_DATA] - [GEOGRAPHIC_DATA] - [GEOGRAPHIC_DATA] [GEOGRAPHIC_DATA] - […" at bounding box center [171, 143] width 247 height 154
drag, startPoint x: 290, startPoint y: 186, endPoint x: 299, endPoint y: 43, distance: 143.3
click at [299, 43] on body "Kết quả tìm kiếm ( 0 ) Bộ lọc No Data ptkanh.tqdtl 1 Quản [PERSON_NAME] lý khác…" at bounding box center [579, 287] width 1158 height 575
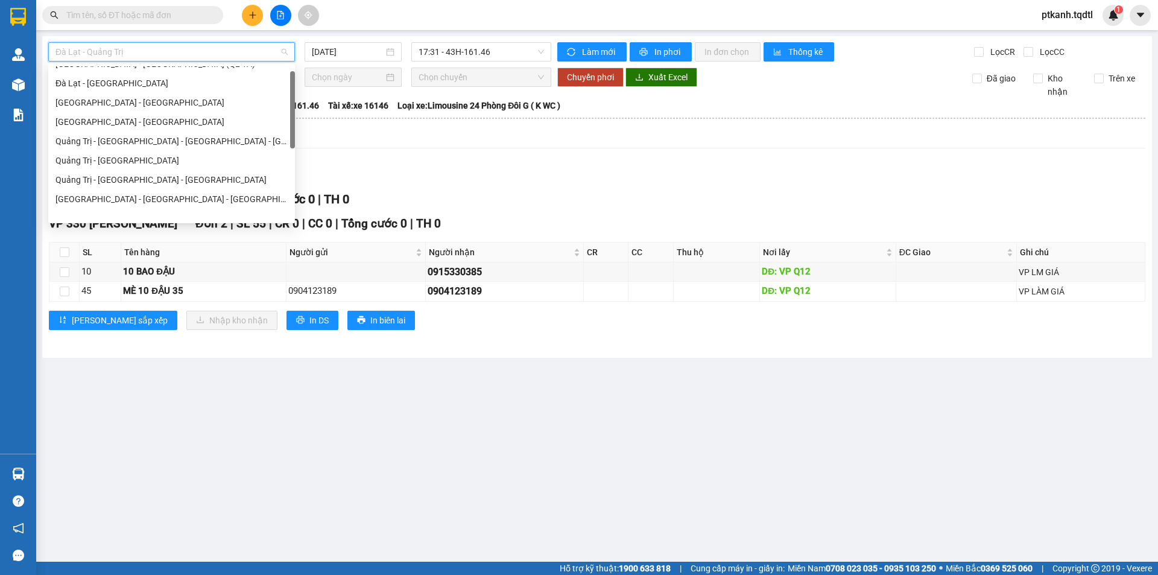
scroll to position [0, 0]
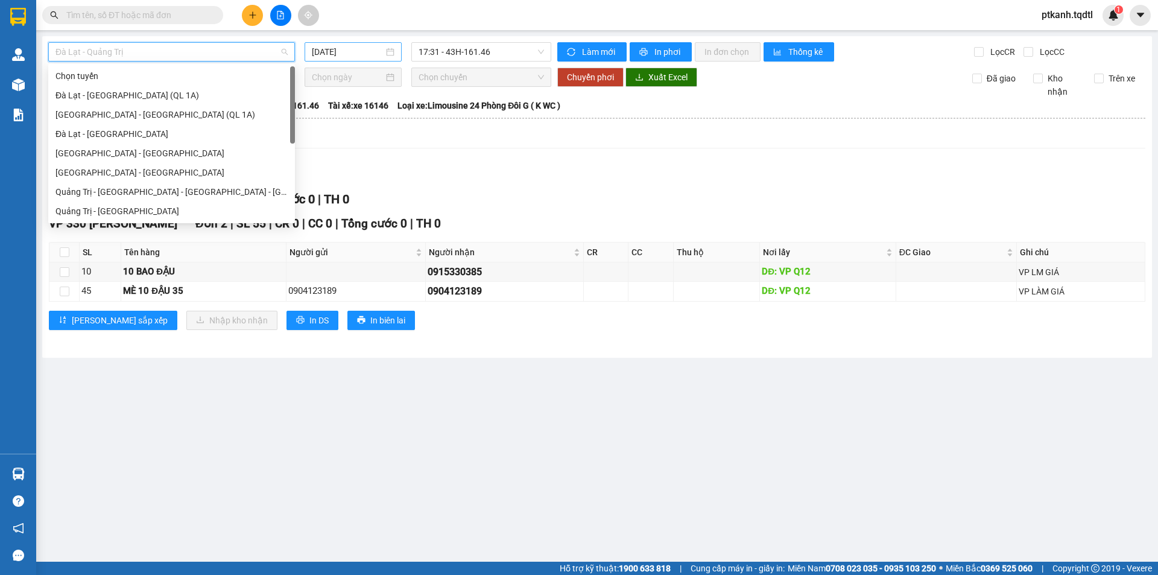
drag, startPoint x: 290, startPoint y: 182, endPoint x: 307, endPoint y: 48, distance: 134.4
click at [307, 48] on body "Kết quả tìm kiếm ( 0 ) Bộ lọc No Data ptkanh.tqdtl 1 Quản [PERSON_NAME] lý khác…" at bounding box center [579, 287] width 1158 height 575
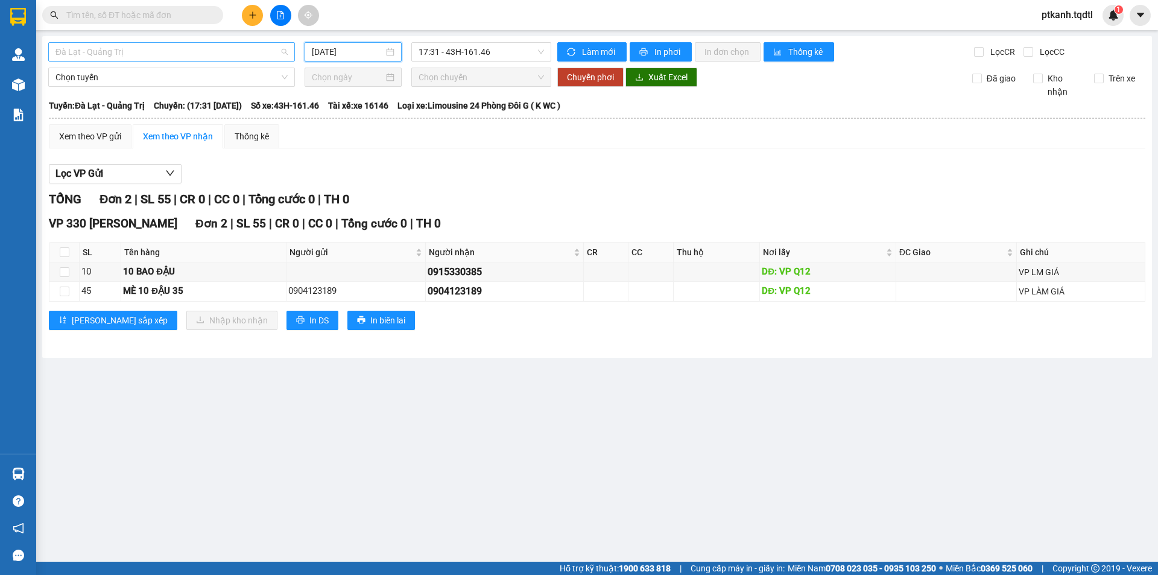
click at [278, 49] on span "Đà Lạt - Quảng Trị" at bounding box center [172, 52] width 232 height 18
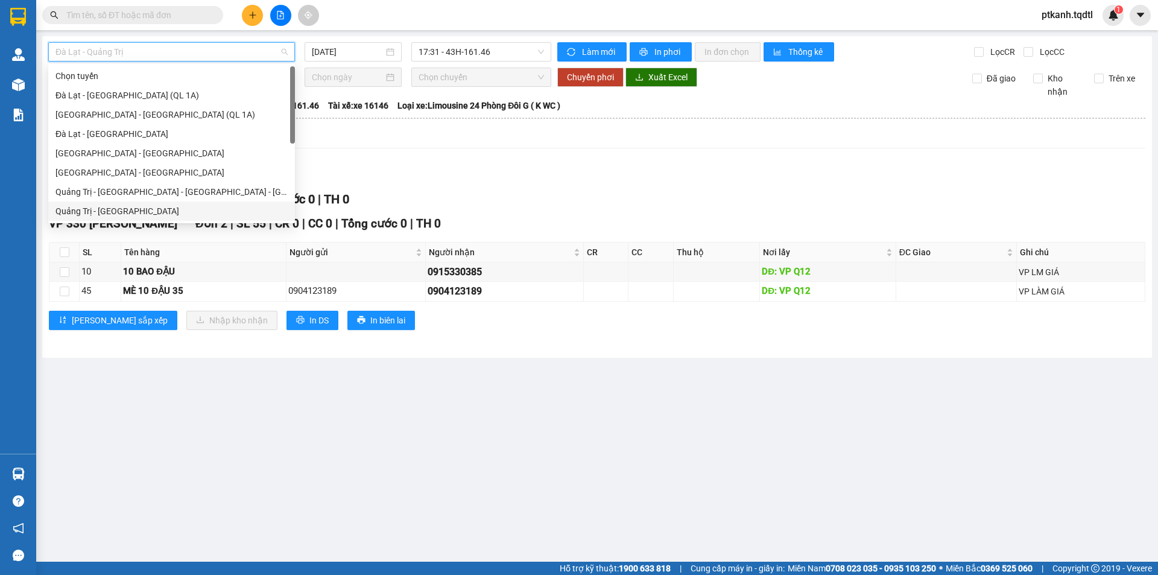
click at [204, 211] on div "Quảng Trị - [GEOGRAPHIC_DATA]" at bounding box center [172, 211] width 232 height 13
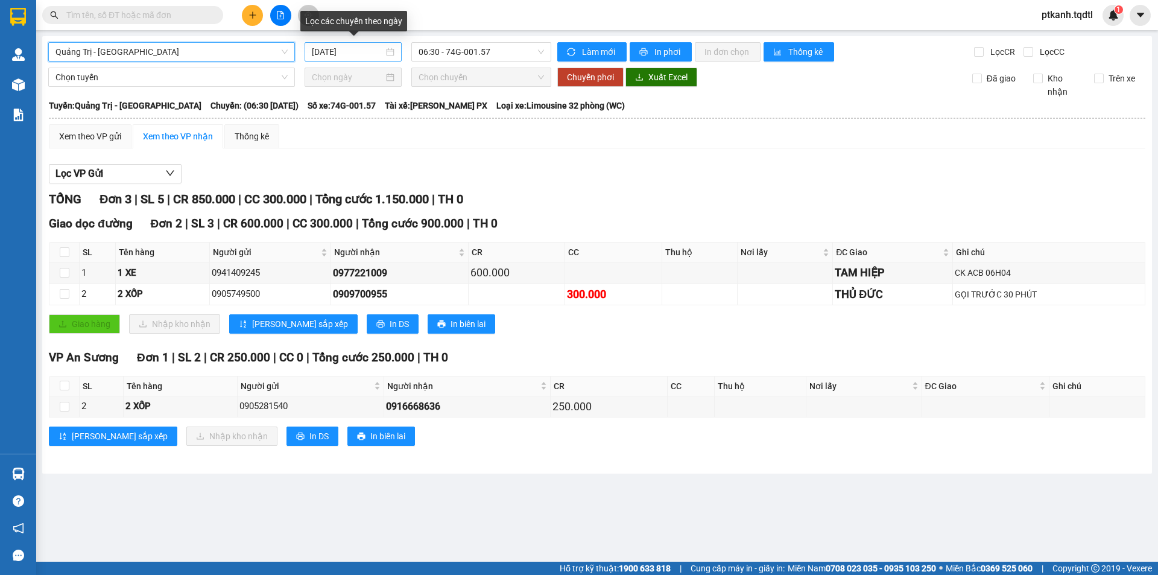
click at [392, 54] on div "[DATE]" at bounding box center [353, 51] width 83 height 13
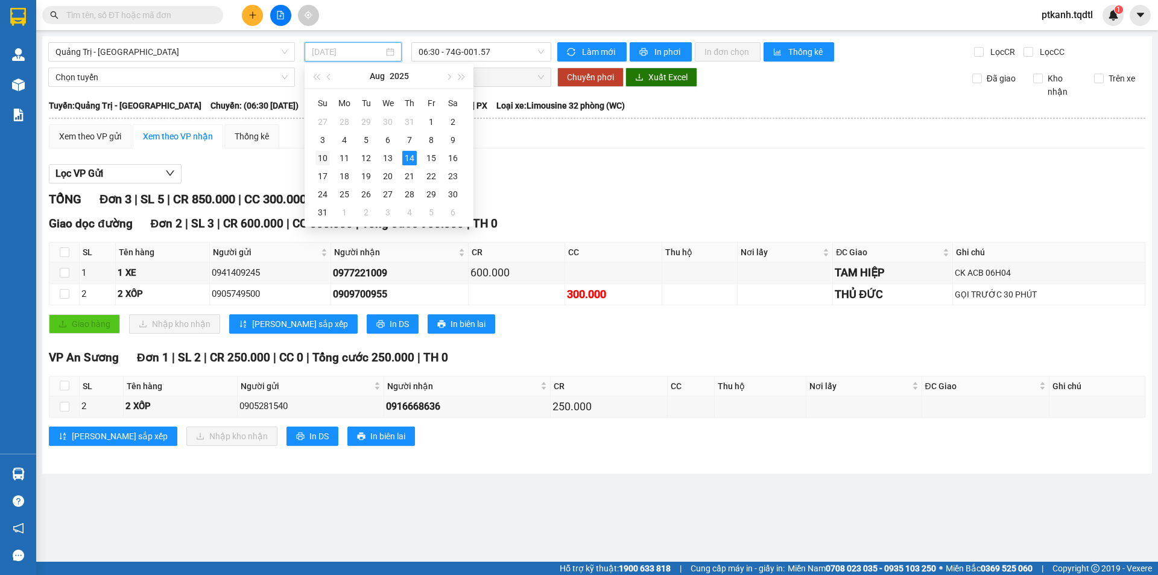
click at [323, 157] on div "10" at bounding box center [323, 158] width 14 height 14
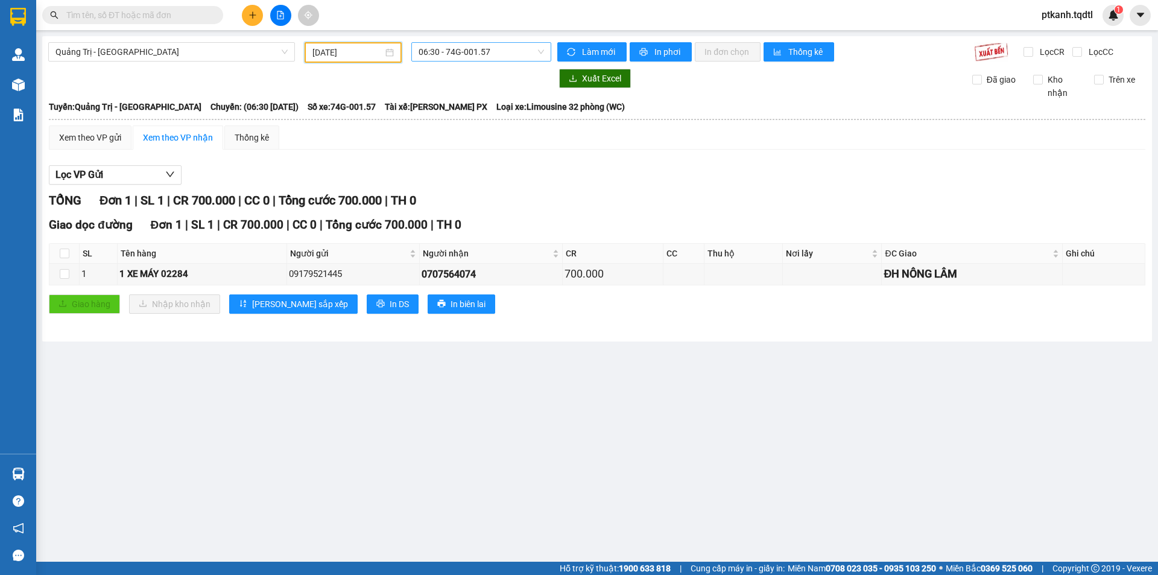
click at [513, 52] on span "06:30 - 74G-001.57" at bounding box center [481, 52] width 125 height 18
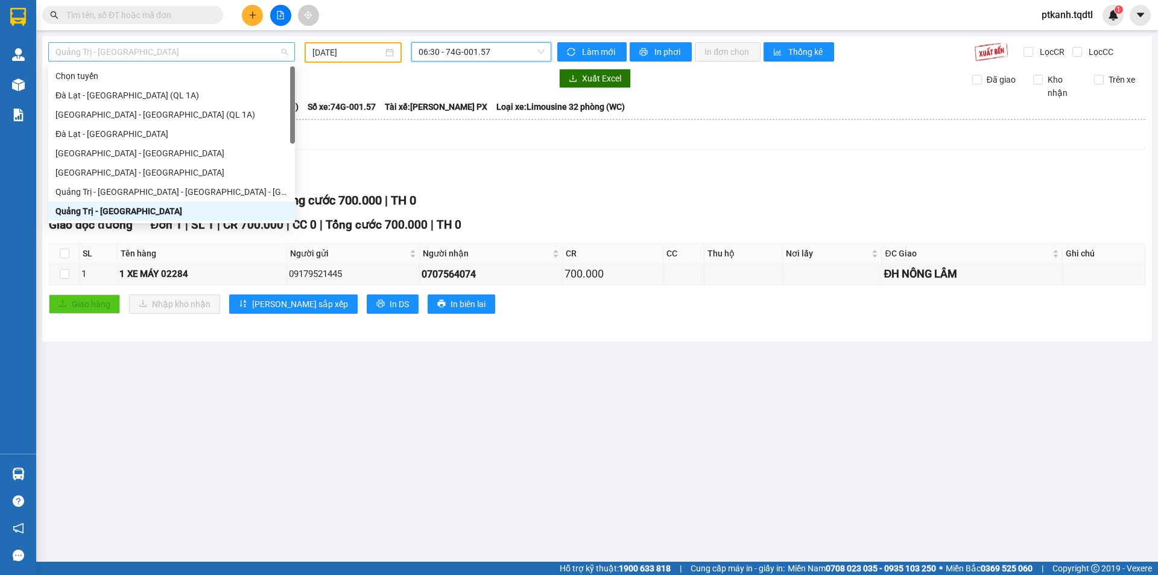
click at [290, 49] on div "Quảng Trị - [GEOGRAPHIC_DATA]" at bounding box center [171, 51] width 247 height 19
drag, startPoint x: 268, startPoint y: 512, endPoint x: 284, endPoint y: 141, distance: 371.4
click at [264, 492] on main "Quảng Trị - [GEOGRAPHIC_DATA] [DATE] 06:30 - 74G-001.57 Làm mới In phơi In đơn …" at bounding box center [579, 281] width 1158 height 562
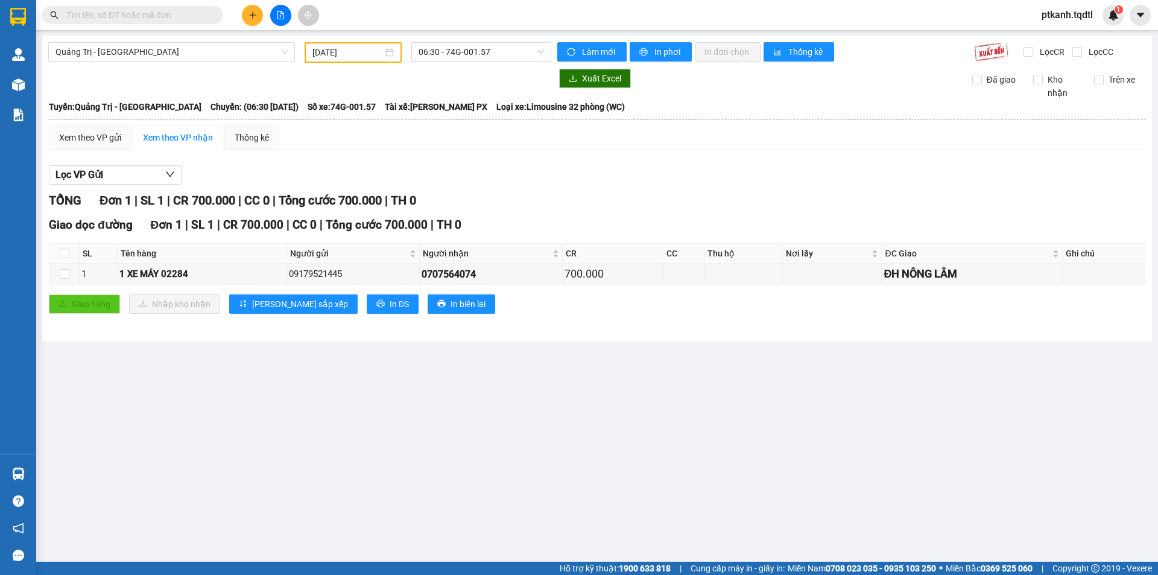
click at [385, 53] on div "[DATE]" at bounding box center [353, 52] width 81 height 13
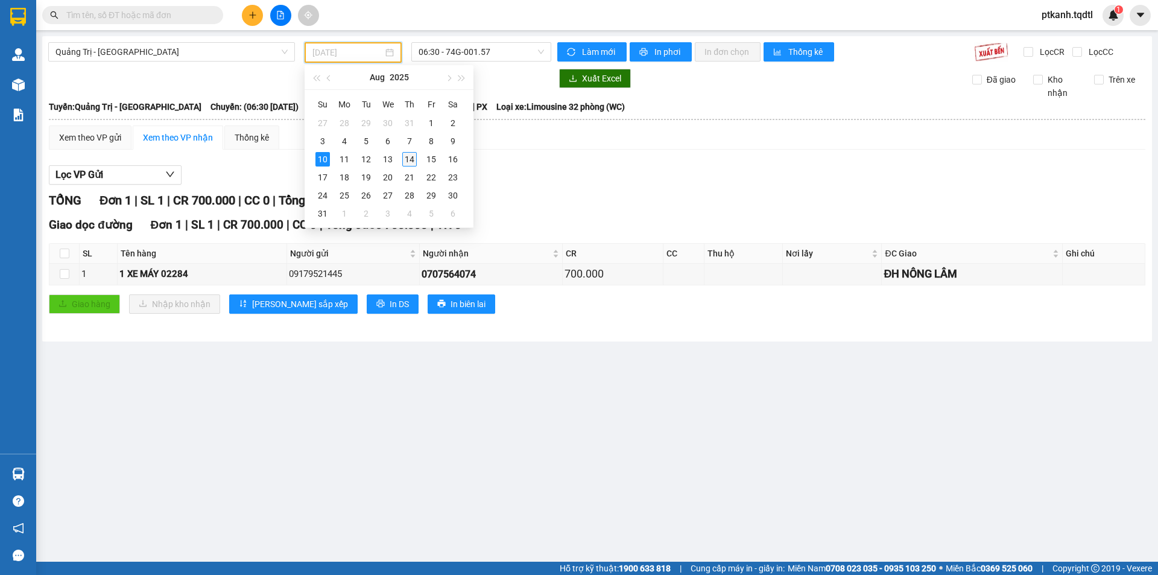
click at [406, 158] on div "14" at bounding box center [409, 159] width 14 height 14
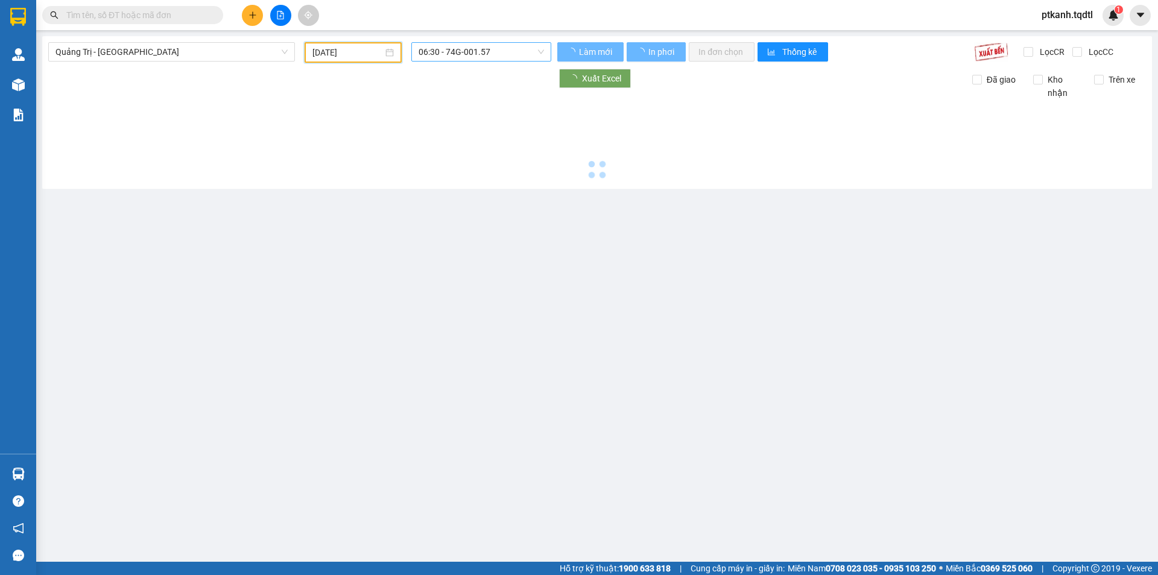
type input "[DATE]"
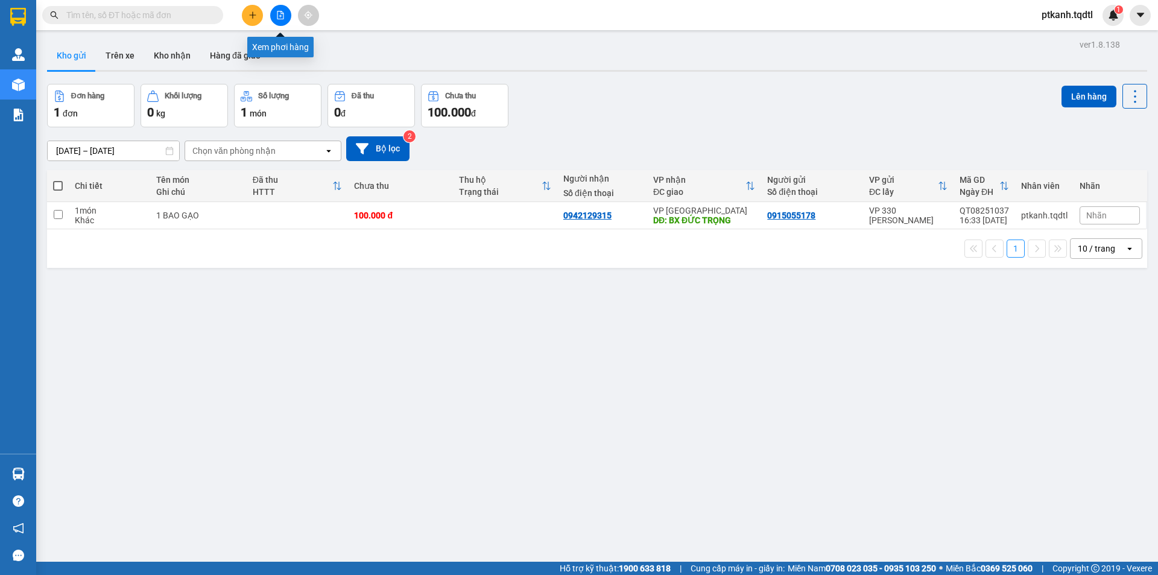
click at [281, 15] on icon "file-add" at bounding box center [280, 15] width 8 height 8
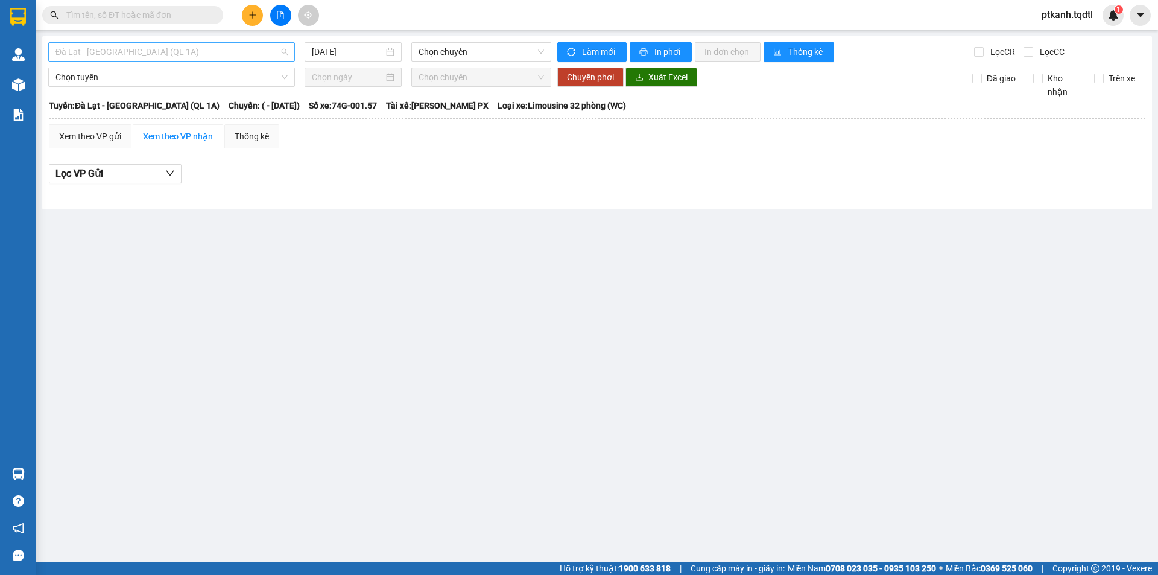
click at [287, 53] on span "Đà Lạt - [GEOGRAPHIC_DATA] (QL 1A)" at bounding box center [172, 52] width 232 height 18
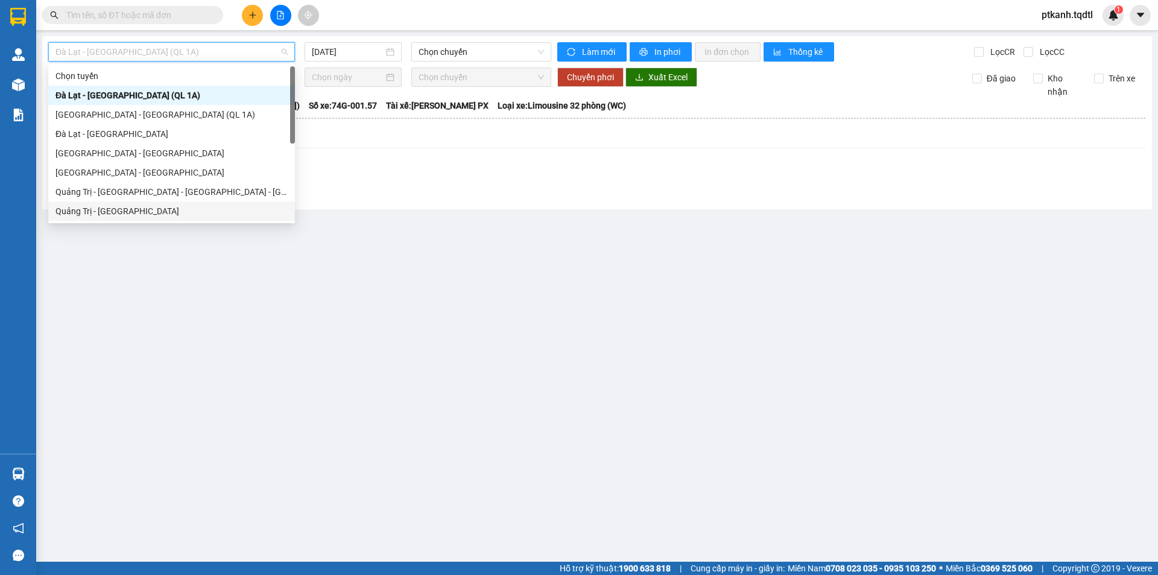
drag, startPoint x: 232, startPoint y: 212, endPoint x: 258, endPoint y: 194, distance: 30.8
click at [232, 211] on div "Quảng Trị - [GEOGRAPHIC_DATA]" at bounding box center [172, 211] width 232 height 13
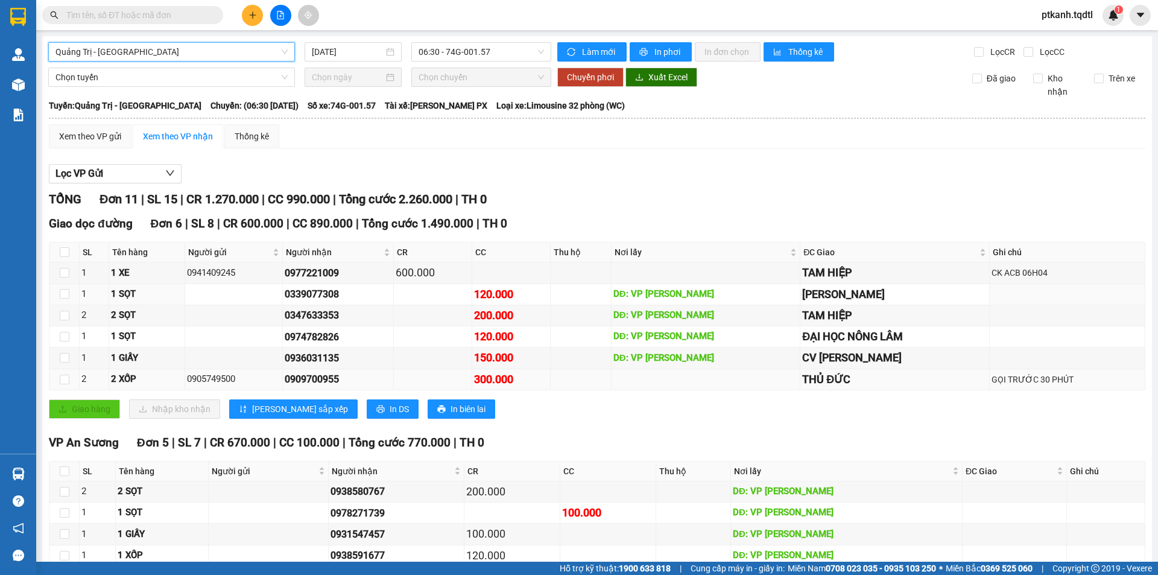
scroll to position [88, 0]
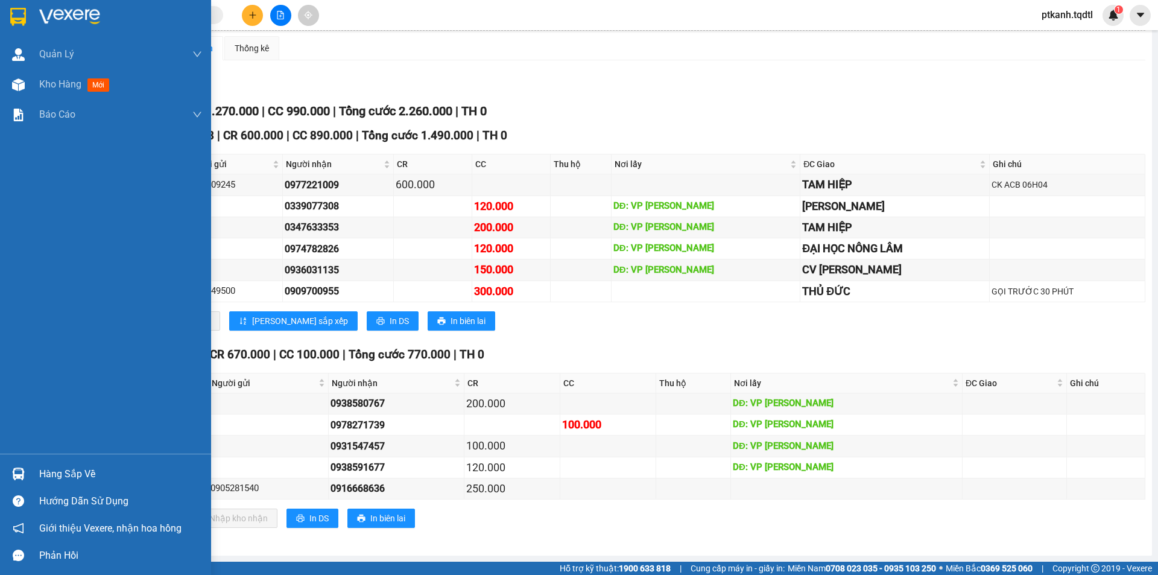
click at [25, 476] on div at bounding box center [18, 473] width 21 height 21
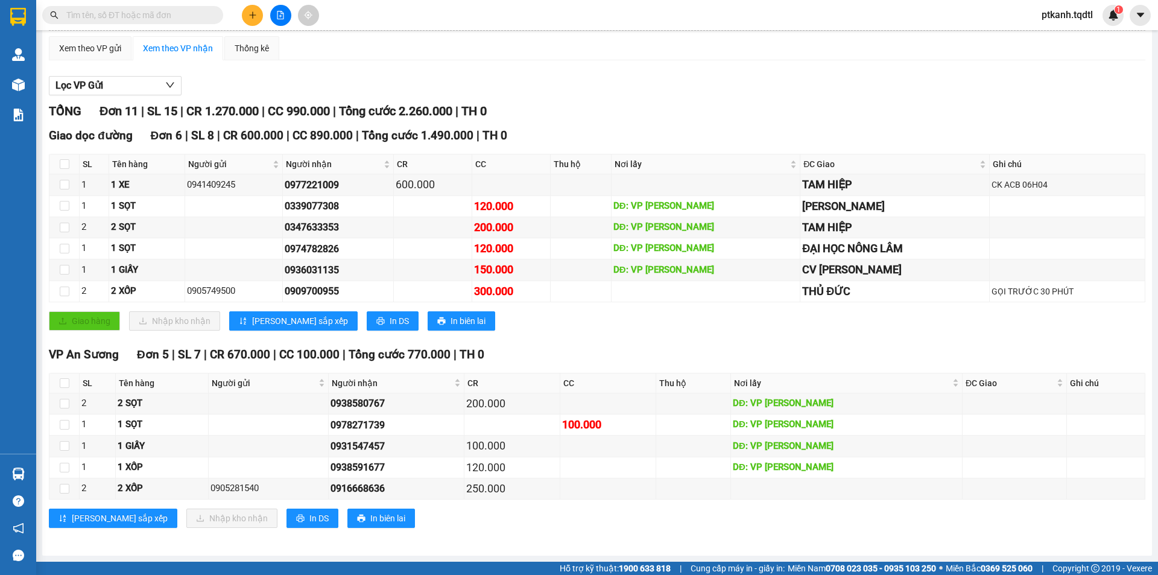
click at [665, 531] on section "Kết quả tìm kiếm ( 0 ) Bộ lọc No Data ptkanh.tqdtl 1 Quản [PERSON_NAME] lý khác…" at bounding box center [579, 287] width 1158 height 575
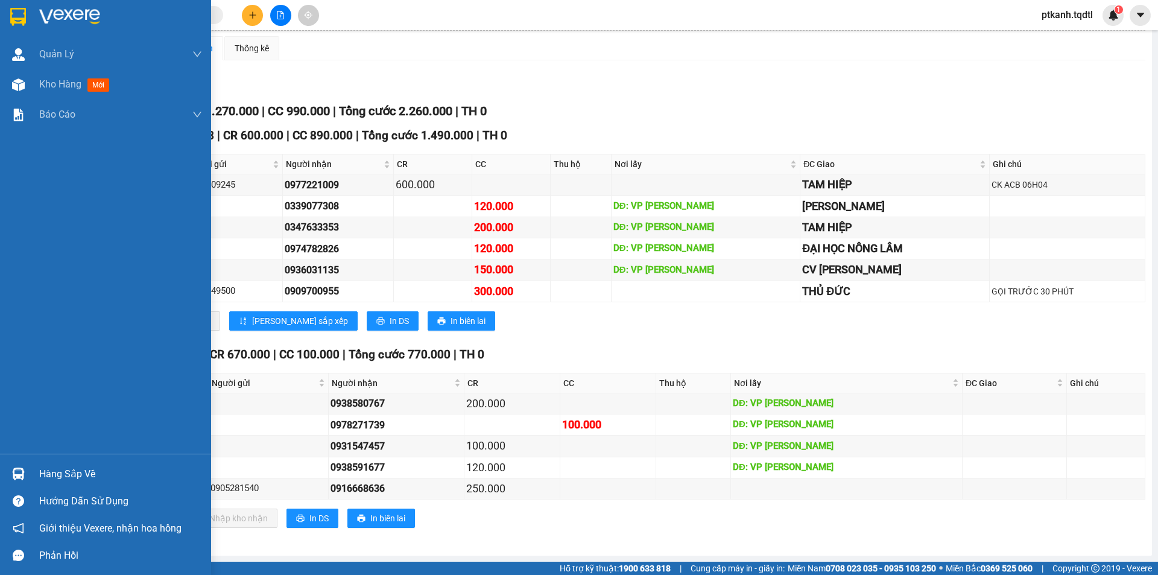
click at [23, 465] on div at bounding box center [18, 473] width 21 height 21
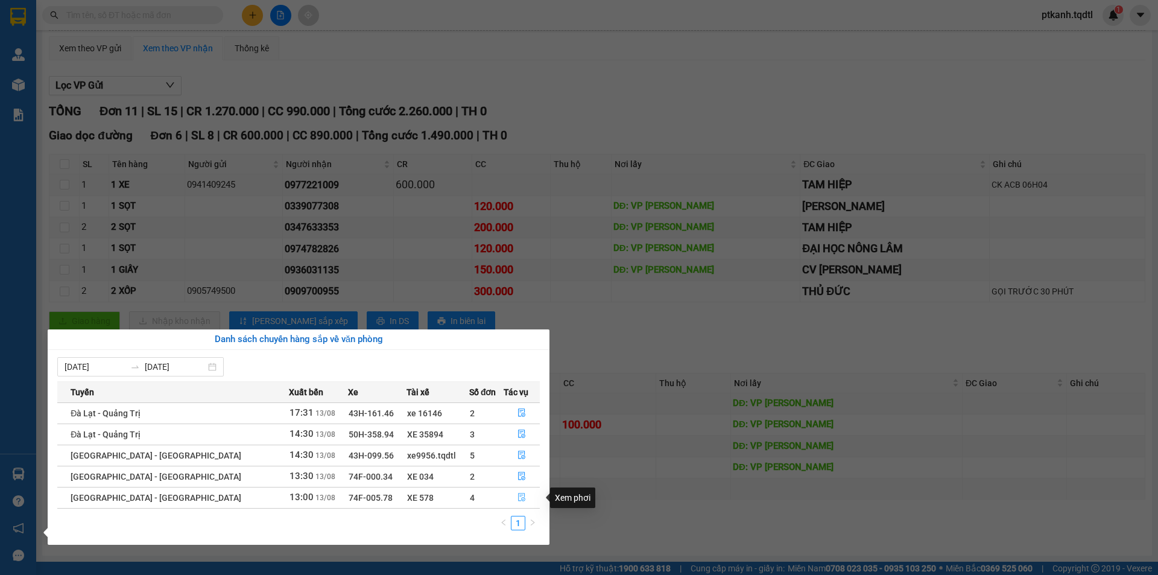
click at [518, 497] on icon "file-done" at bounding box center [522, 497] width 8 height 8
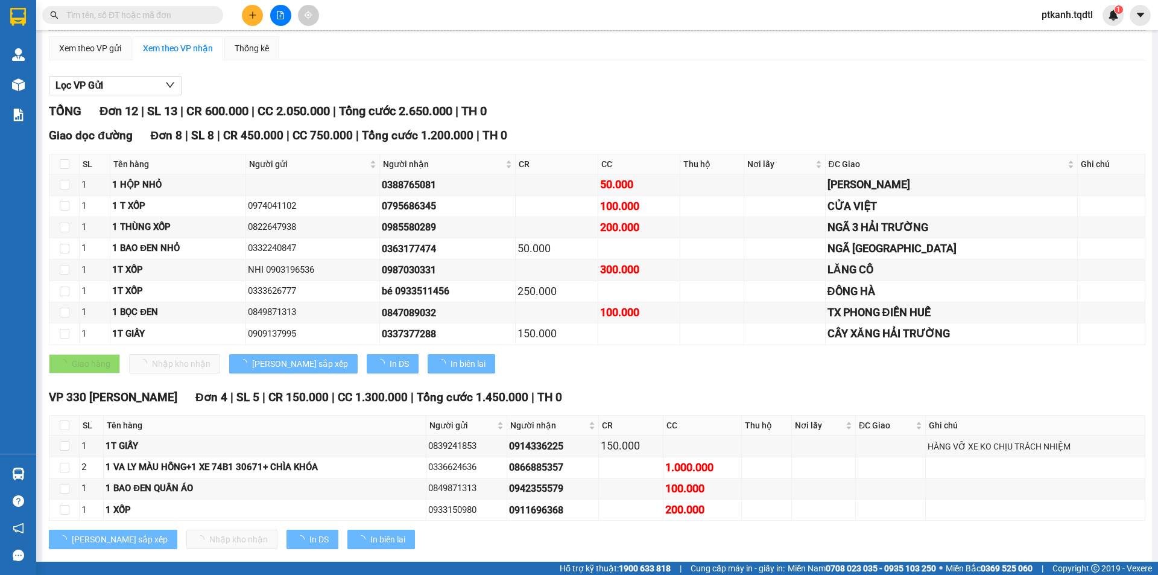
type input "[DATE]"
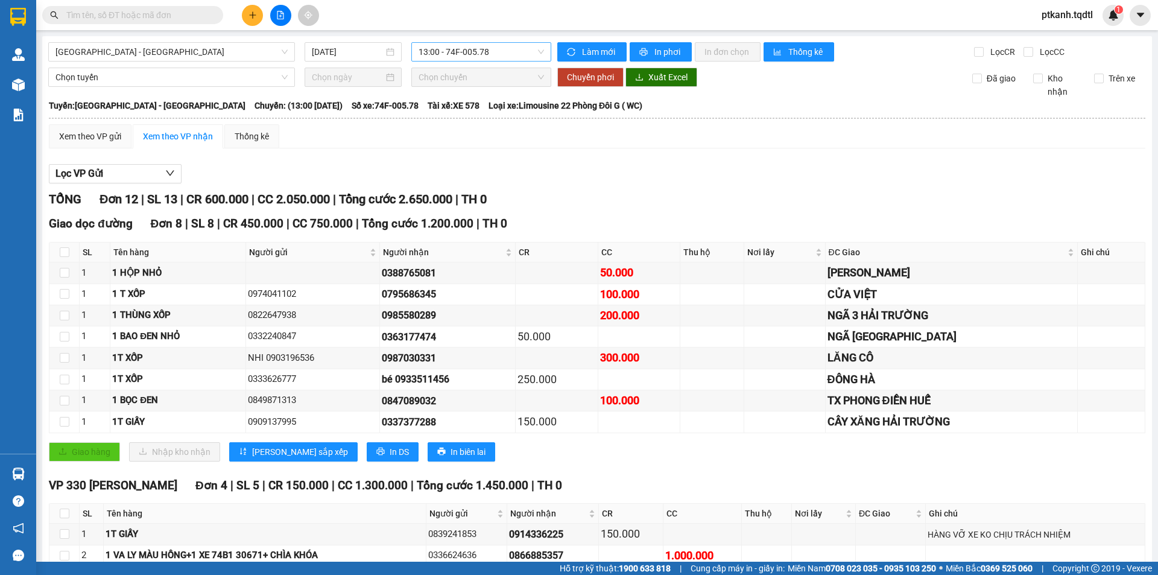
drag, startPoint x: 527, startPoint y: 49, endPoint x: 529, endPoint y: 57, distance: 8.0
click at [527, 49] on span "13:00 - 74F-005.78" at bounding box center [481, 52] width 125 height 18
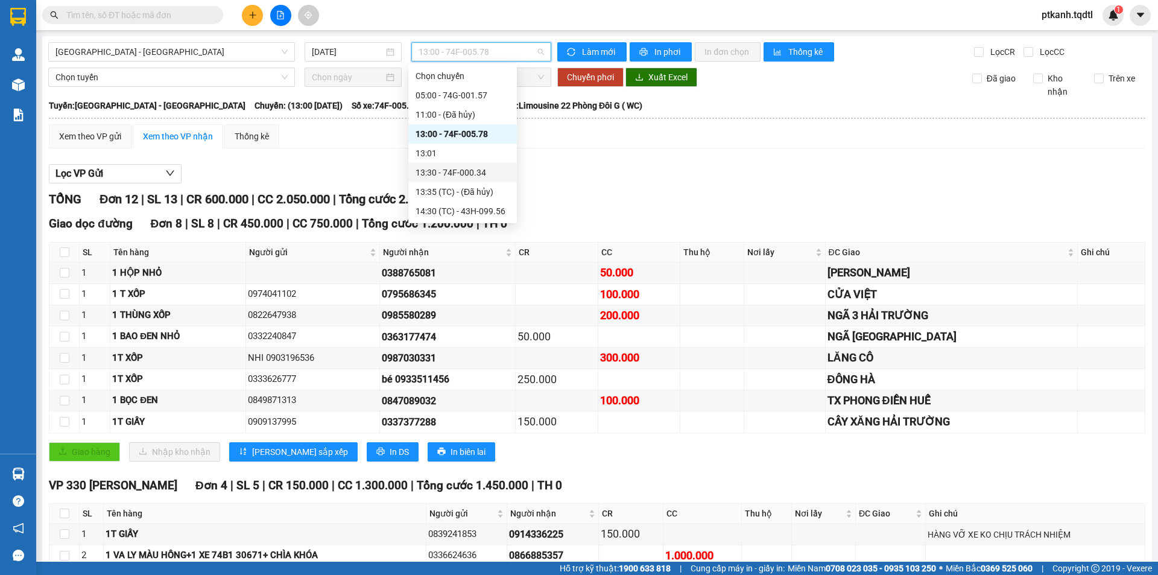
click at [473, 175] on div "13:30 - 74F-000.34" at bounding box center [463, 172] width 94 height 13
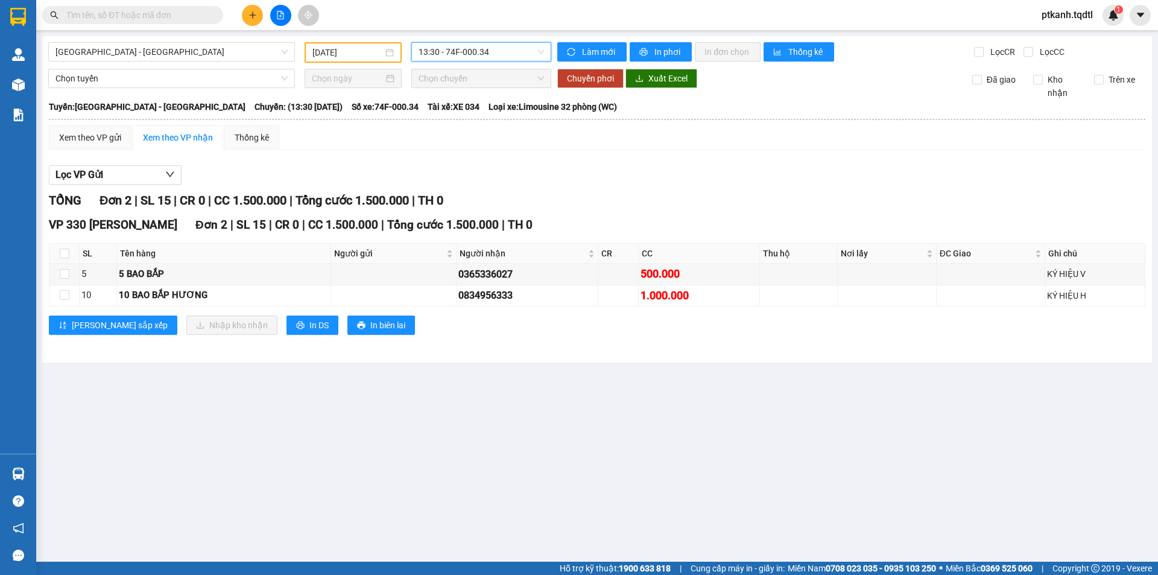
click at [504, 53] on span "13:30 - 74F-000.34" at bounding box center [481, 52] width 125 height 18
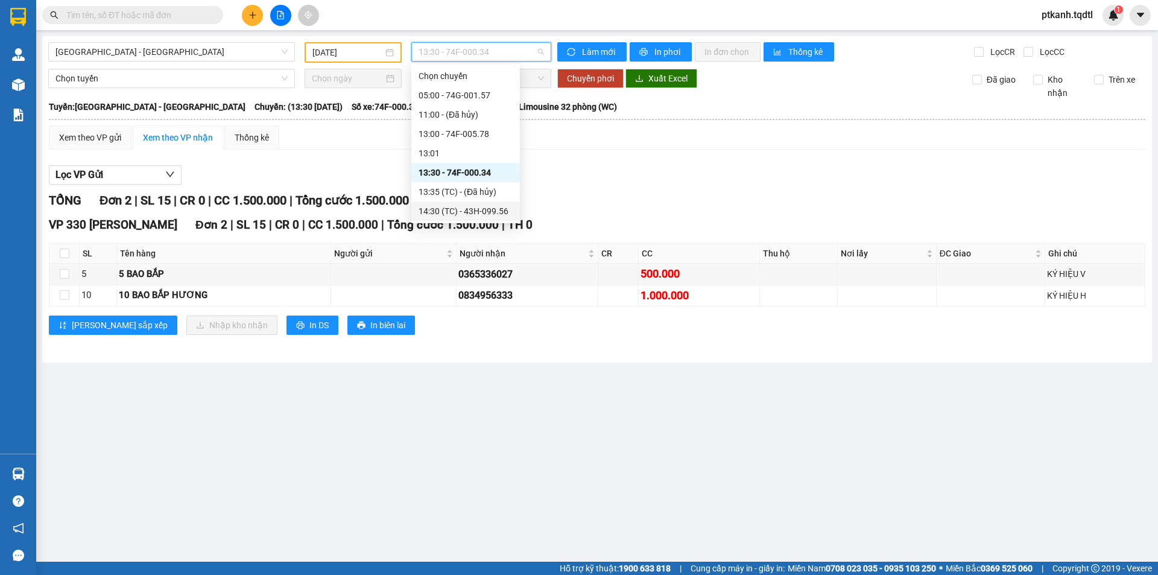
click at [497, 211] on div "14:30 (TC) - 43H-099.56" at bounding box center [466, 211] width 94 height 13
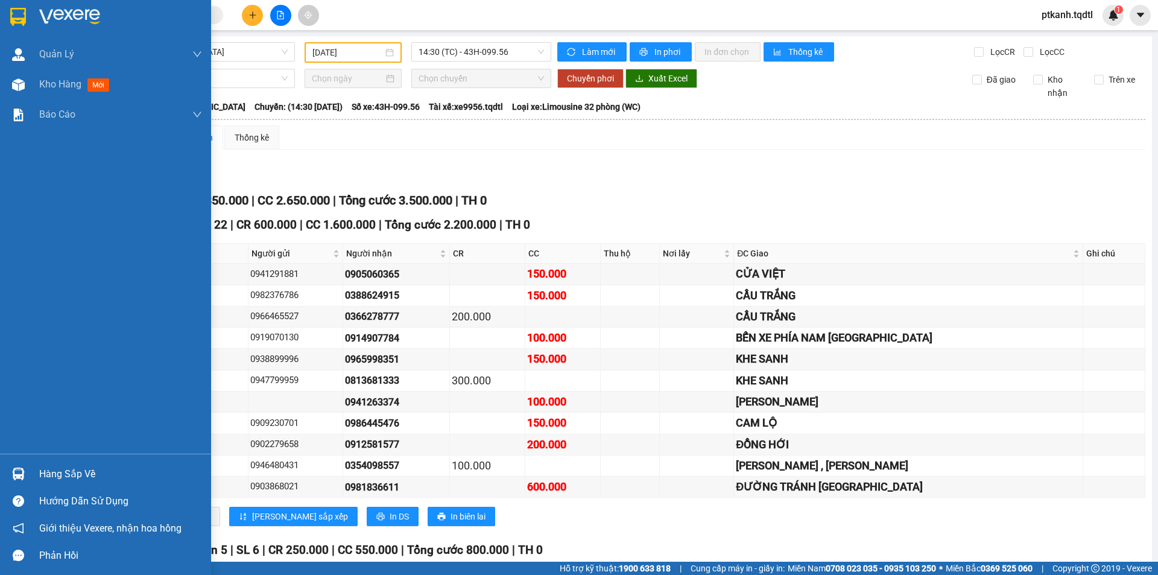
click at [25, 473] on div at bounding box center [18, 473] width 21 height 21
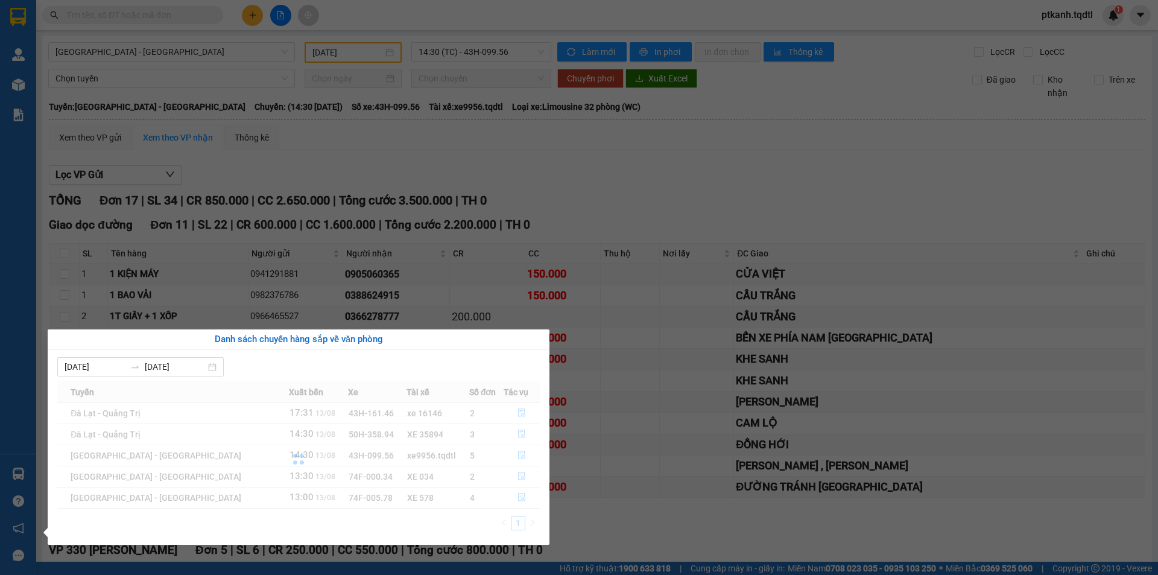
drag, startPoint x: 593, startPoint y: 204, endPoint x: 603, endPoint y: 186, distance: 20.0
click at [594, 202] on section "Kết quả tìm kiếm ( 0 ) Bộ lọc No Data ptkanh.tqdtl 1 Quản [PERSON_NAME] lý khác…" at bounding box center [579, 287] width 1158 height 575
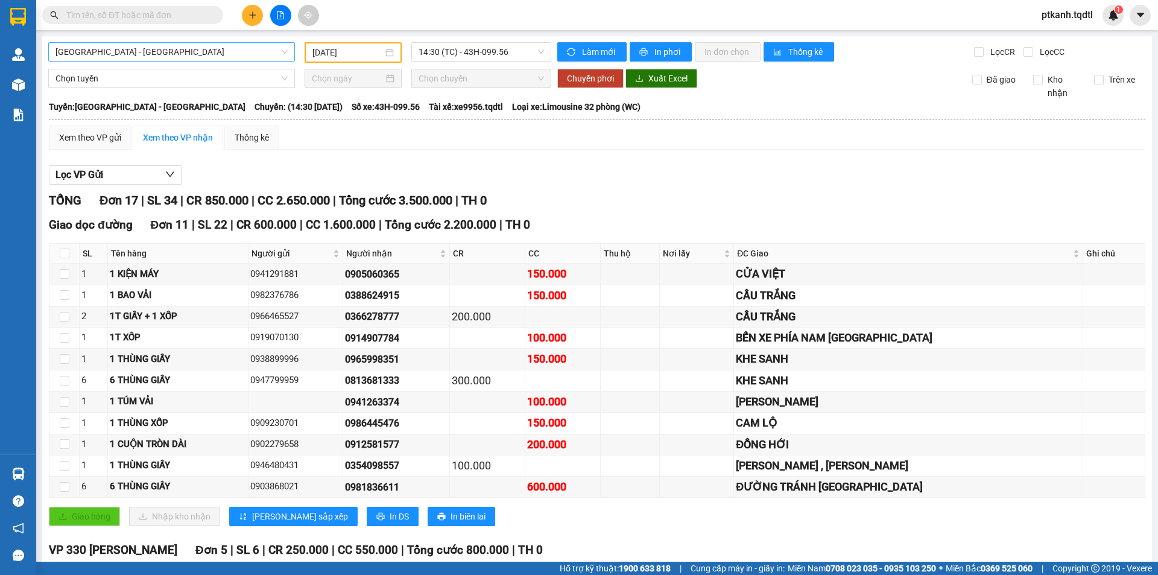
click at [281, 57] on span "[GEOGRAPHIC_DATA] - [GEOGRAPHIC_DATA]" at bounding box center [172, 52] width 232 height 18
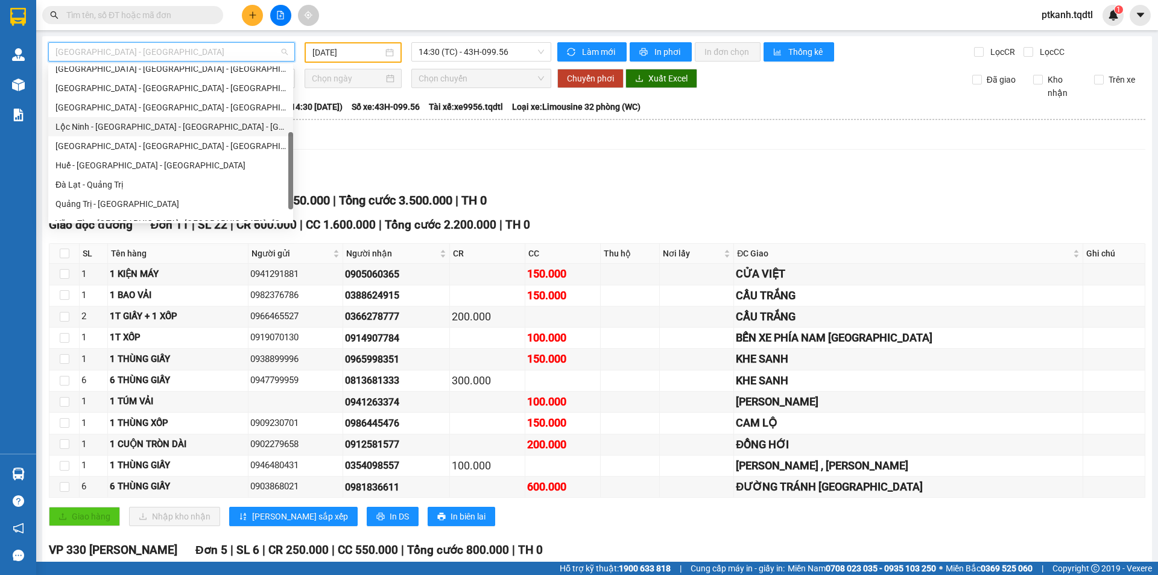
scroll to position [121, 0]
drag, startPoint x: 176, startPoint y: 130, endPoint x: 320, endPoint y: 89, distance: 149.9
click at [176, 129] on div "[GEOGRAPHIC_DATA] - [GEOGRAPHIC_DATA] - [GEOGRAPHIC_DATA]" at bounding box center [171, 128] width 230 height 13
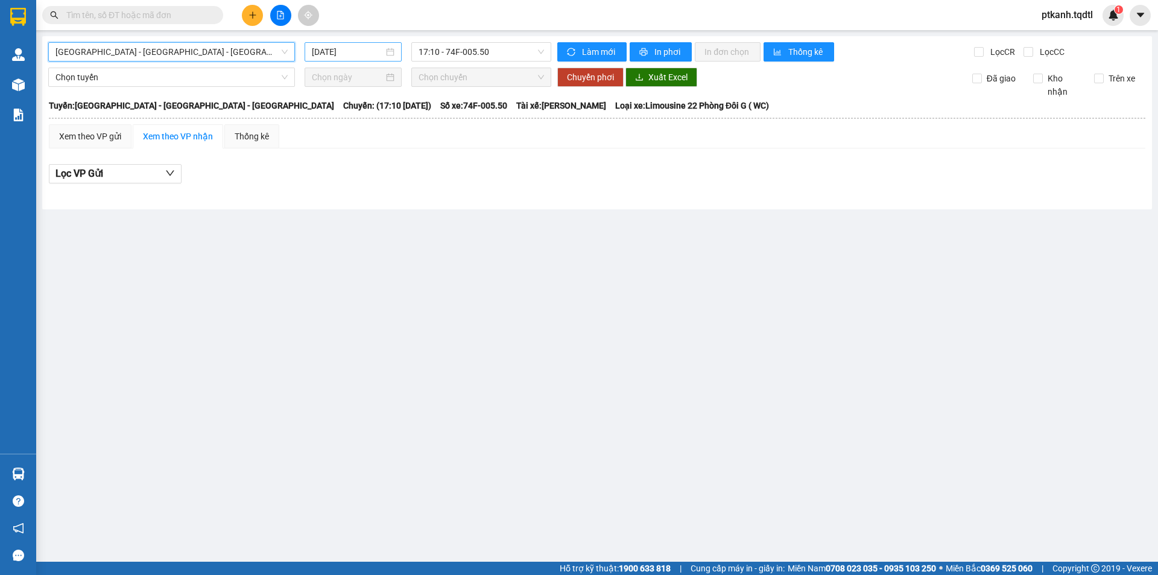
click at [388, 51] on div "[DATE]" at bounding box center [353, 51] width 83 height 13
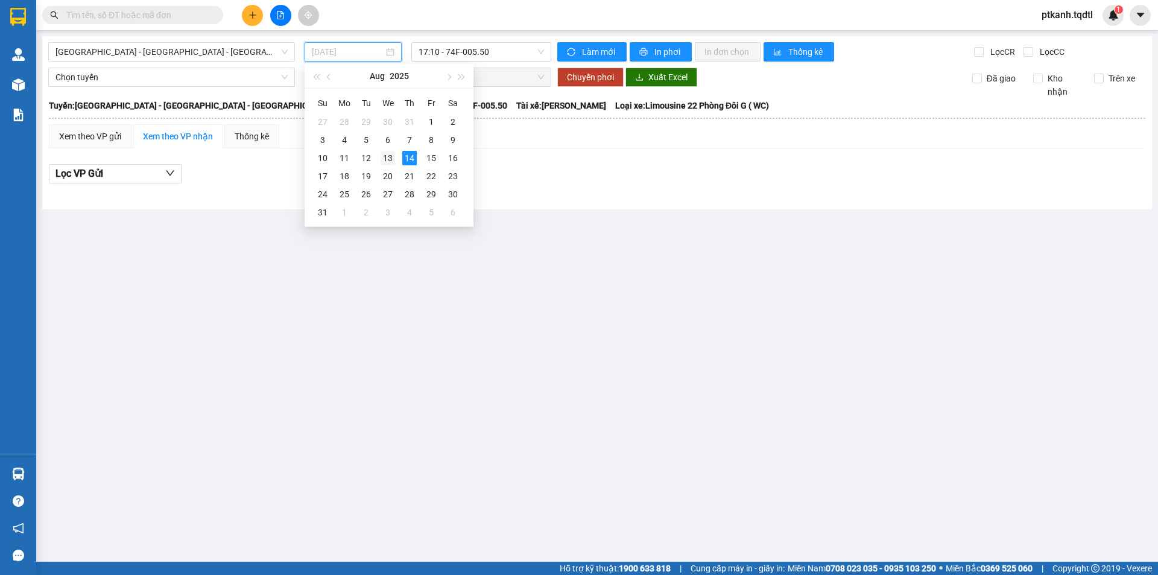
click at [389, 159] on div "13" at bounding box center [388, 158] width 14 height 14
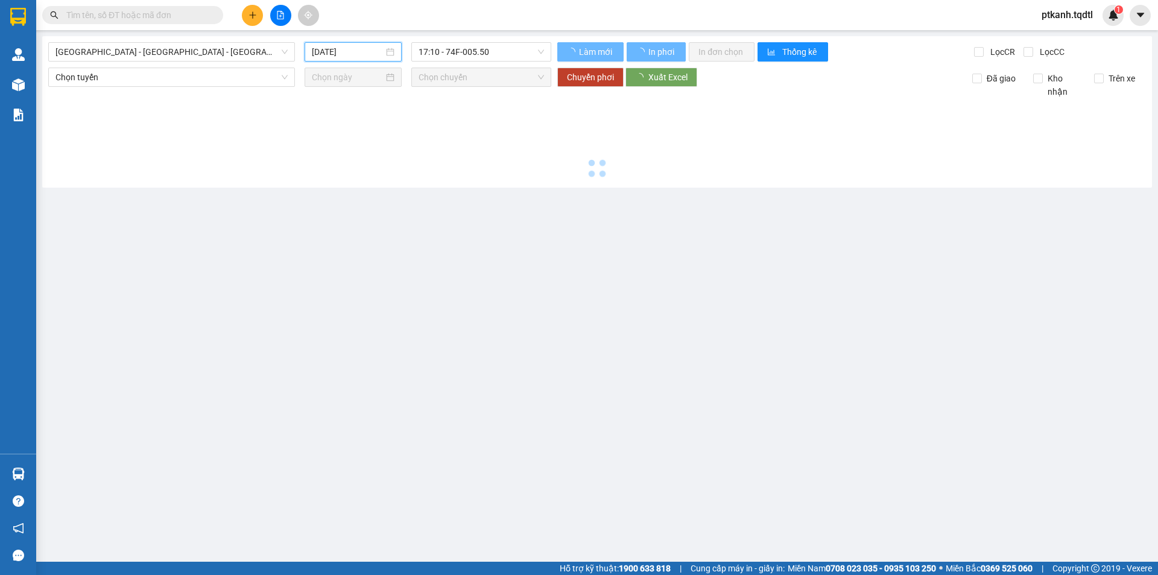
type input "[DATE]"
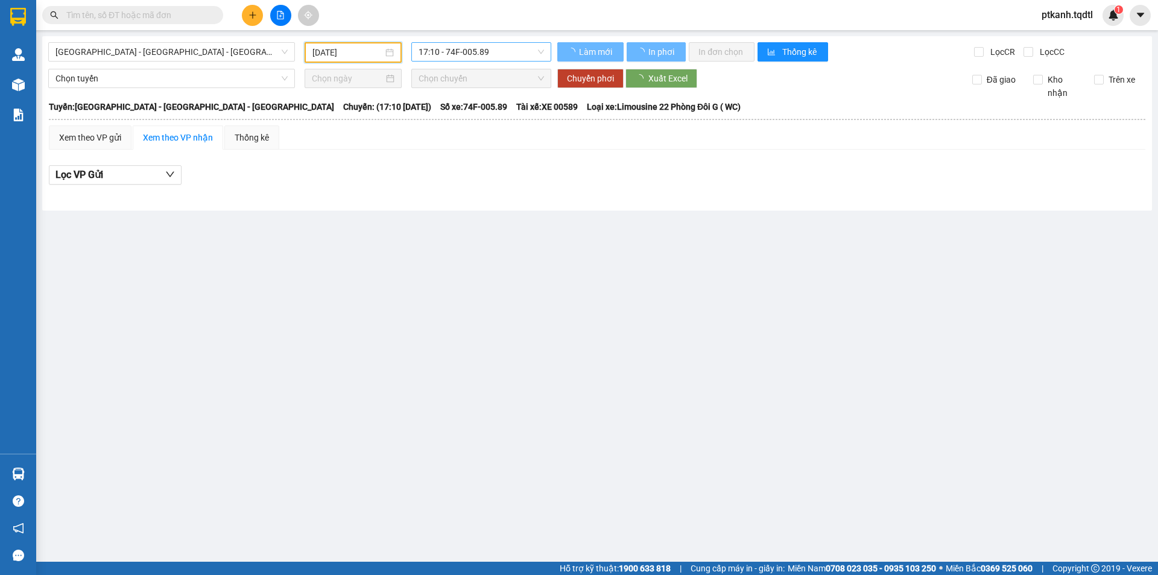
click at [517, 49] on span "17:10 - 74F-005.89" at bounding box center [481, 52] width 125 height 18
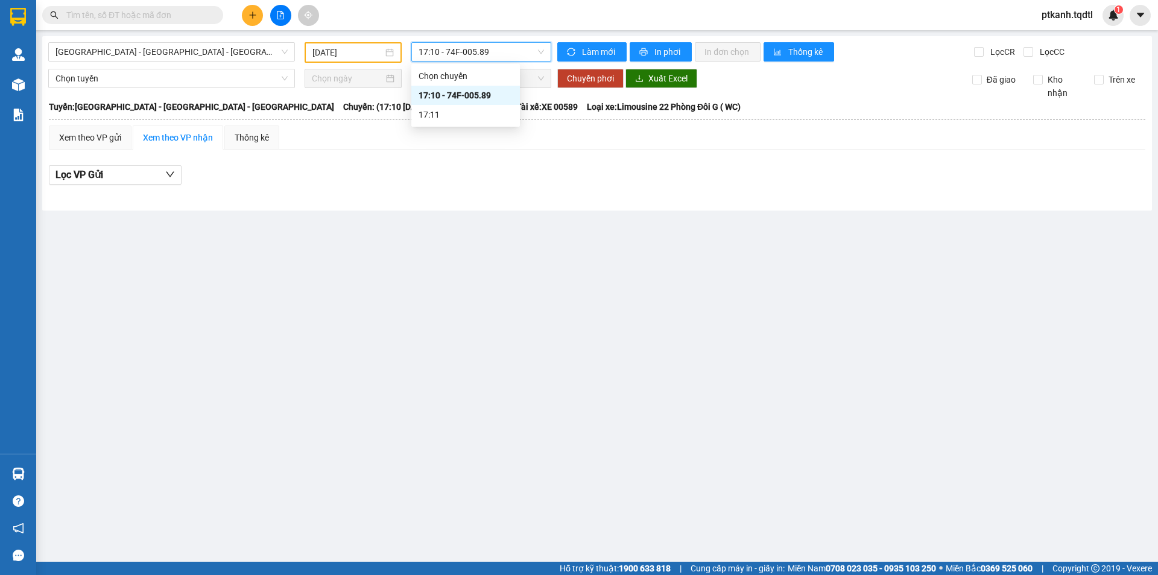
click at [518, 51] on span "17:10 - 74F-005.89" at bounding box center [481, 52] width 125 height 18
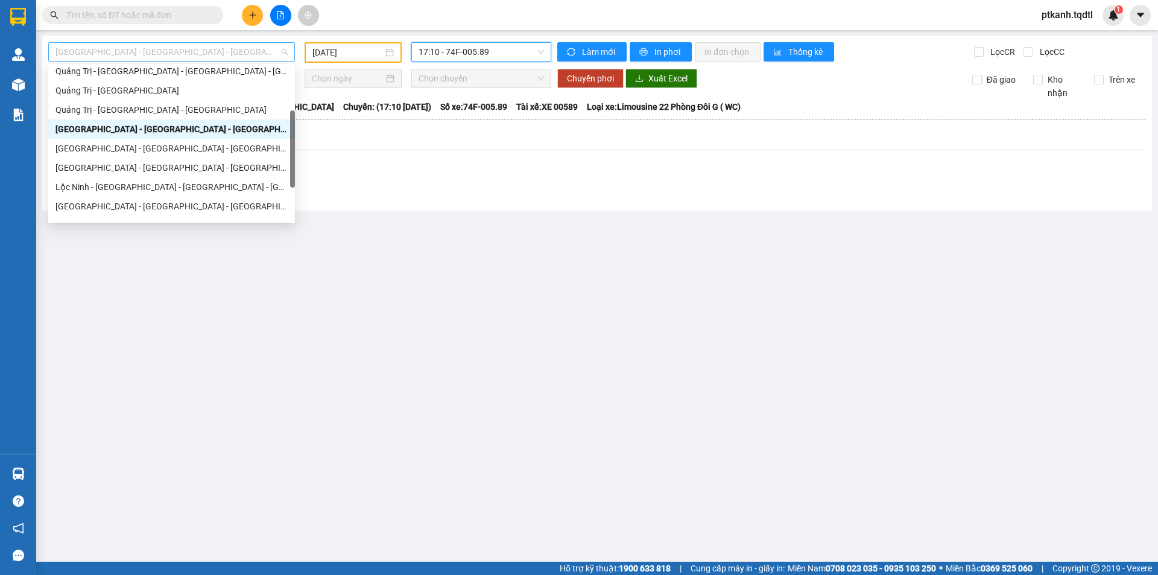
click at [291, 51] on div "[GEOGRAPHIC_DATA] - [GEOGRAPHIC_DATA] - [GEOGRAPHIC_DATA]" at bounding box center [171, 51] width 247 height 19
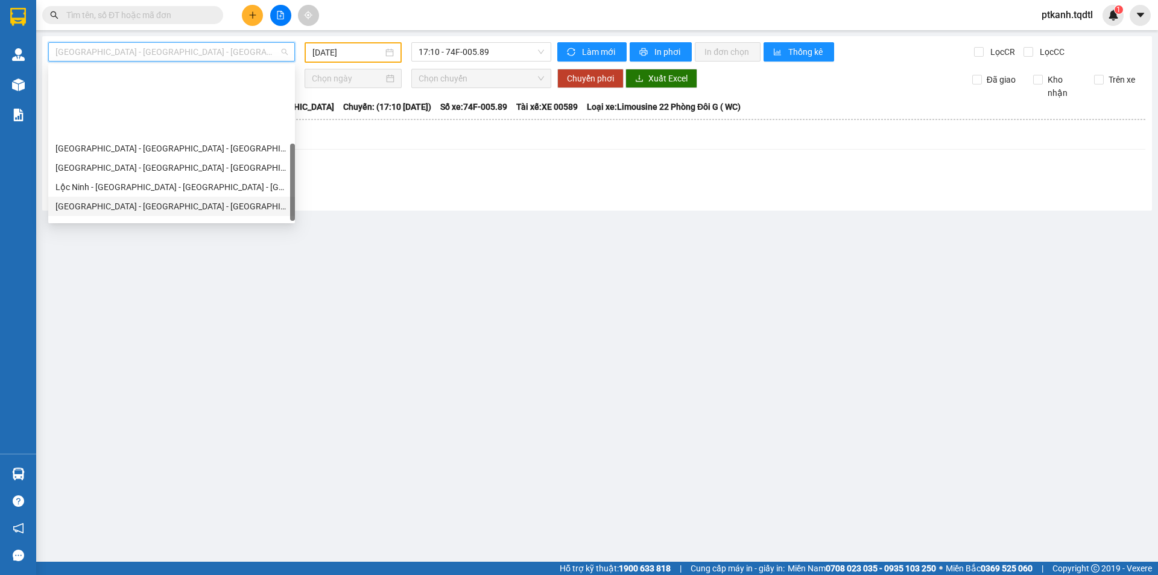
scroll to position [212, 0]
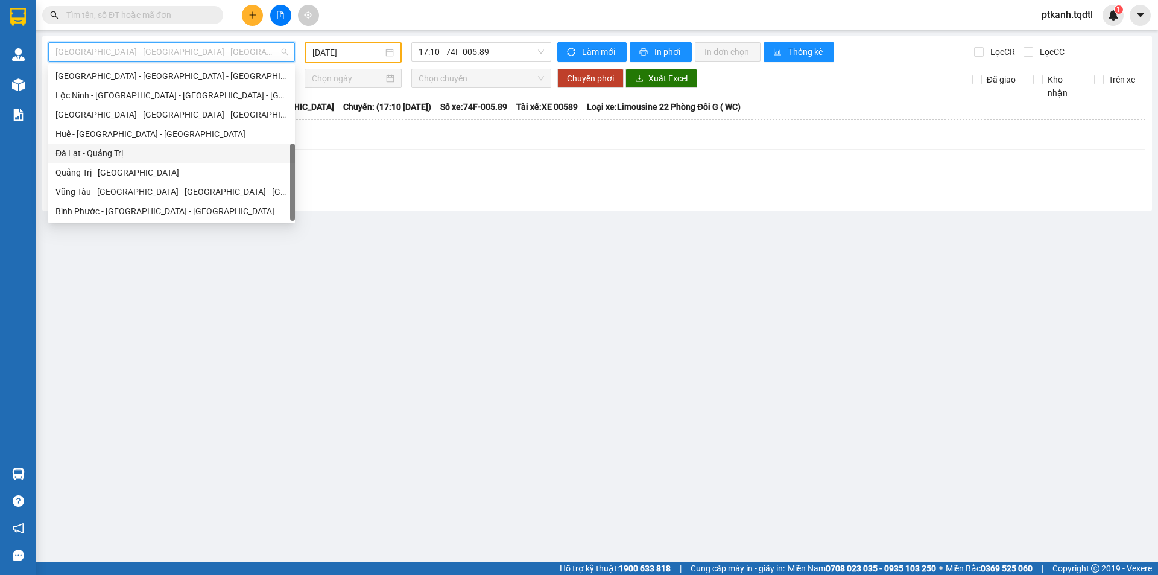
click at [197, 155] on div "Đà Lạt - Quảng Trị" at bounding box center [172, 153] width 232 height 13
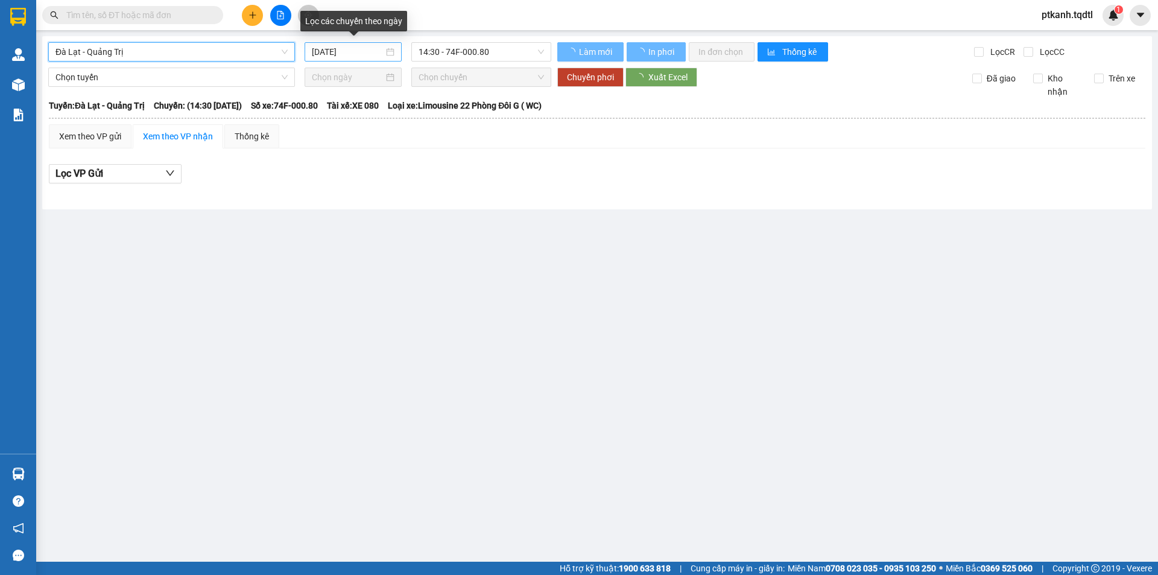
click at [389, 54] on div "[DATE]" at bounding box center [353, 51] width 83 height 13
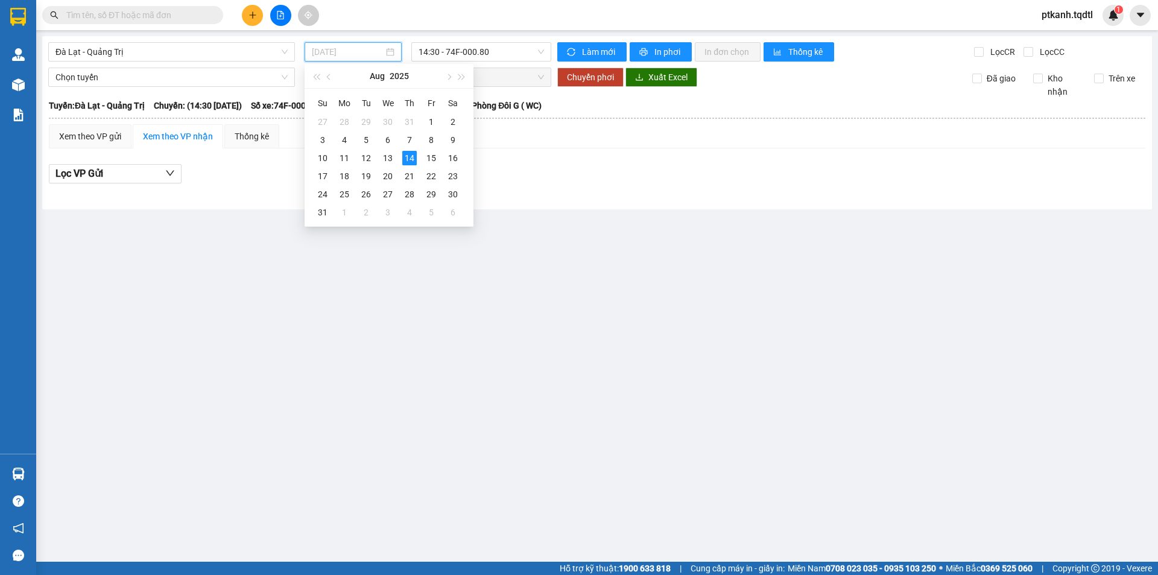
drag, startPoint x: 387, startPoint y: 160, endPoint x: 542, endPoint y: 63, distance: 183.0
click at [390, 158] on div "13" at bounding box center [388, 158] width 14 height 14
type input "[DATE]"
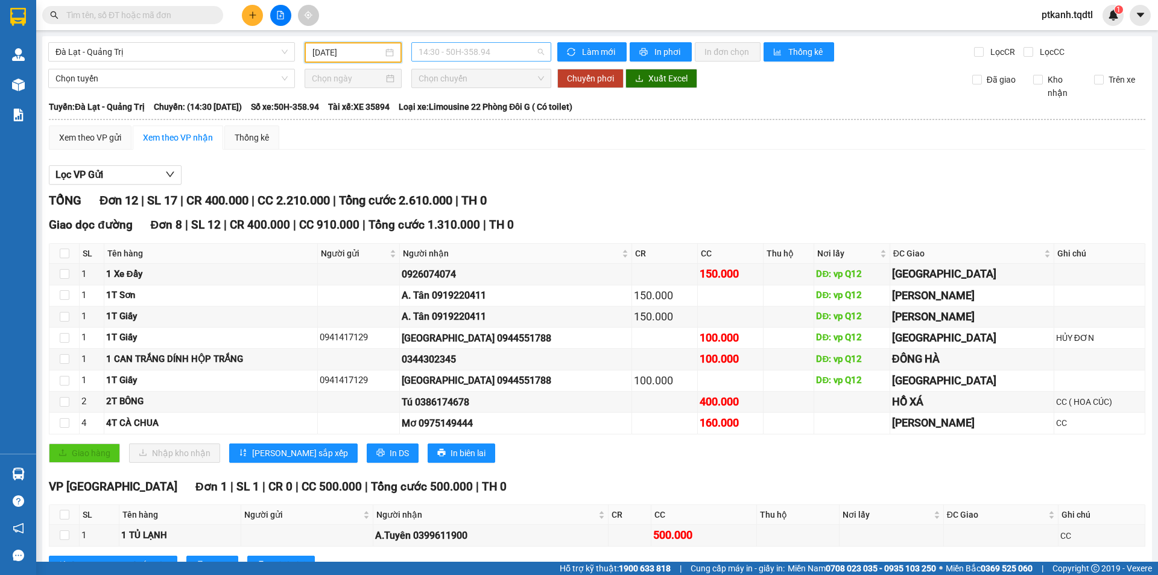
click at [533, 47] on span "14:30 - 50H-358.94" at bounding box center [481, 52] width 125 height 18
click at [489, 160] on div "17:31 - 43H-161.46" at bounding box center [462, 153] width 109 height 19
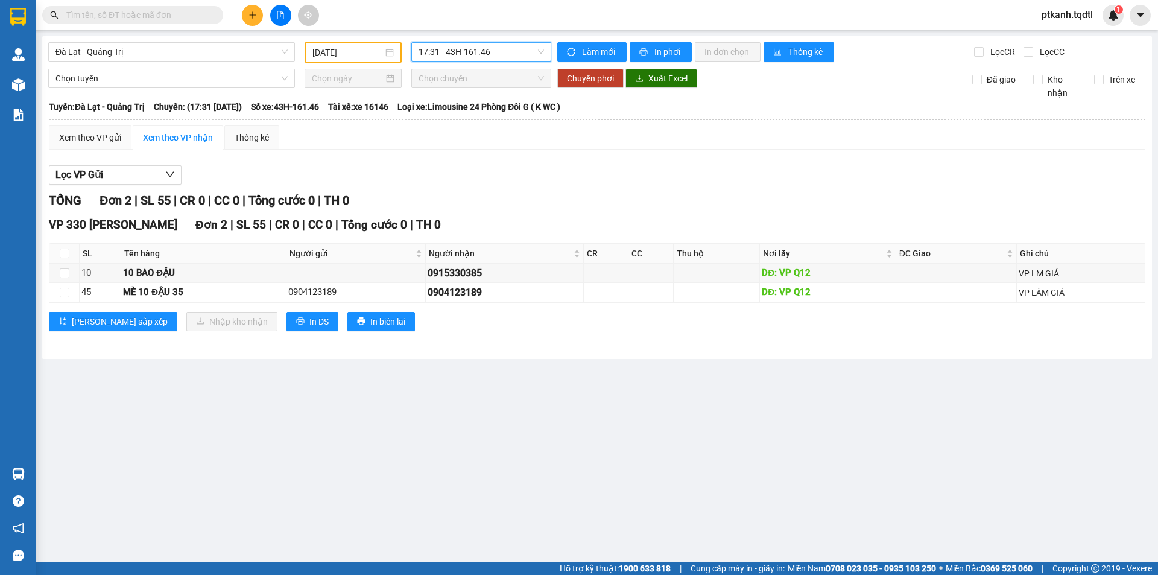
drag, startPoint x: 424, startPoint y: 384, endPoint x: 329, endPoint y: 208, distance: 200.3
click at [424, 383] on main "[GEOGRAPHIC_DATA] - [GEOGRAPHIC_DATA] [DATE] 17:31 17:31 - 43H-161.46 Làm mới I…" at bounding box center [579, 281] width 1158 height 562
click at [288, 49] on div "Đà Lạt - Quảng Trị" at bounding box center [171, 51] width 247 height 19
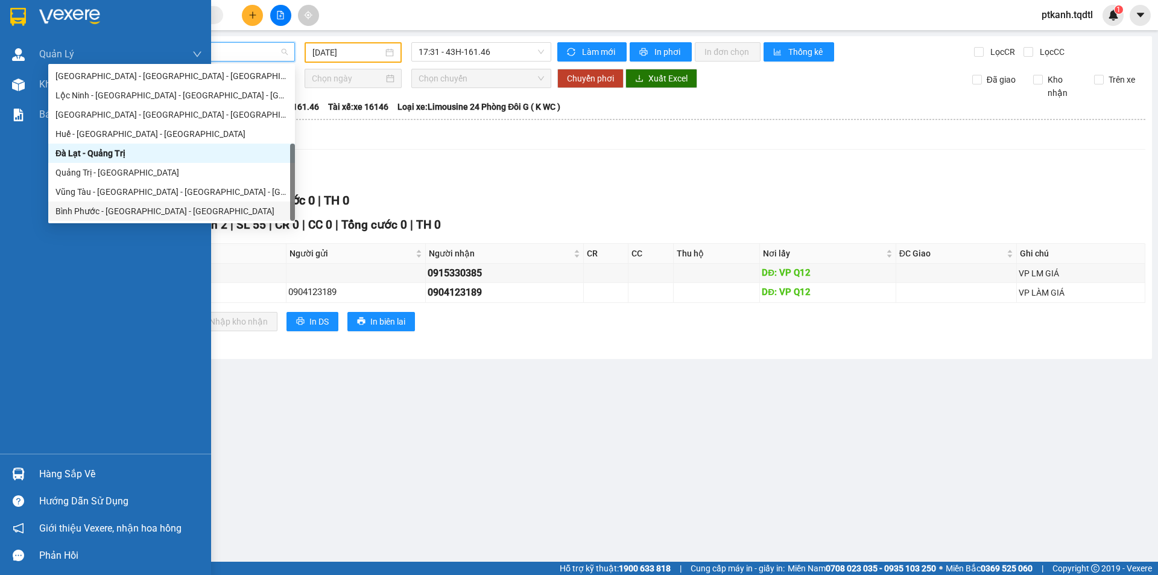
click at [27, 480] on div at bounding box center [18, 473] width 21 height 21
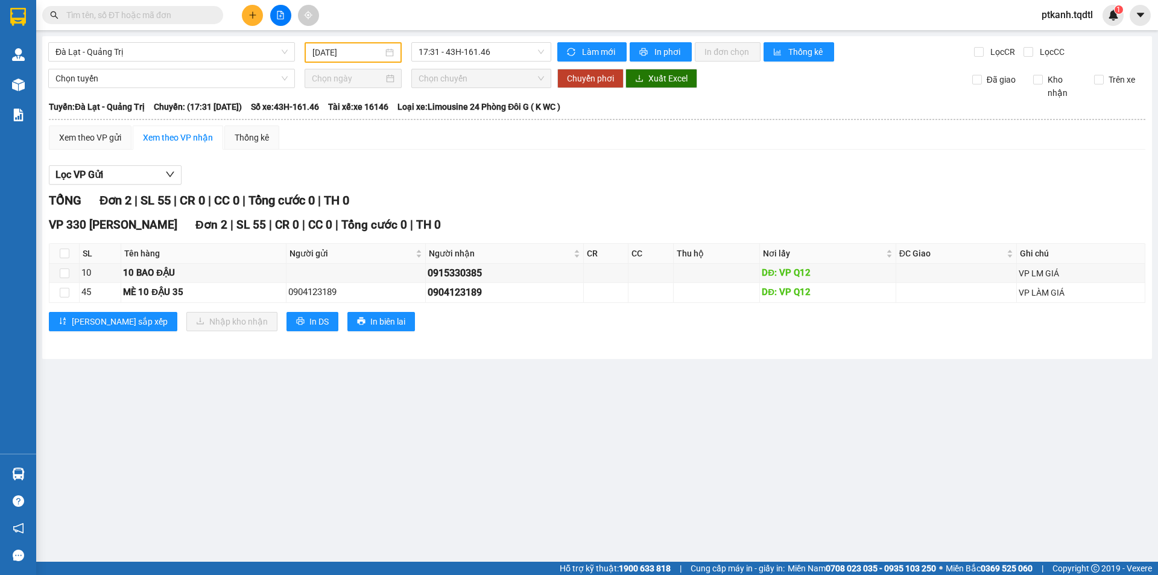
drag, startPoint x: 665, startPoint y: 334, endPoint x: 490, endPoint y: 81, distance: 307.3
click at [664, 334] on section "Kết quả tìm kiếm ( 0 ) Bộ lọc No Data ptkanh.tqdtl 1 Quản [PERSON_NAME] lý khác…" at bounding box center [579, 287] width 1158 height 575
click at [250, 12] on icon "plus" at bounding box center [253, 15] width 8 height 8
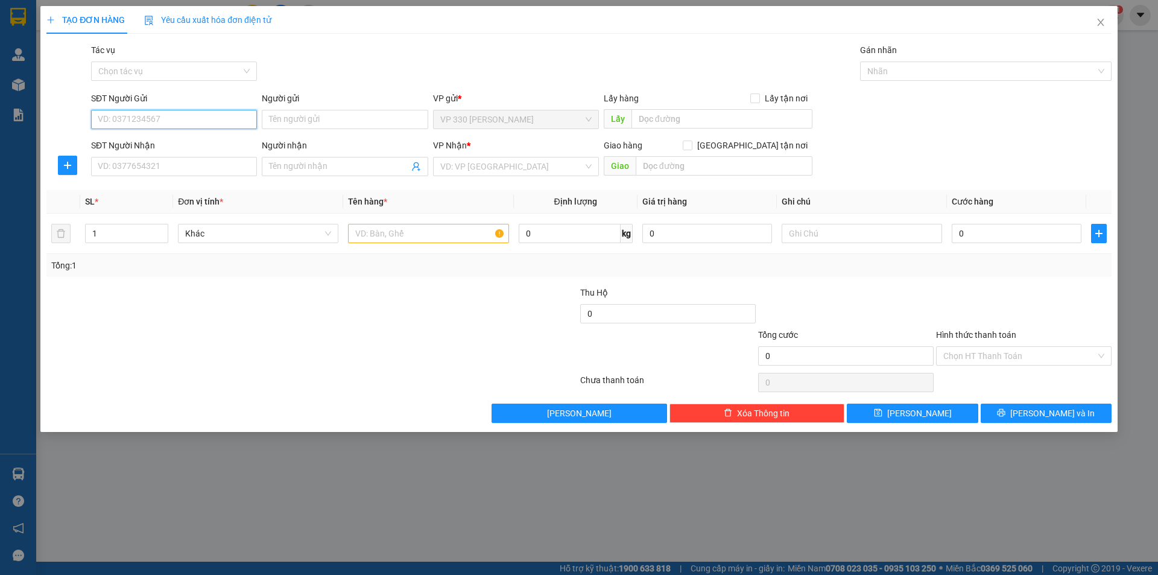
click at [217, 120] on input "SĐT Người Gửi" at bounding box center [174, 119] width 166 height 19
type input "0913301559"
click at [213, 146] on div "0913301559" at bounding box center [173, 143] width 151 height 13
type input "330"
type input "0971376902"
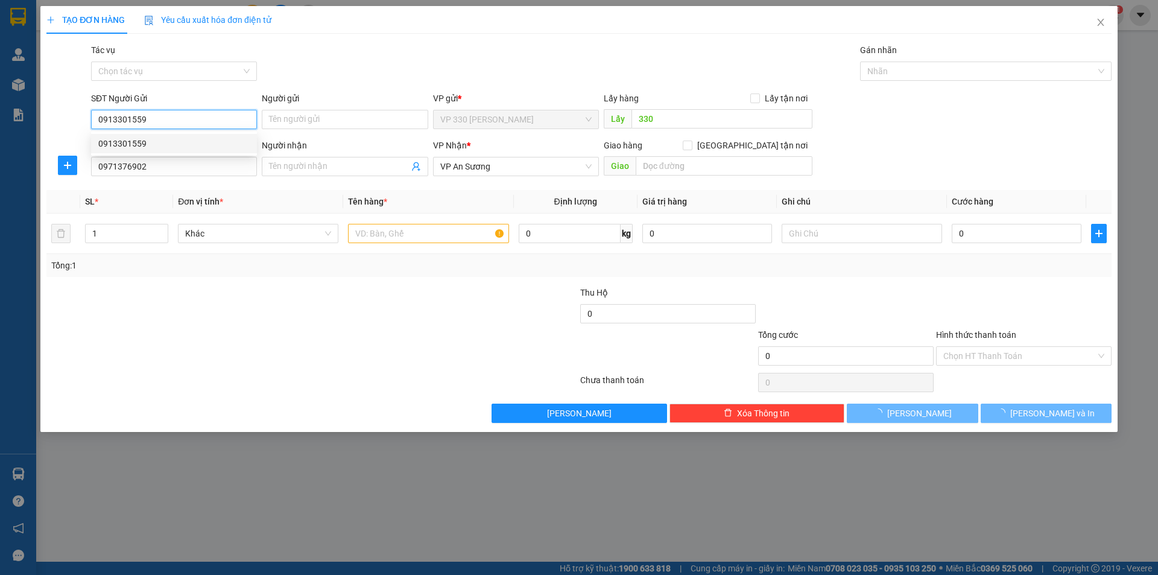
type input "100.000"
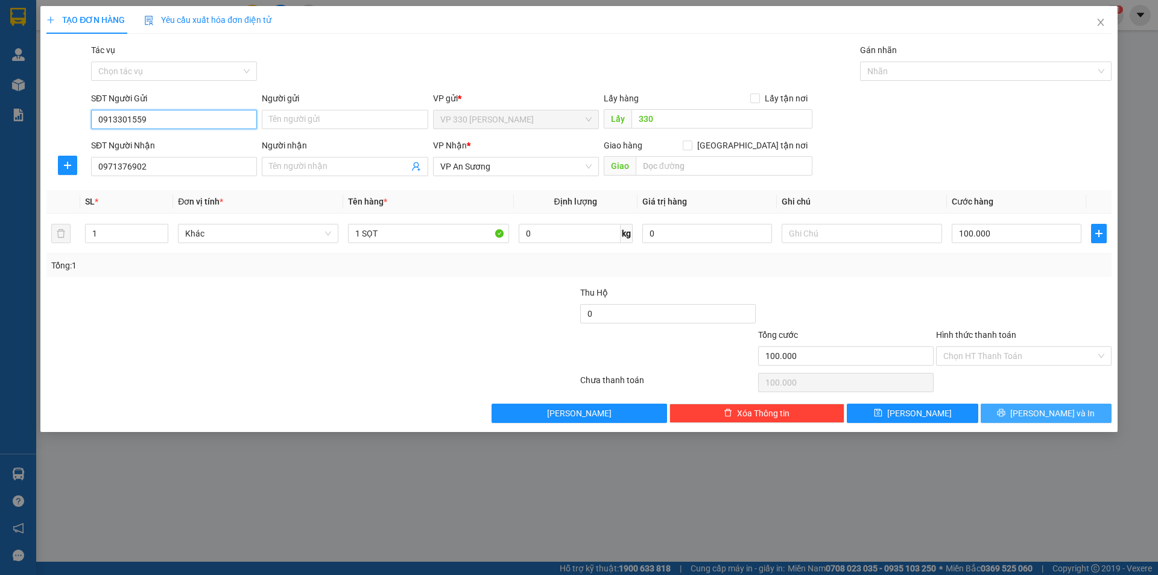
type input "0913301559"
click at [1015, 408] on button "[PERSON_NAME] và In" at bounding box center [1046, 413] width 131 height 19
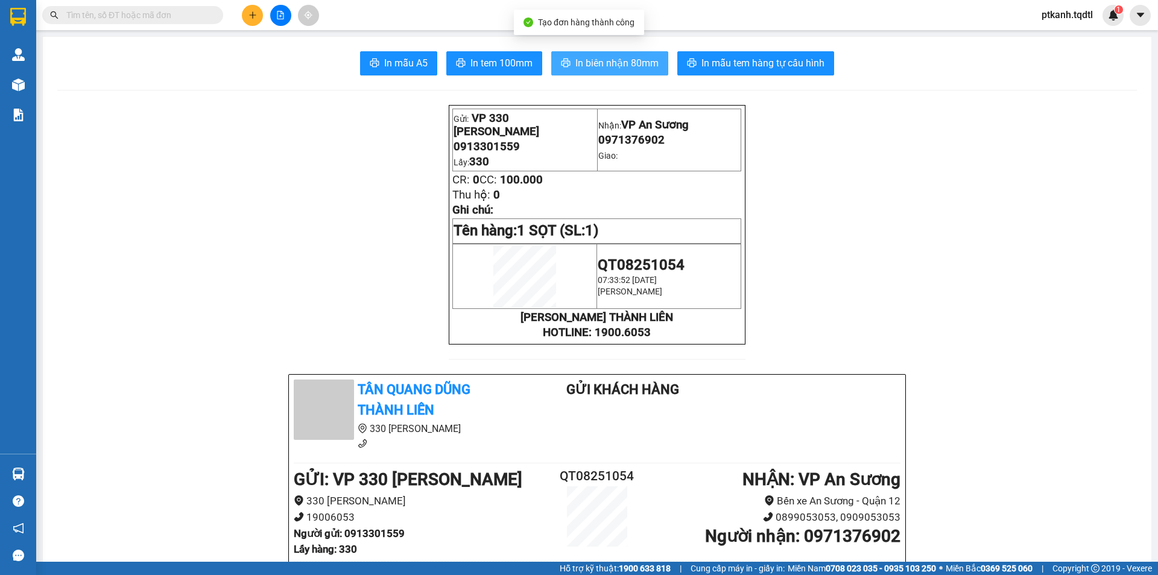
click at [629, 61] on span "In biên nhận 80mm" at bounding box center [617, 63] width 83 height 15
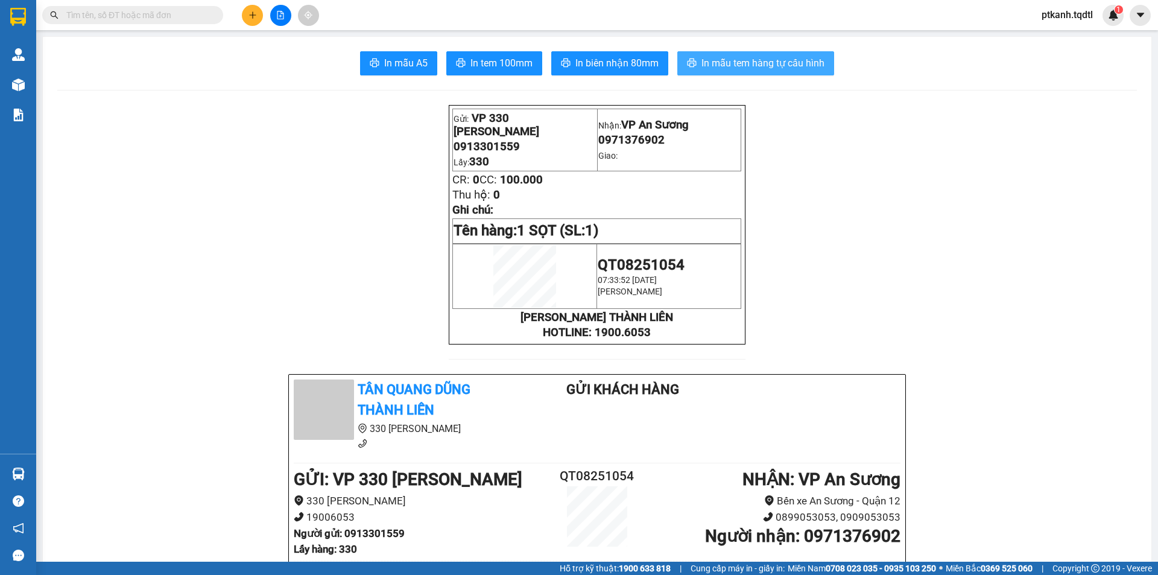
click at [754, 60] on span "In mẫu tem hàng tự cấu hình" at bounding box center [763, 63] width 123 height 15
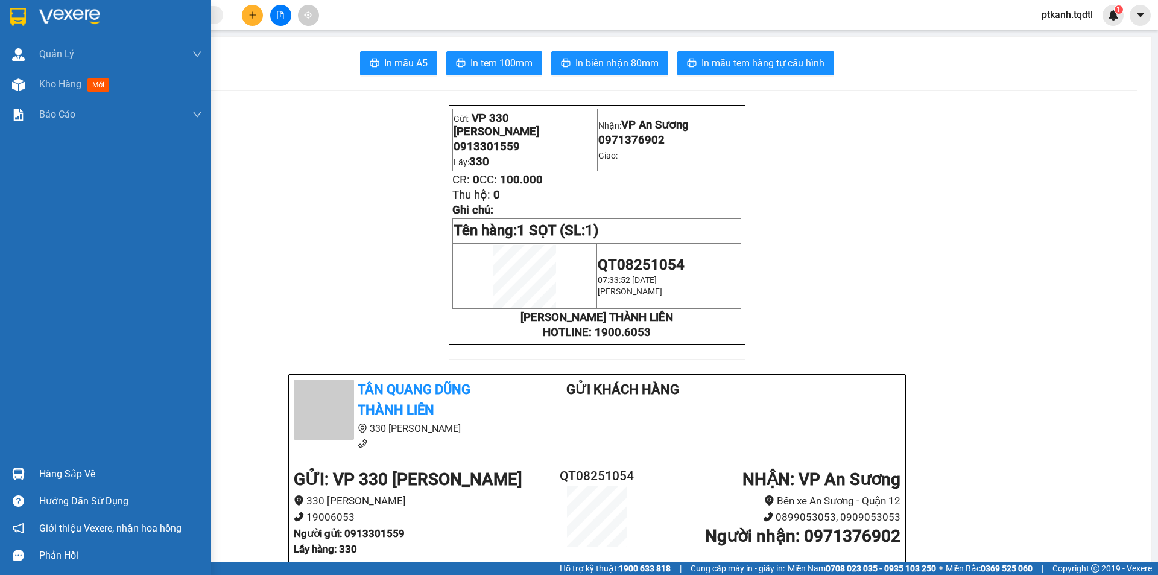
click at [44, 475] on div "Hàng sắp về" at bounding box center [120, 474] width 163 height 18
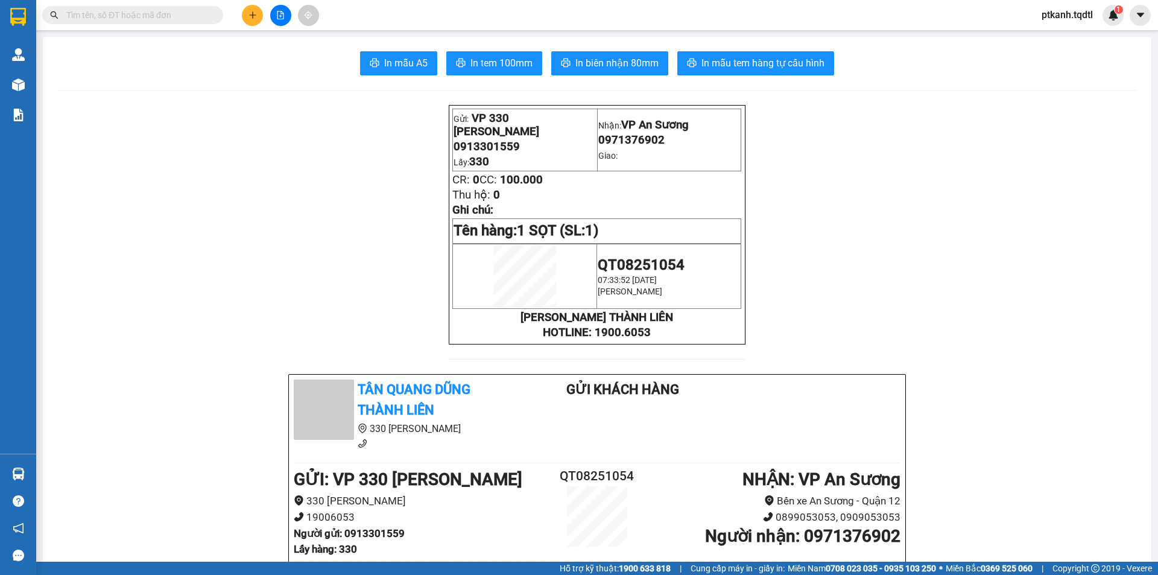
click at [415, 134] on section "Kết quả tìm kiếm ( 0 ) Bộ lọc No Data ptkanh.tqdtl 1 Quản [PERSON_NAME] lý khác…" at bounding box center [579, 287] width 1158 height 575
click at [244, 10] on button at bounding box center [252, 15] width 21 height 21
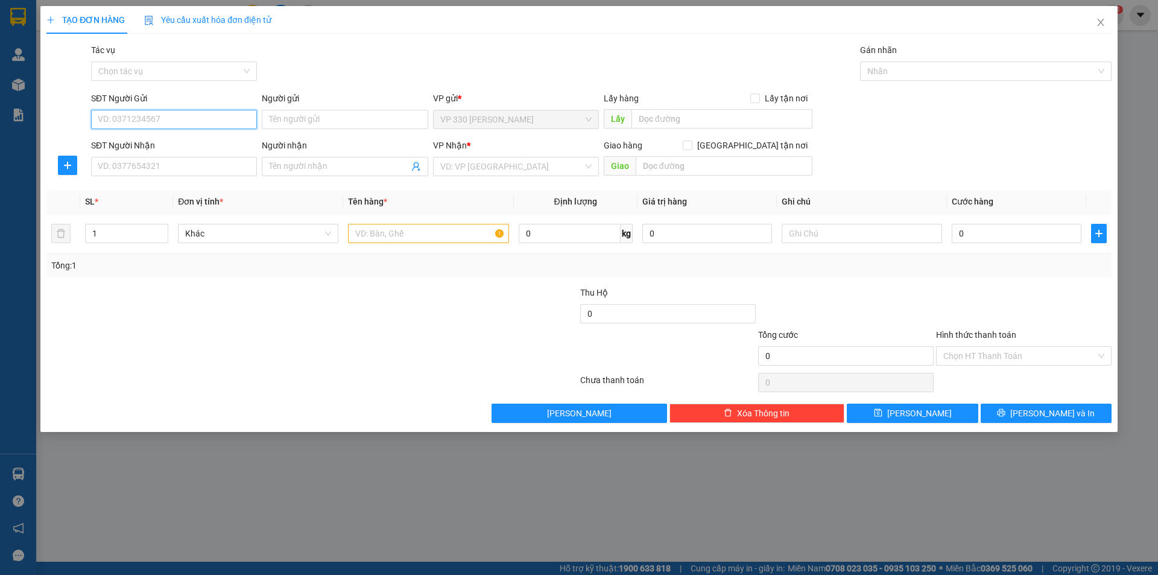
click at [212, 118] on input "SĐT Người Gửi" at bounding box center [174, 119] width 166 height 19
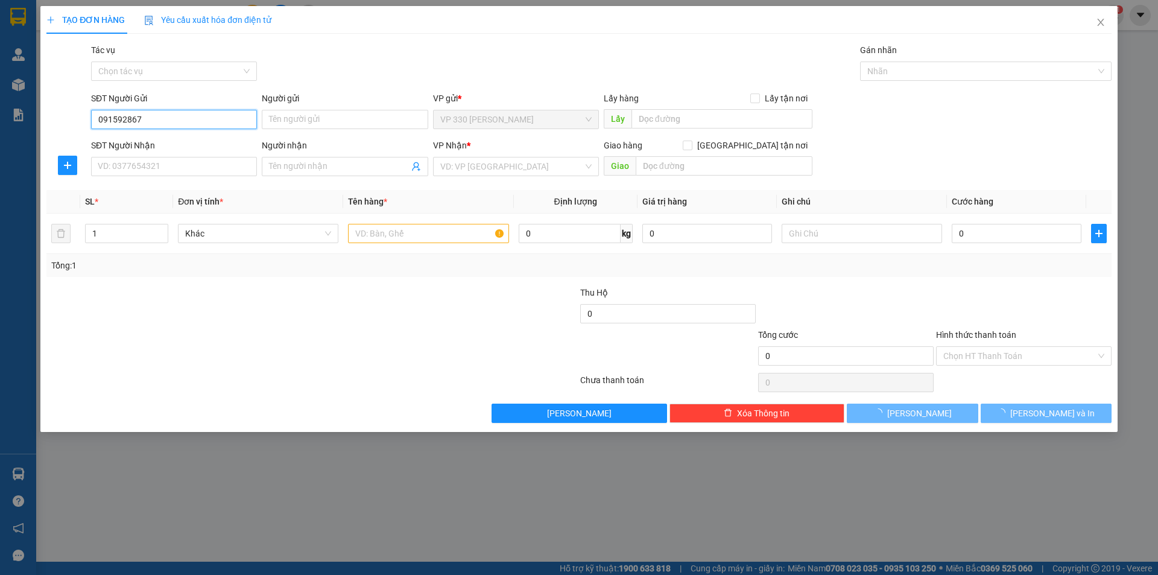
type input "0915928678"
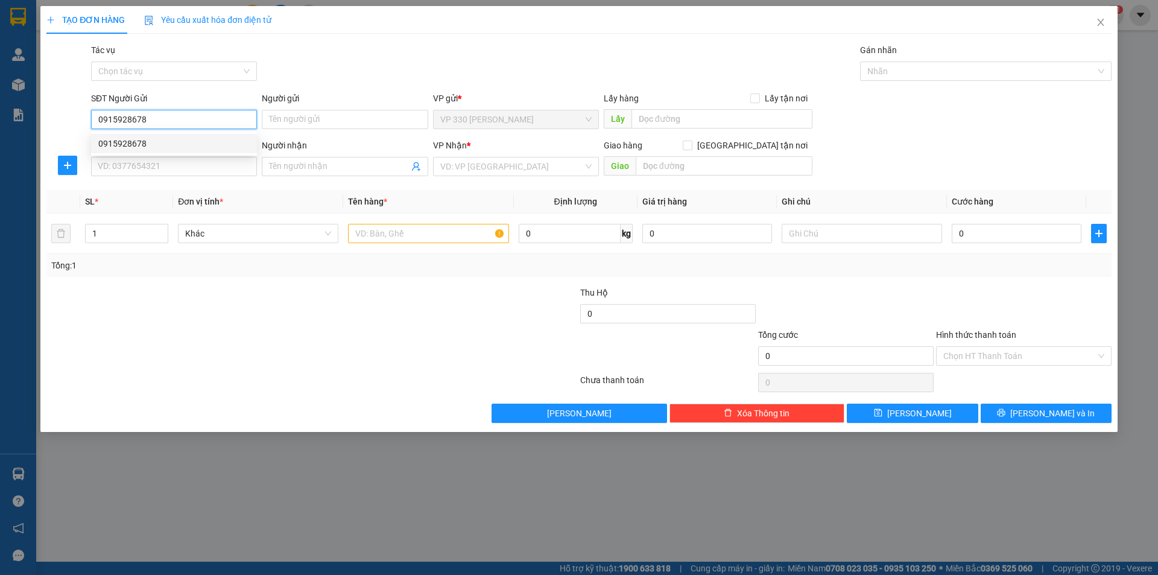
click at [183, 148] on div "0915928678" at bounding box center [173, 143] width 151 height 13
type input "0397078088"
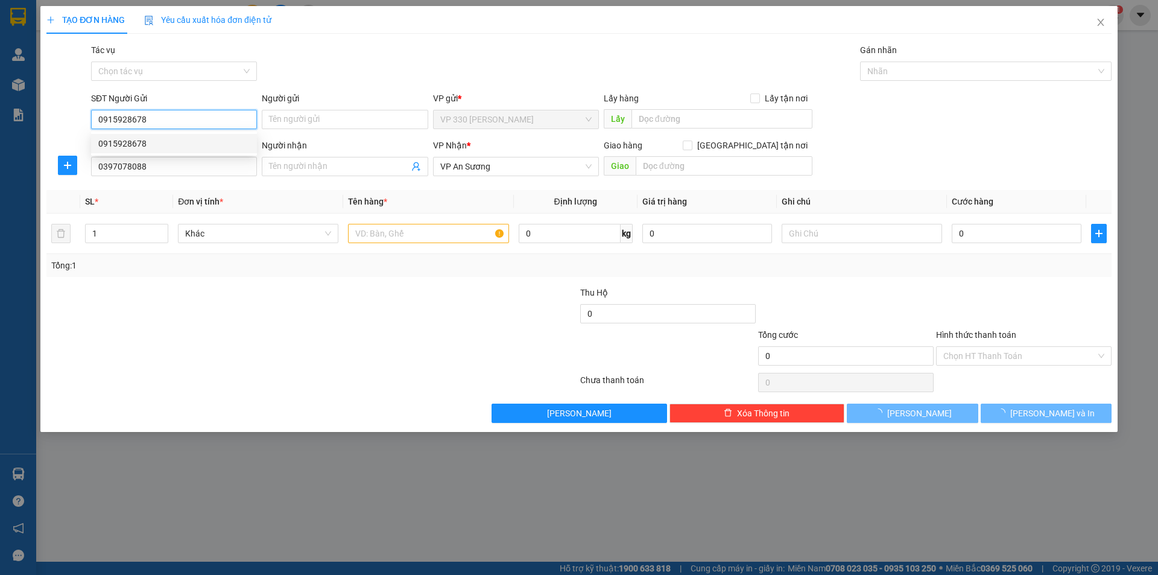
type input "700.000"
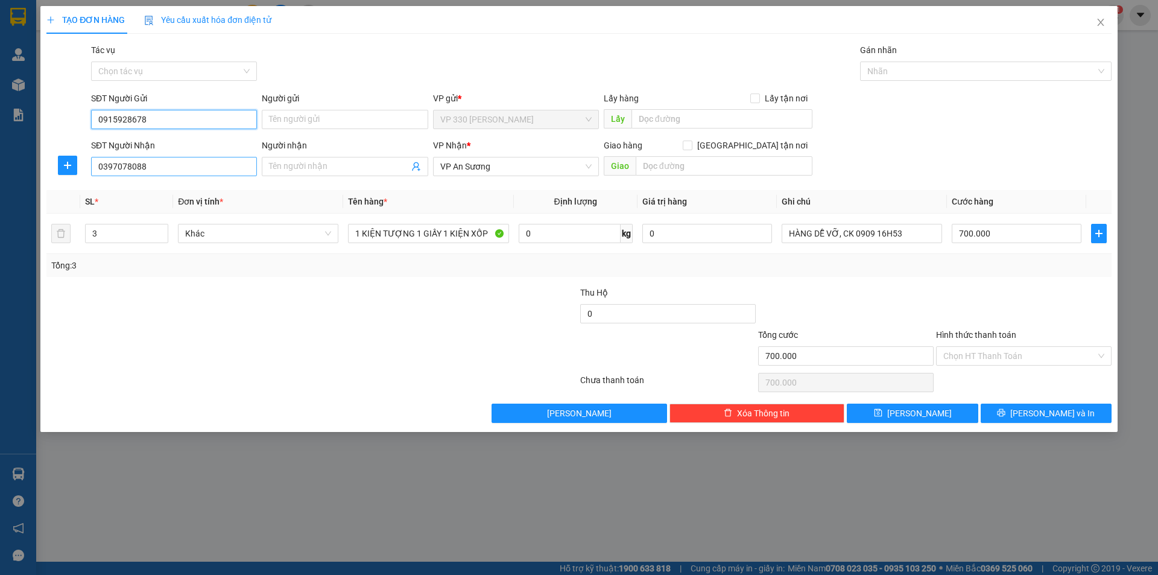
type input "0915928678"
click at [179, 167] on input "0397078088" at bounding box center [174, 166] width 166 height 19
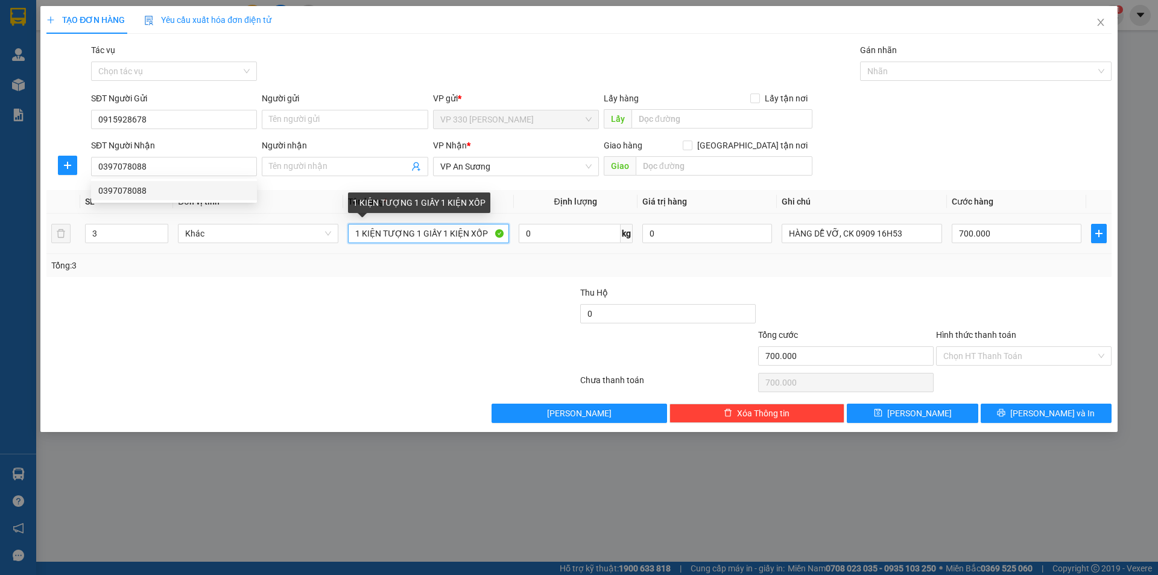
click at [482, 232] on input "1 KIỆN TƯỢNG 1 GIẤY 1 KIỆN XỐP" at bounding box center [428, 233] width 160 height 19
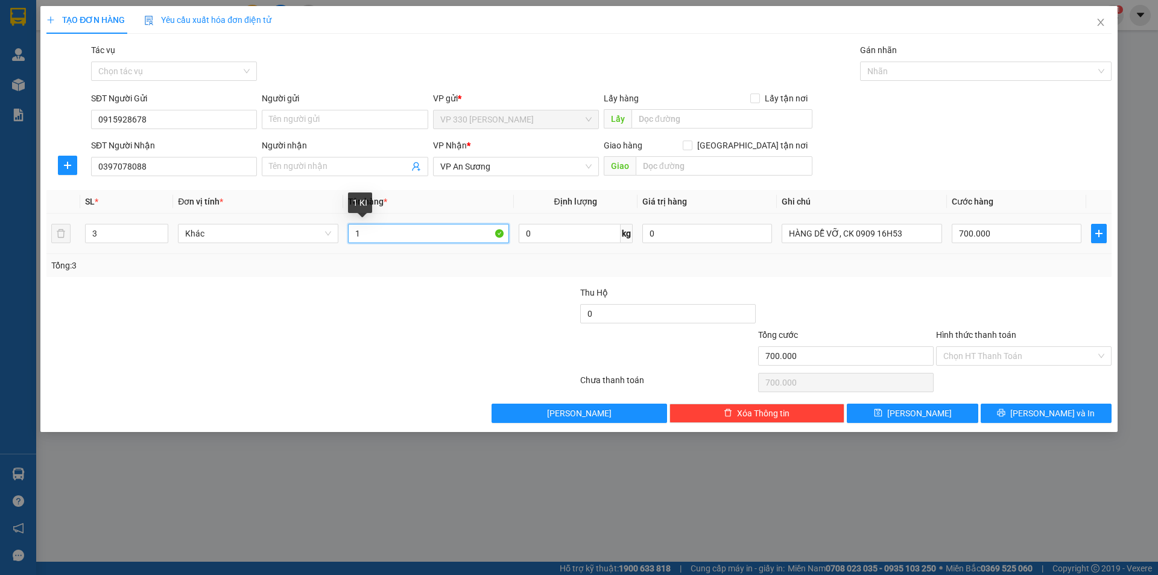
type input "1"
type input "1 XỐP"
click at [840, 292] on div at bounding box center [846, 307] width 178 height 42
click at [993, 228] on input "700.000" at bounding box center [1017, 233] width 130 height 19
type input "2"
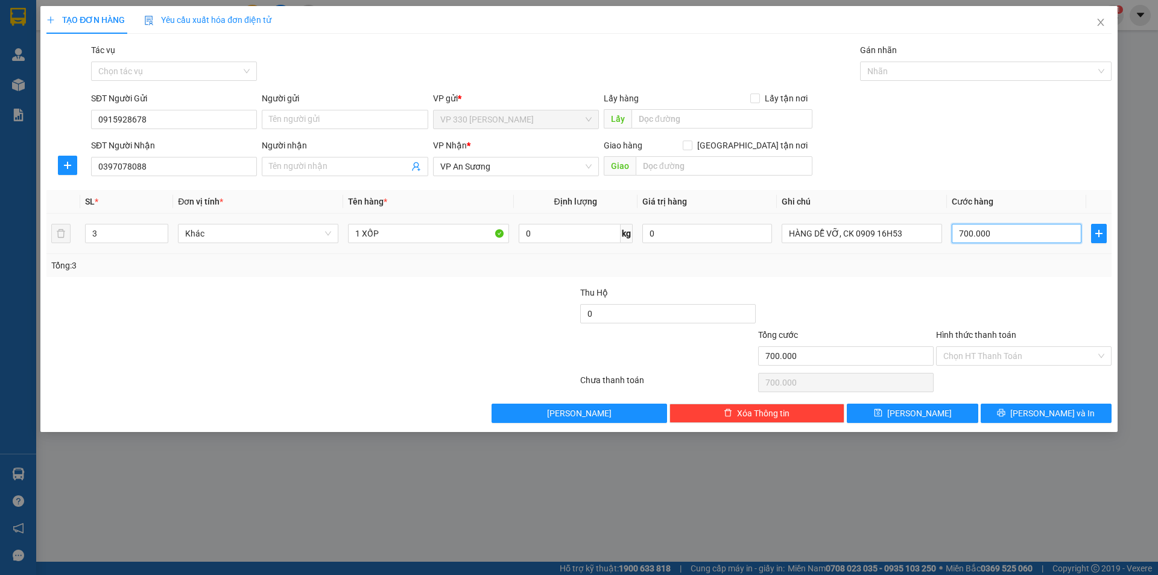
type input "2"
type input "20"
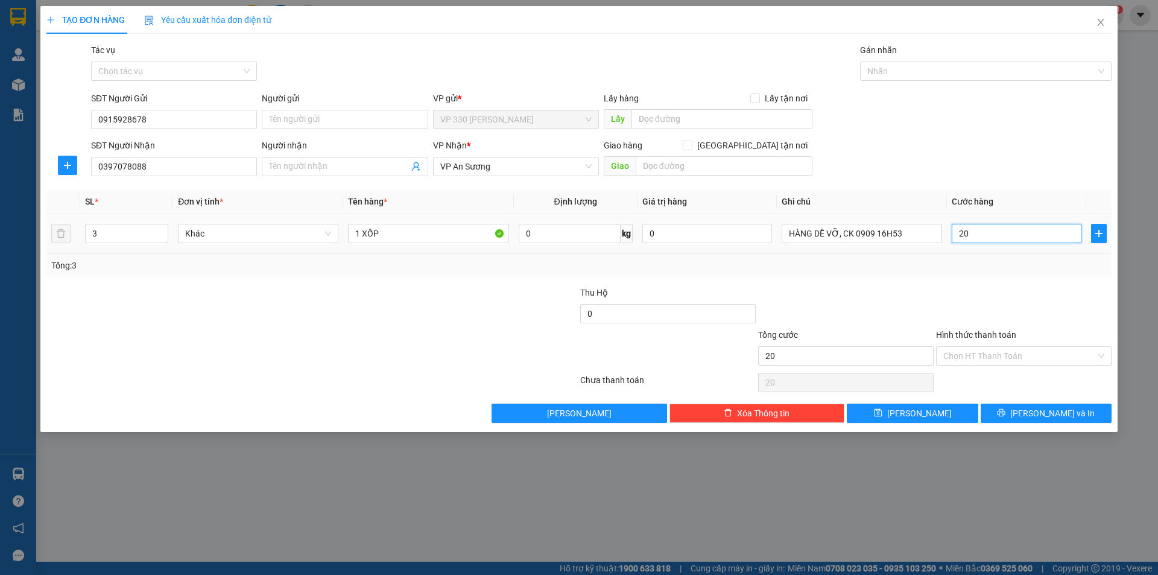
type input "200"
type input "2.000"
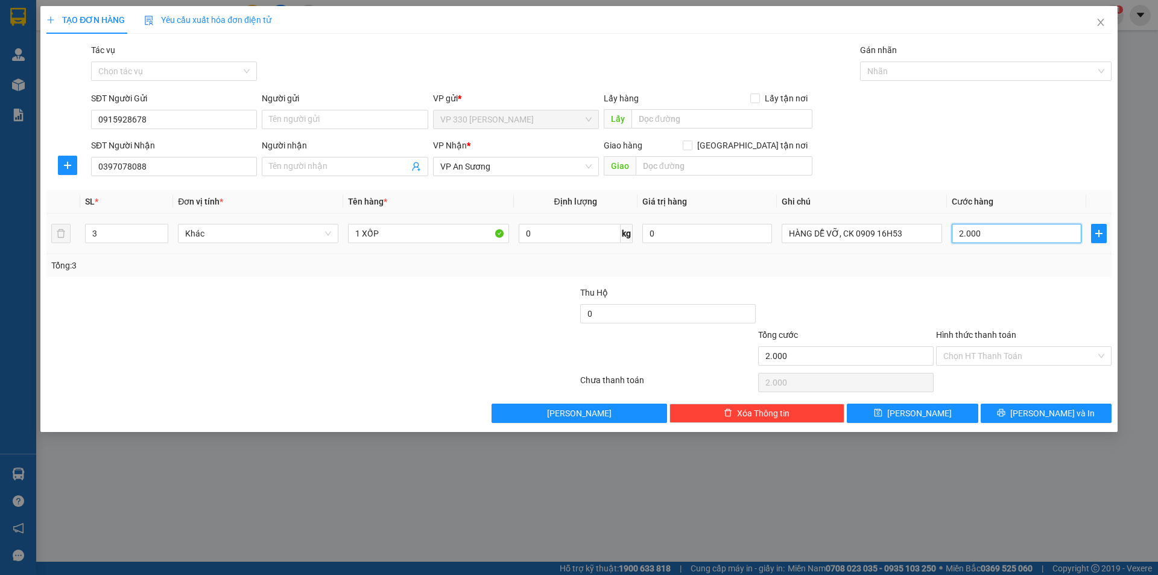
type input "20.000"
type input "200.000"
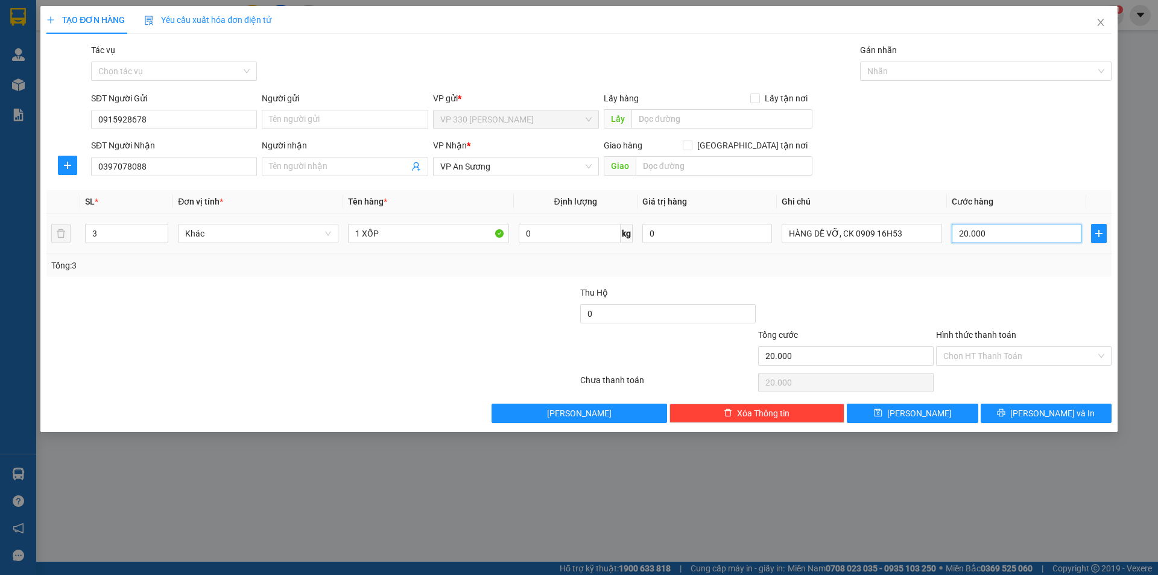
type input "200.000"
type input "20.000"
type input "2.000"
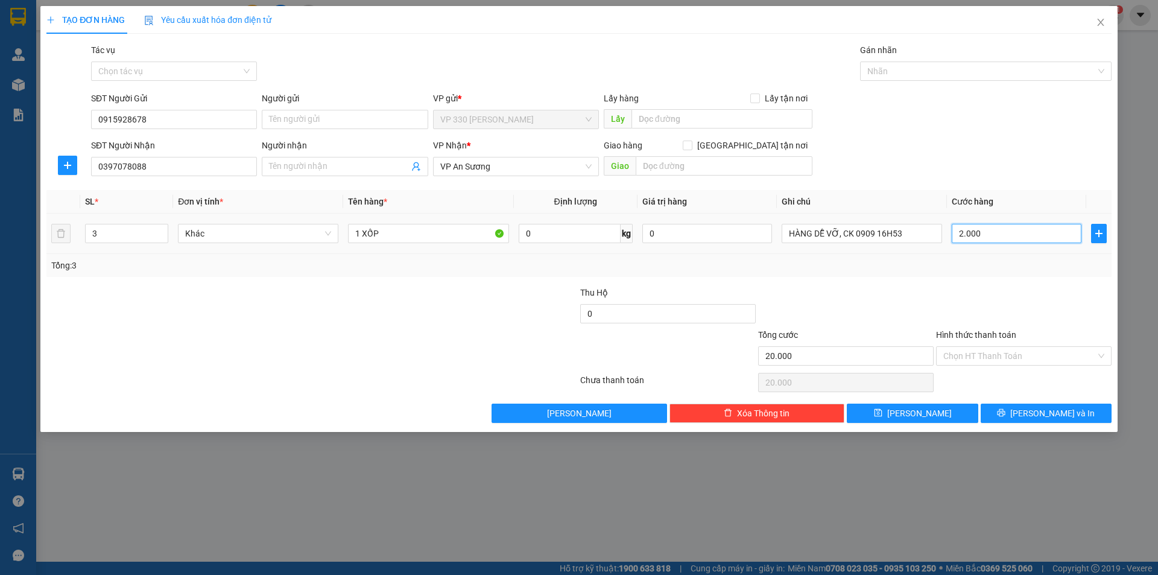
type input "2.000"
type input "200"
type input "20"
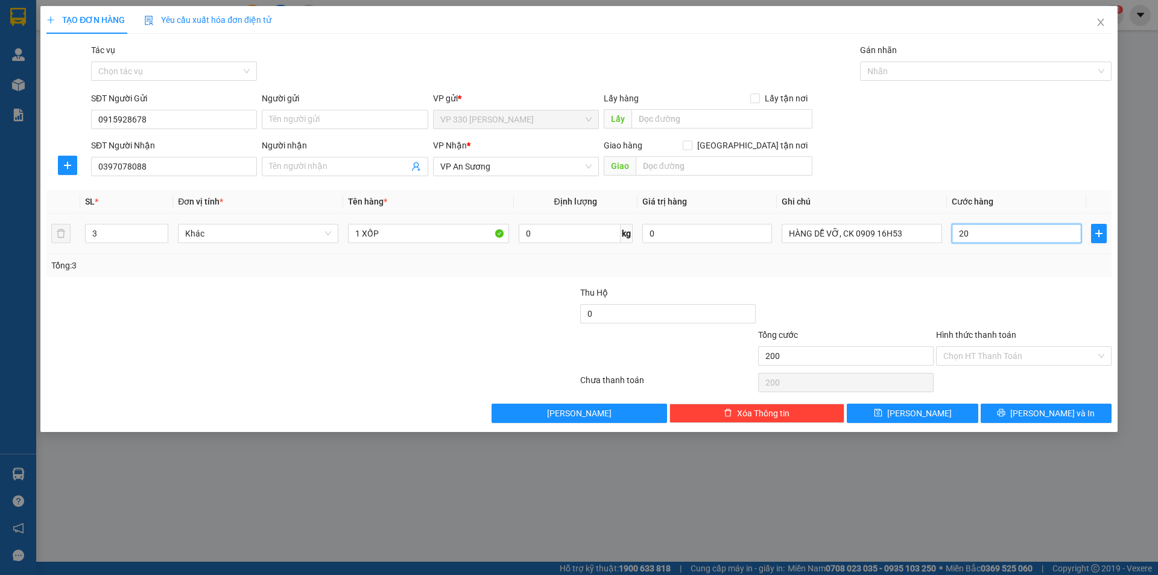
type input "20"
type input "2"
type input "0"
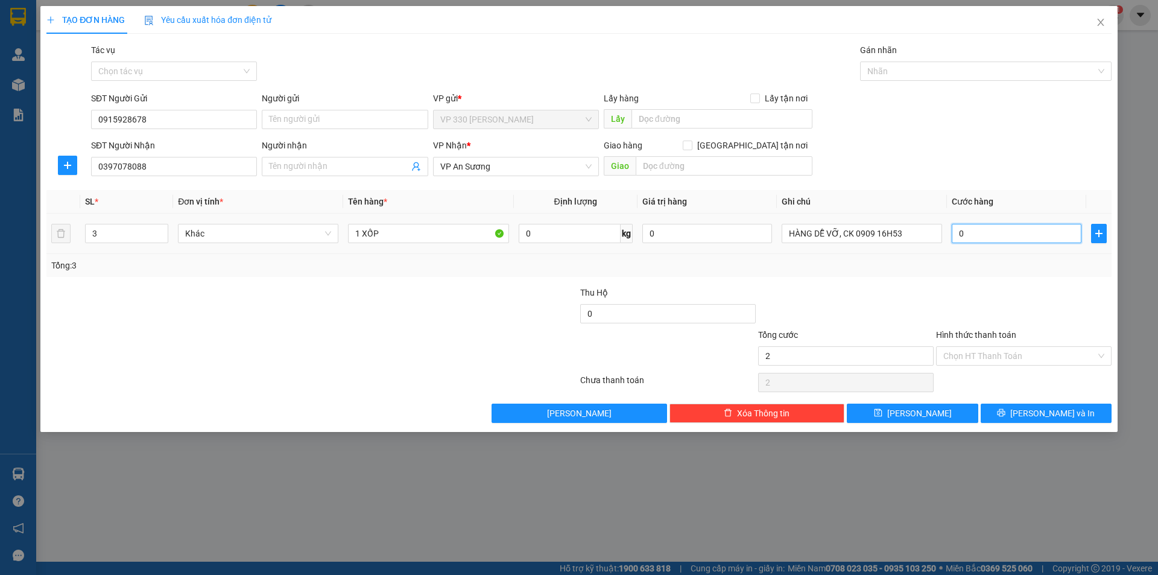
type input "0"
drag, startPoint x: 988, startPoint y: 230, endPoint x: 953, endPoint y: 233, distance: 35.2
click at [953, 233] on input "0" at bounding box center [1017, 233] width 130 height 19
type input "1"
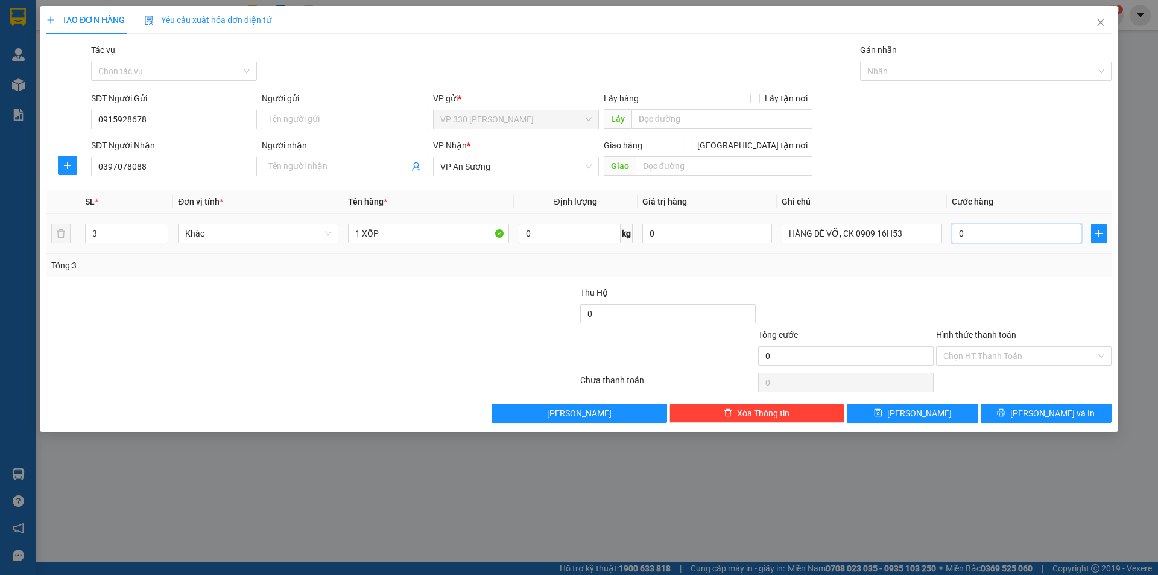
type input "1"
type input "15"
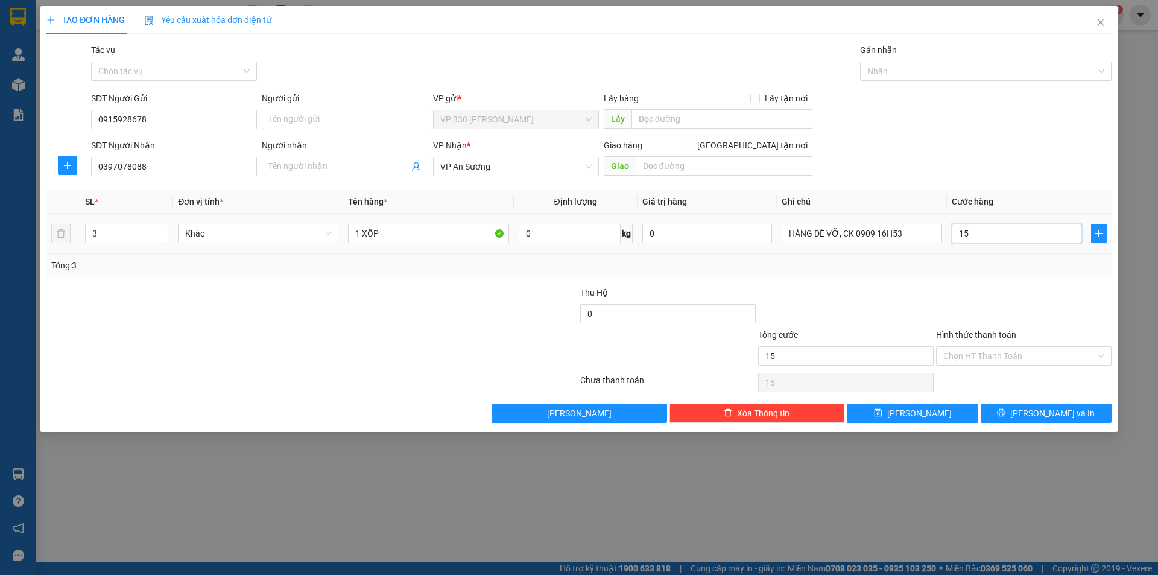
type input "150"
type input "1.500"
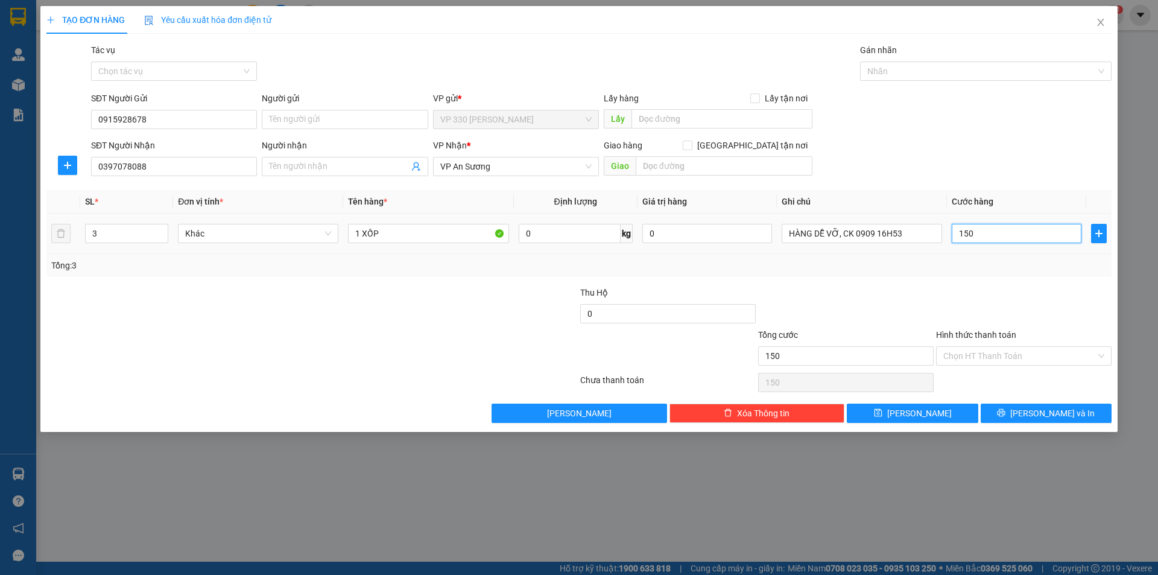
type input "1.500"
type input "15.000"
type input "150.000"
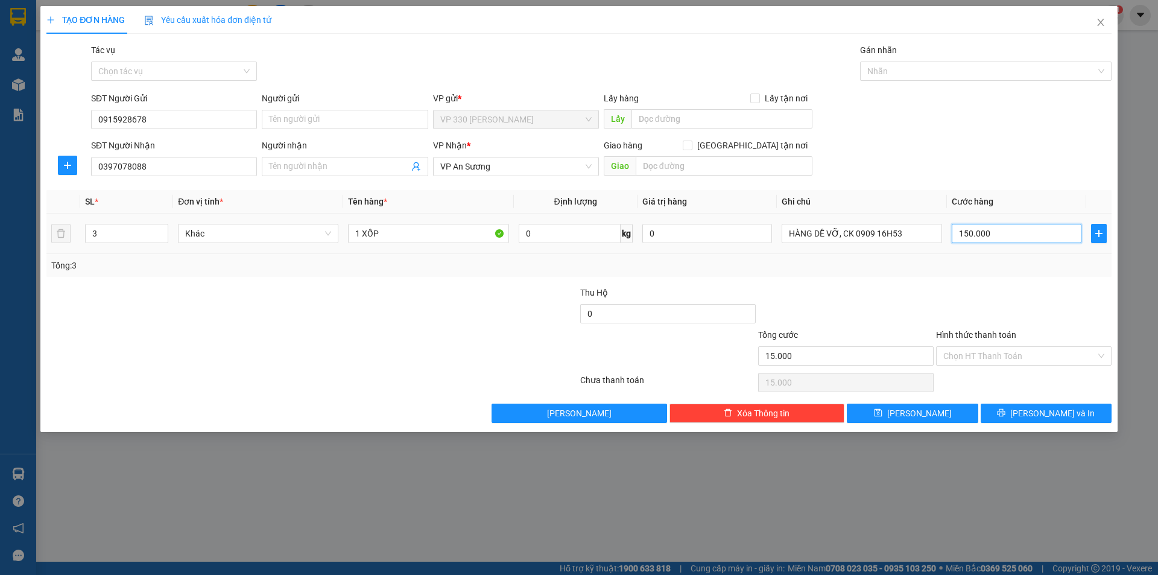
type input "150.000"
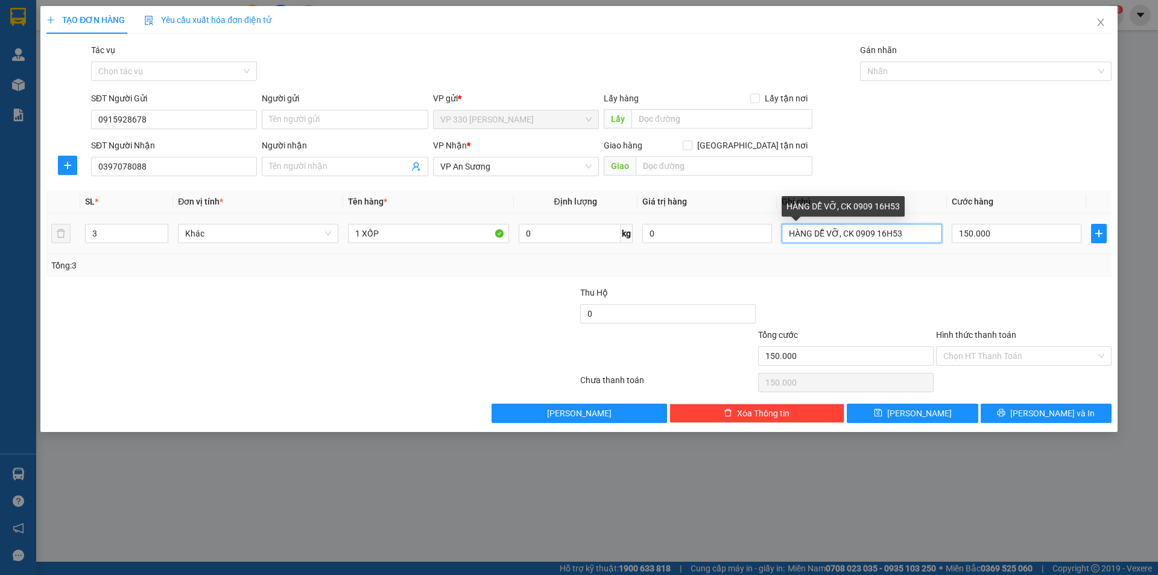
click at [902, 227] on input "HÀNG DỄ VỠ, CK 0909 16H53" at bounding box center [862, 233] width 160 height 19
type input "HÀNG DỄ VỠ, CK 0909 7H59"
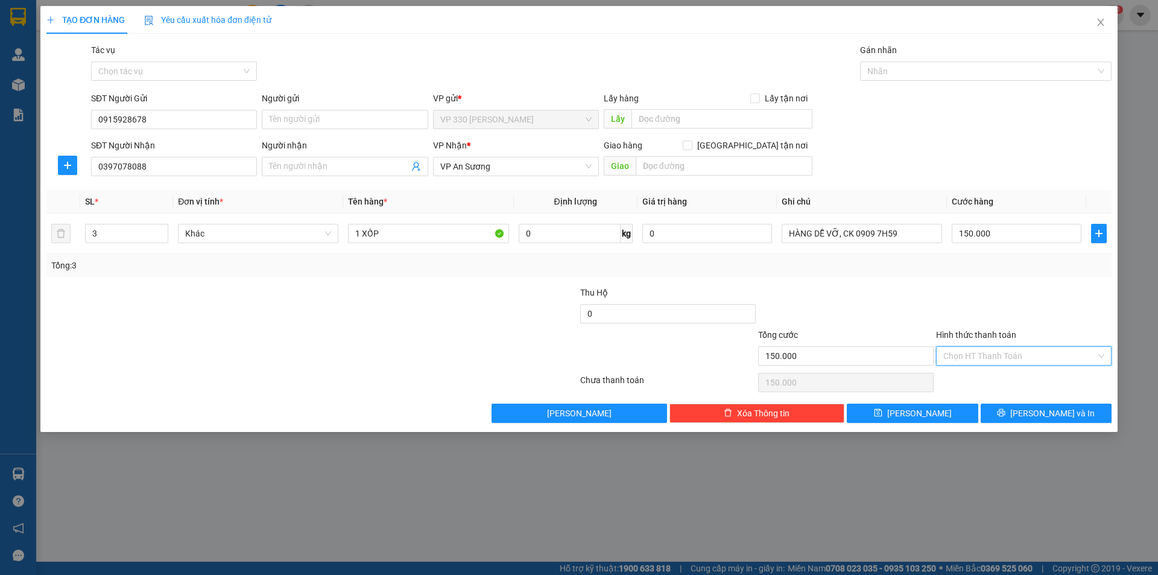
click at [1062, 351] on input "Hình thức thanh toán" at bounding box center [1020, 356] width 153 height 18
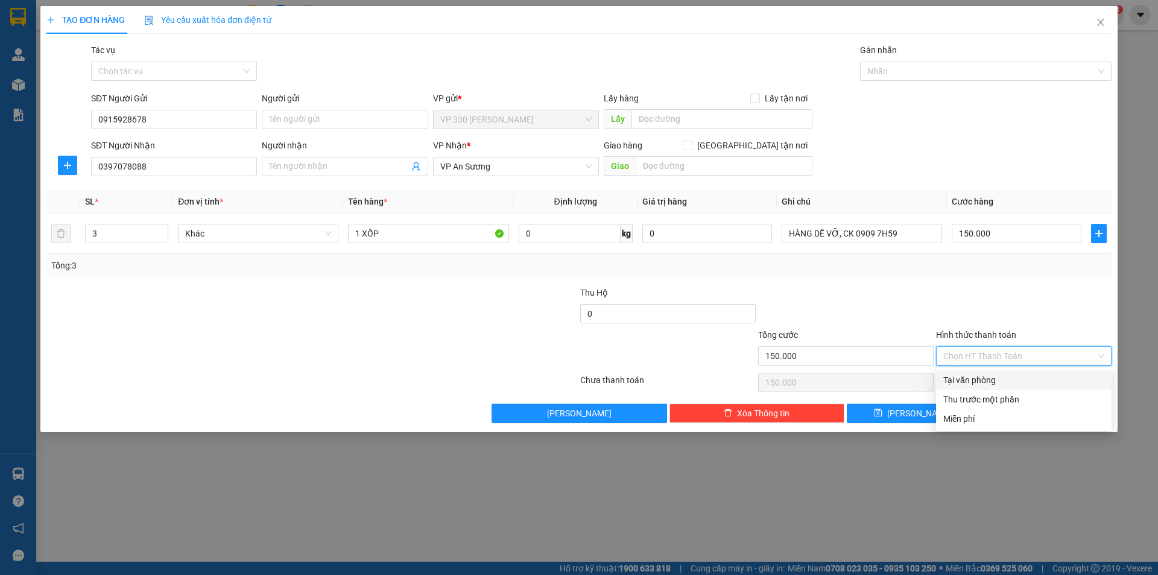
click at [1046, 380] on div "Tại văn phòng" at bounding box center [1024, 379] width 161 height 13
type input "0"
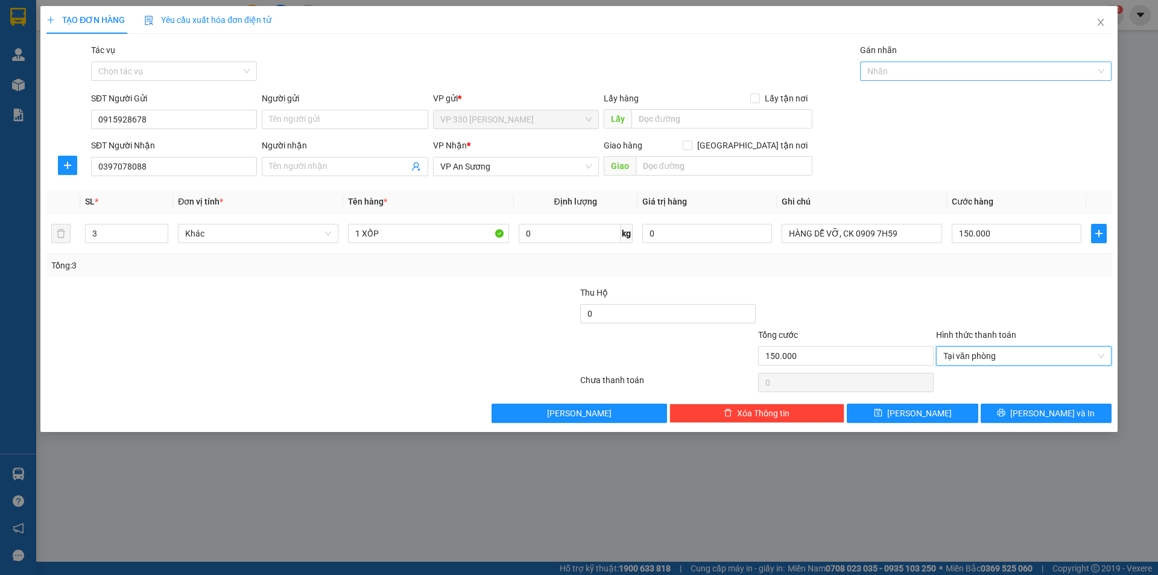
click at [956, 78] on div at bounding box center [979, 71] width 233 height 14
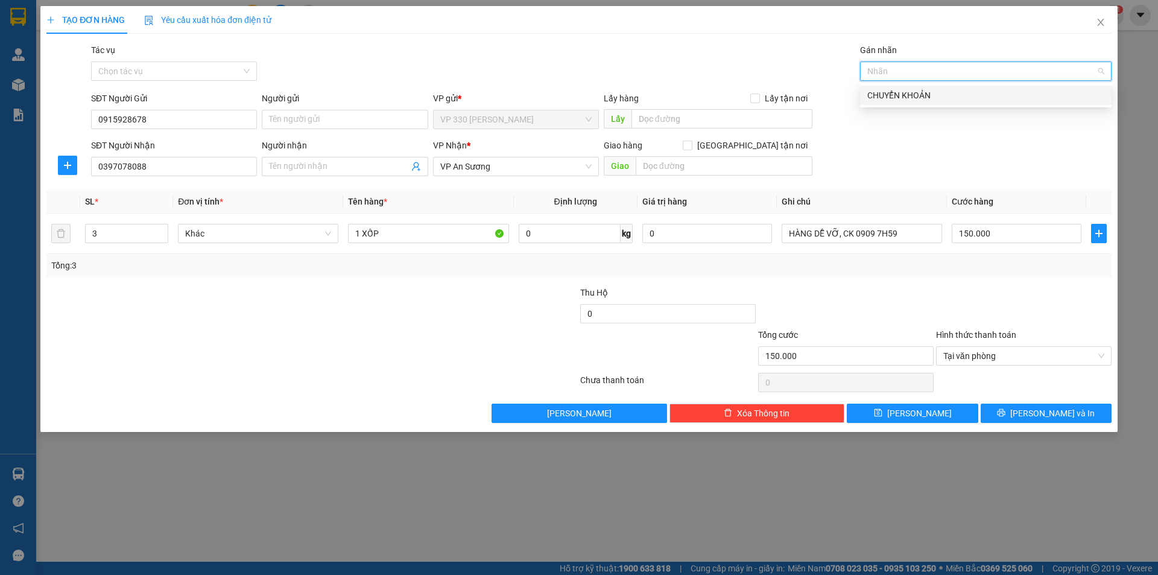
click at [930, 92] on div "CHUYỂN KHOẢN" at bounding box center [986, 95] width 237 height 13
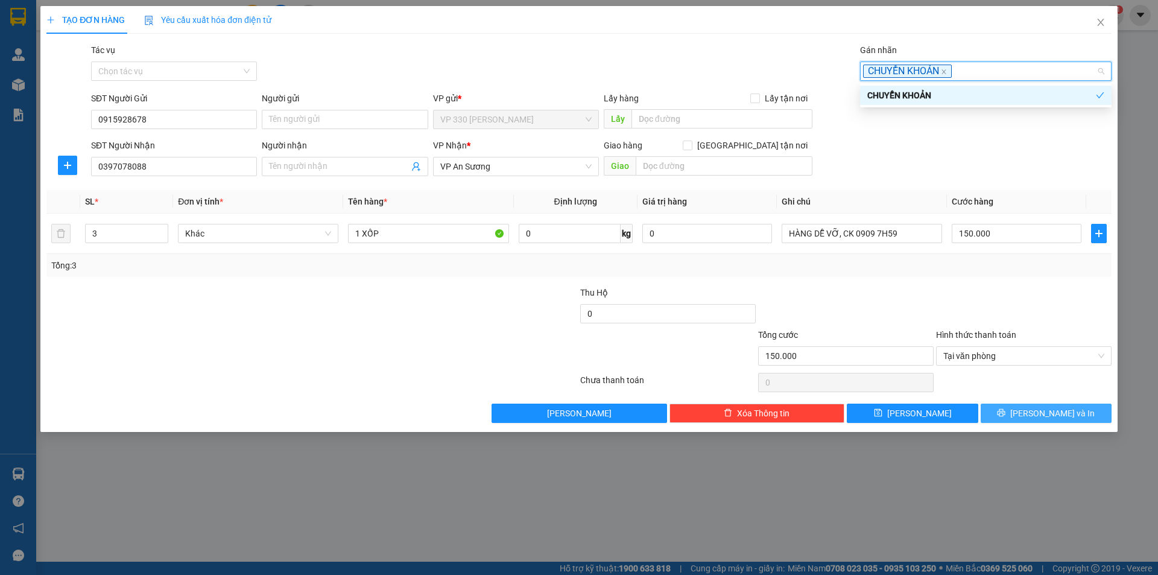
click at [1006, 408] on icon "printer" at bounding box center [1001, 412] width 8 height 8
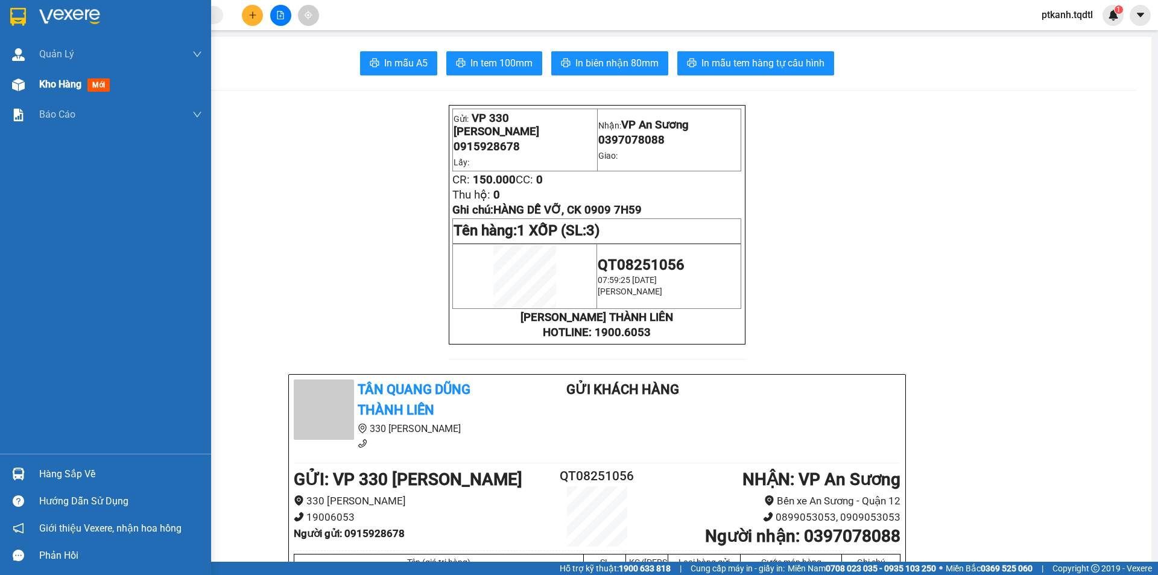
click at [109, 99] on div "Kho hàng mới" at bounding box center [120, 84] width 163 height 30
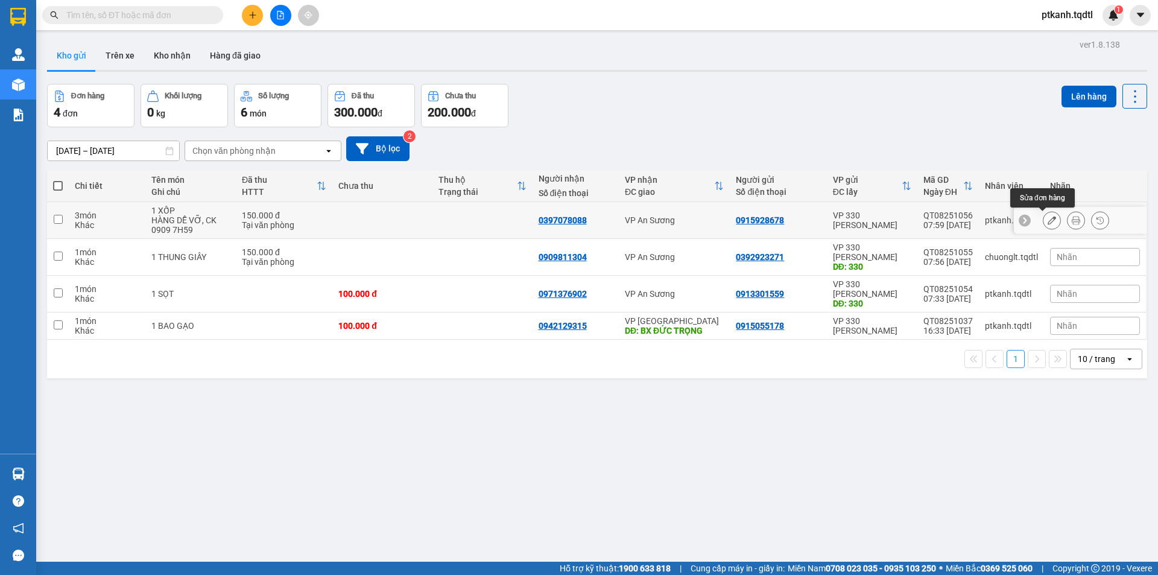
click at [1048, 221] on icon at bounding box center [1052, 220] width 8 height 8
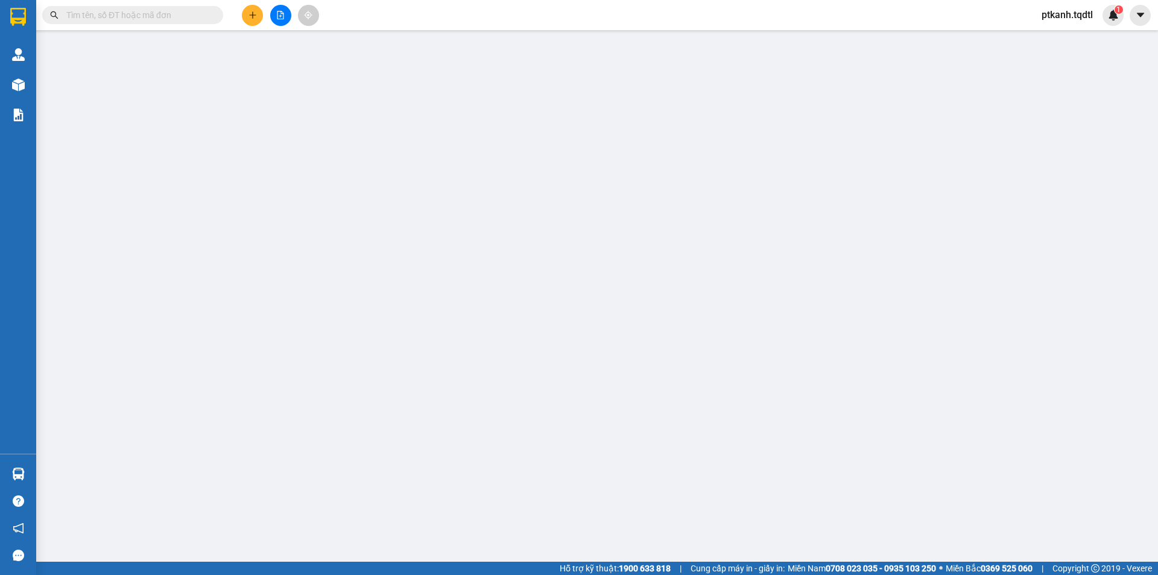
type input "0915928678"
type input "0397078088"
type input "150.000"
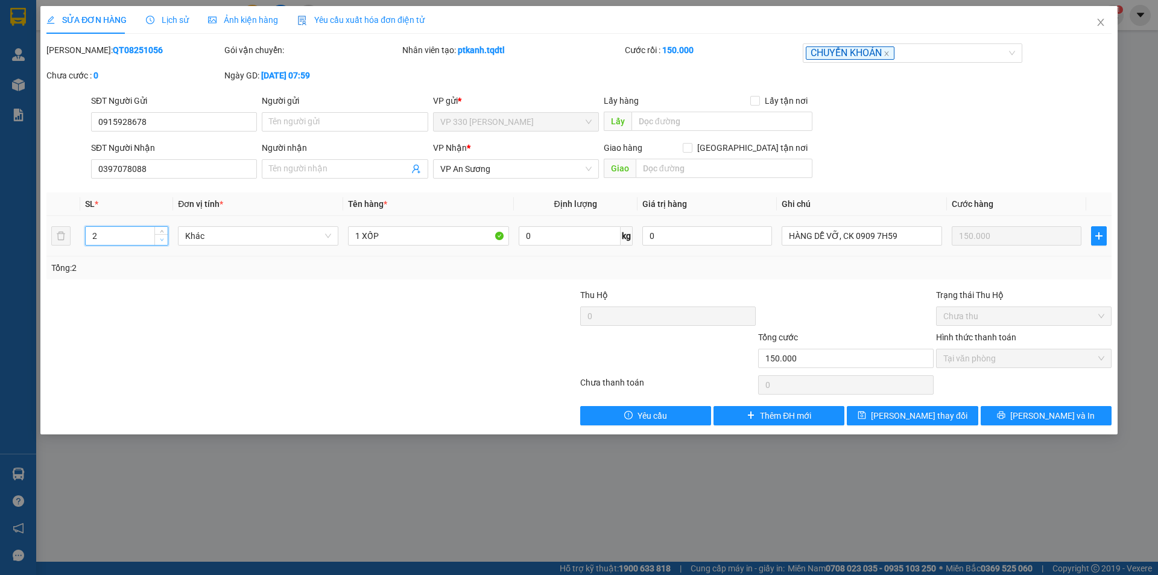
click at [161, 238] on icon "down" at bounding box center [162, 240] width 4 height 4
type input "1"
click at [161, 238] on icon "down" at bounding box center [162, 240] width 4 height 4
click at [1011, 408] on button "[PERSON_NAME] và In" at bounding box center [1046, 415] width 131 height 19
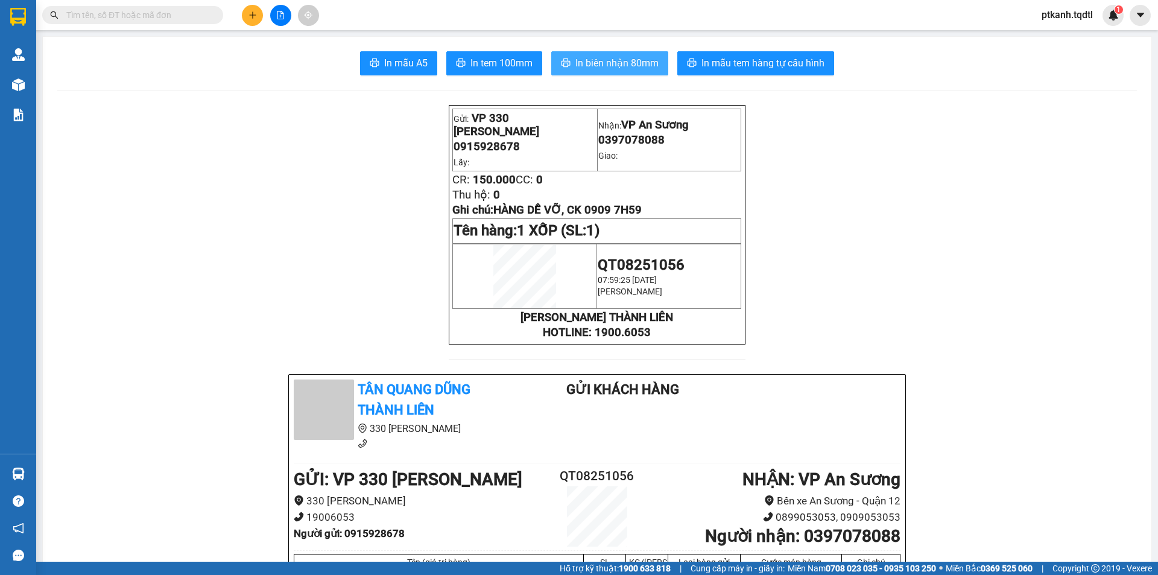
click at [586, 66] on span "In biên nhận 80mm" at bounding box center [617, 63] width 83 height 15
click at [492, 56] on span "In tem 100mm" at bounding box center [502, 63] width 62 height 15
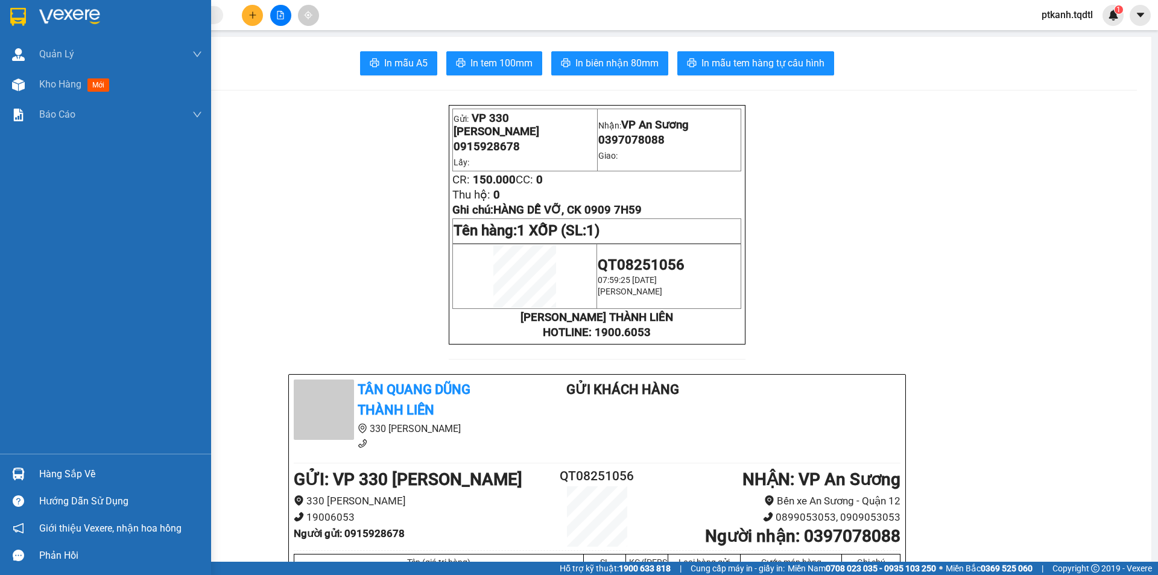
click at [59, 475] on div "Hàng sắp về" at bounding box center [120, 474] width 163 height 18
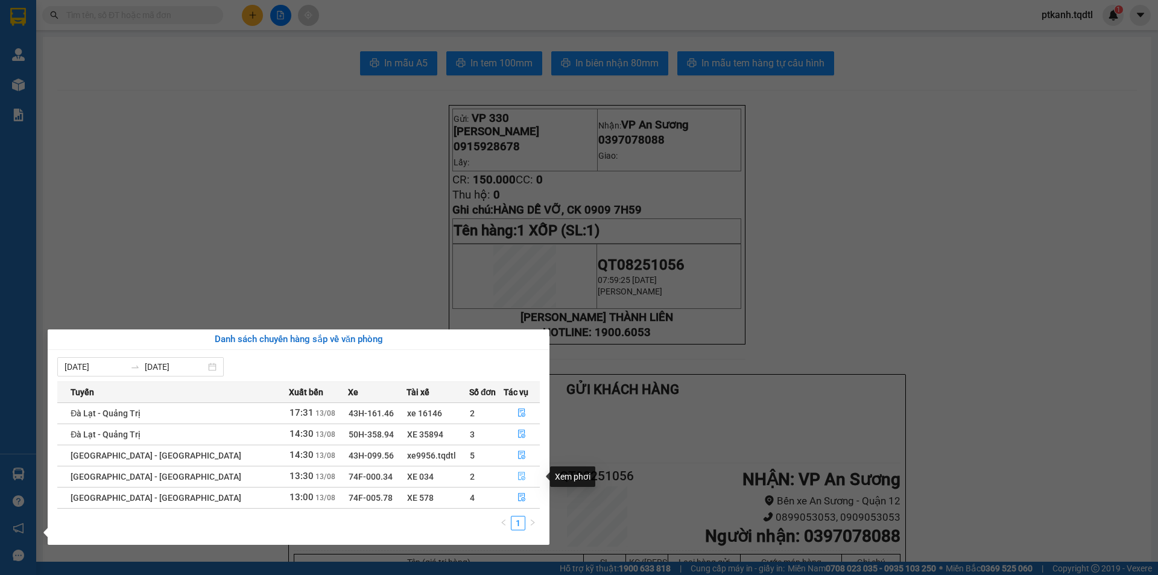
click at [518, 473] on icon "file-done" at bounding box center [522, 476] width 8 height 8
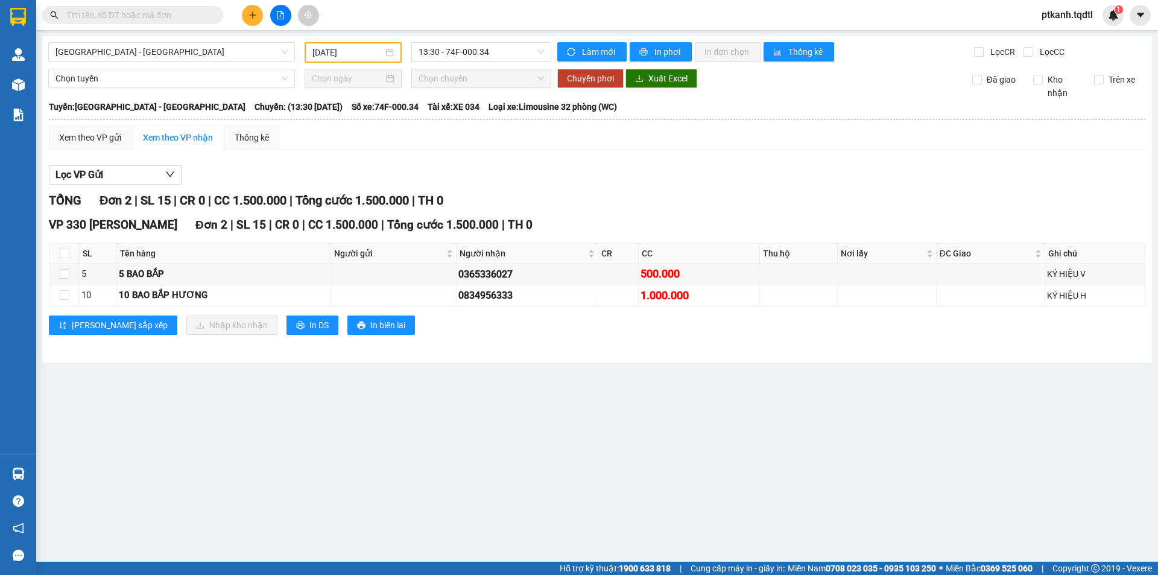
click at [191, 14] on input "text" at bounding box center [137, 14] width 142 height 13
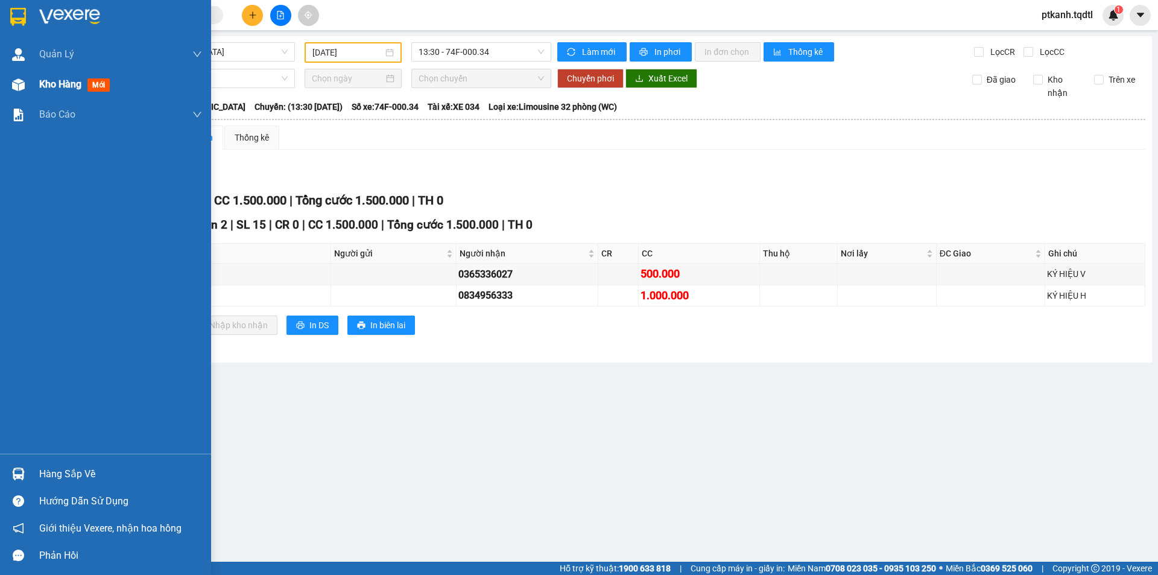
click at [62, 84] on span "Kho hàng" at bounding box center [60, 83] width 42 height 11
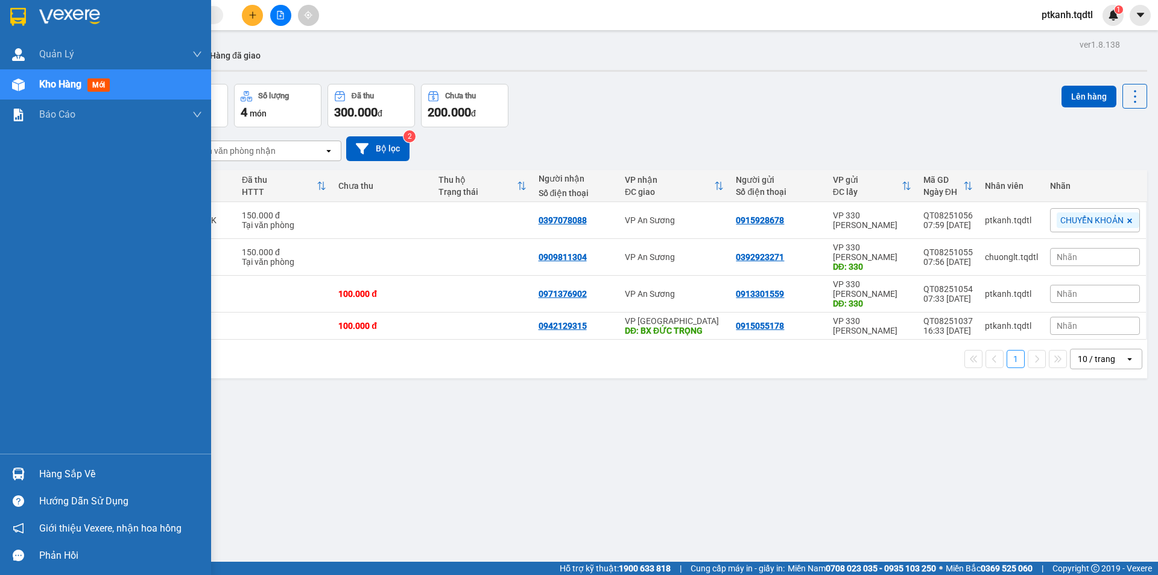
click at [39, 471] on div "Hàng sắp về" at bounding box center [105, 473] width 211 height 27
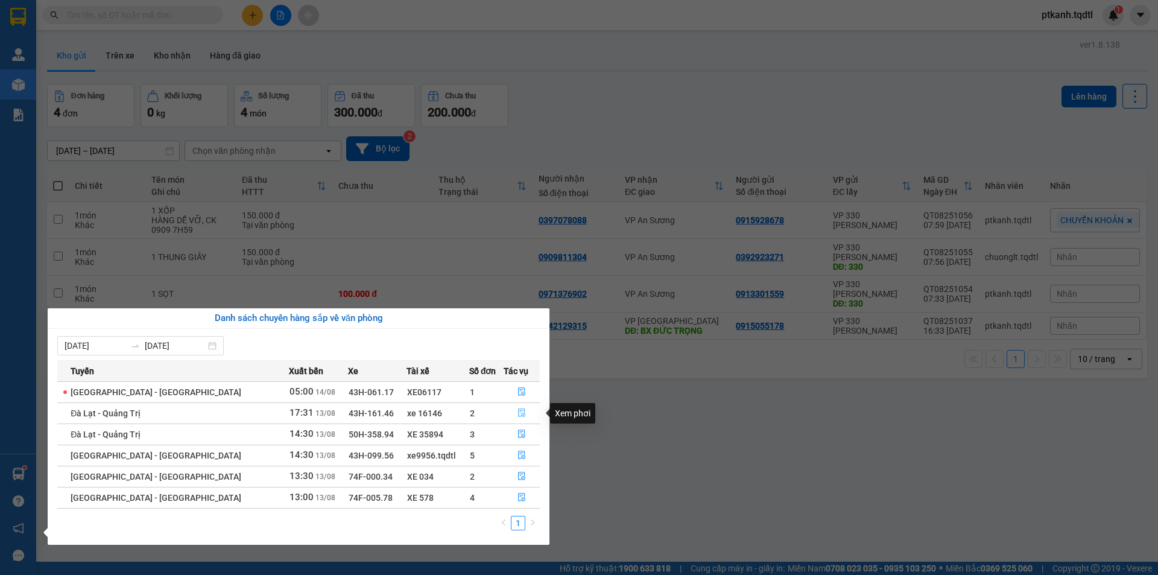
click at [518, 410] on icon "file-done" at bounding box center [522, 412] width 8 height 8
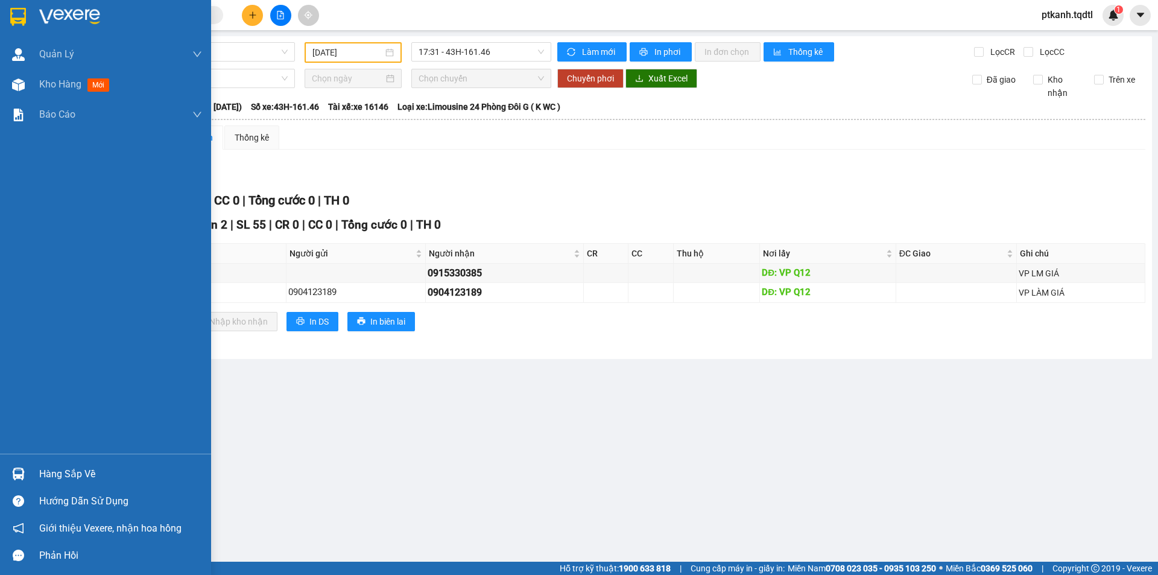
click at [70, 477] on div "Hàng sắp về" at bounding box center [120, 474] width 163 height 18
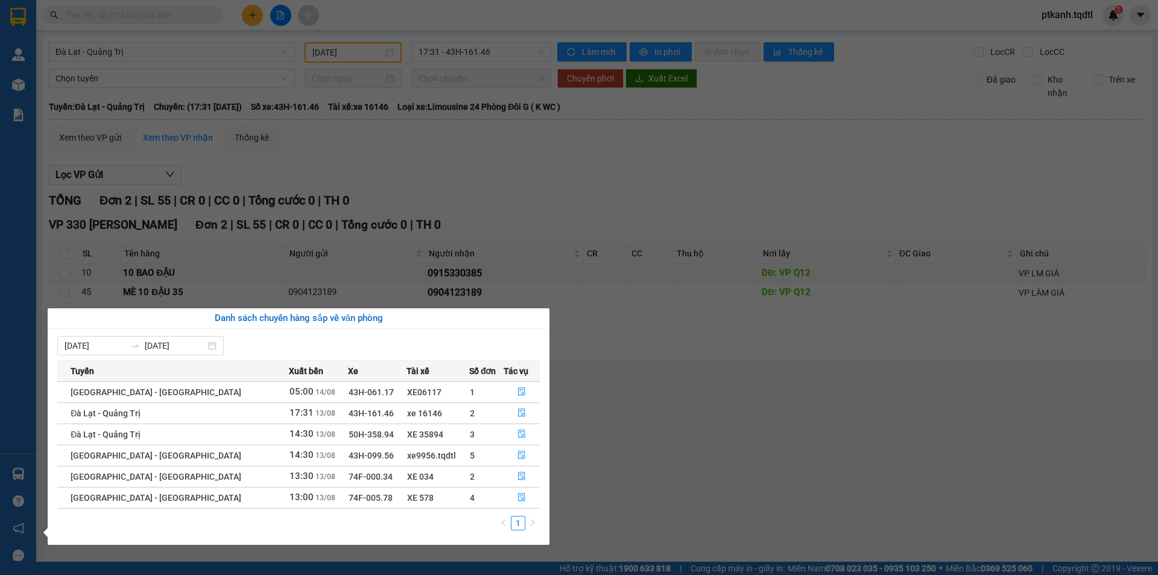
click at [844, 474] on section "Kết quả tìm kiếm ( 0 ) Bộ lọc No Data ptkanh.tqdtl 1 Quản [PERSON_NAME] lý khác…" at bounding box center [579, 287] width 1158 height 575
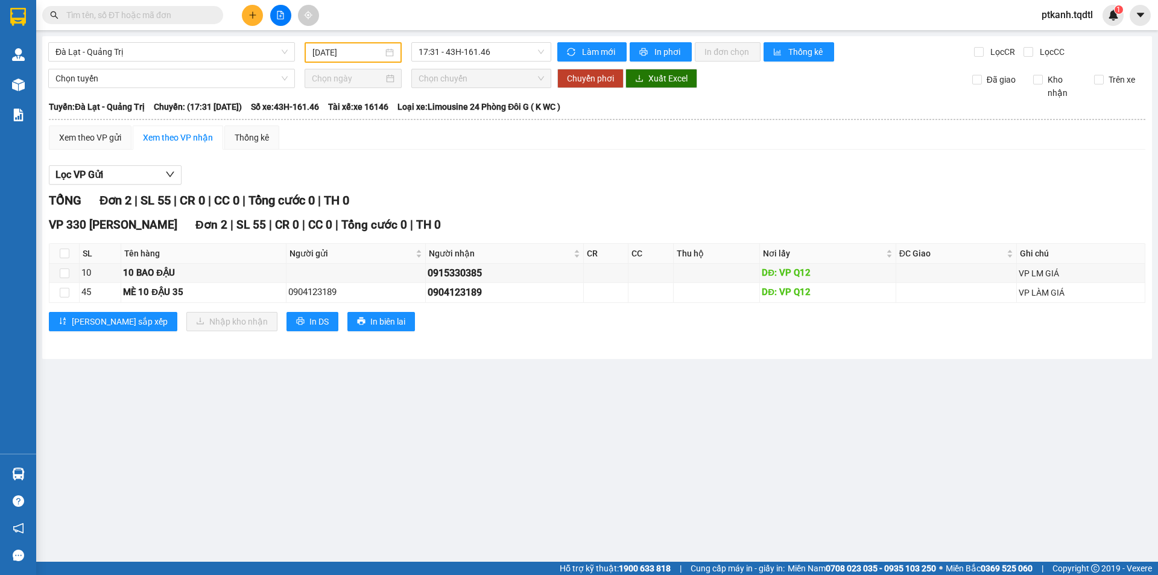
click at [186, 14] on input "text" at bounding box center [137, 14] width 142 height 13
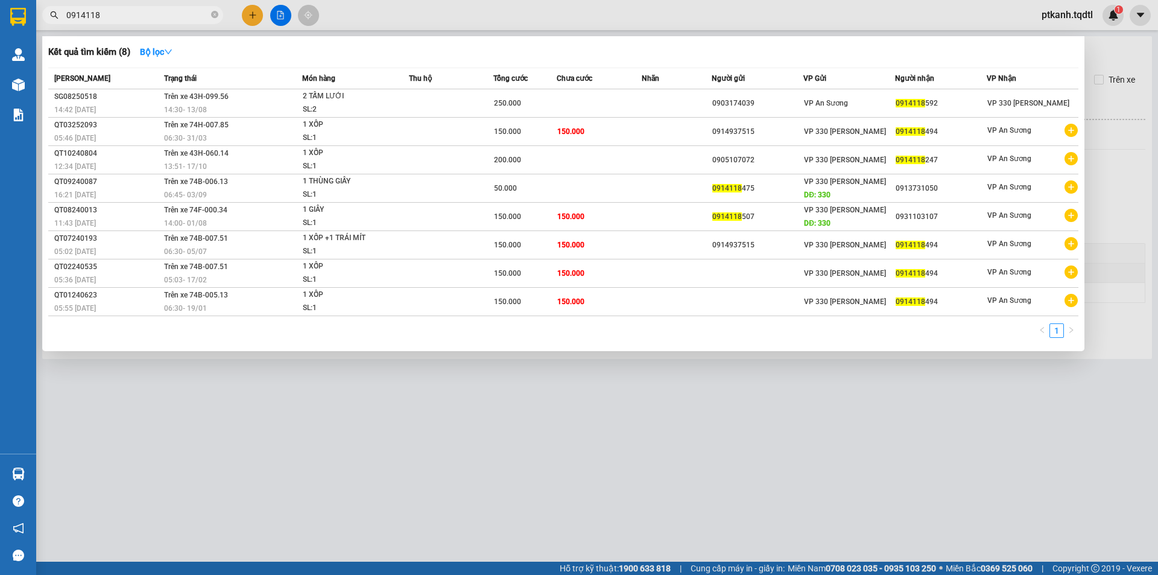
type input "0914118"
click at [316, 436] on div at bounding box center [579, 287] width 1158 height 575
